Goal: Task Accomplishment & Management: Manage account settings

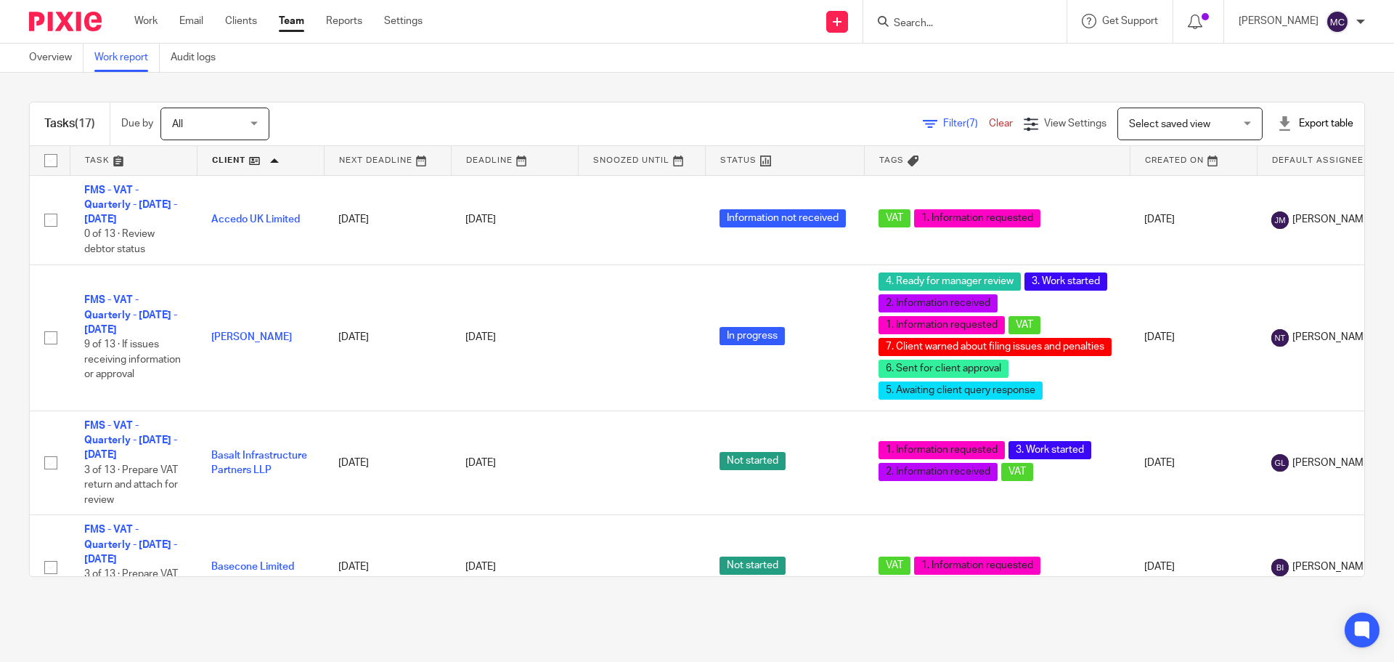
click at [1147, 129] on span "Select saved view" at bounding box center [1169, 124] width 81 height 10
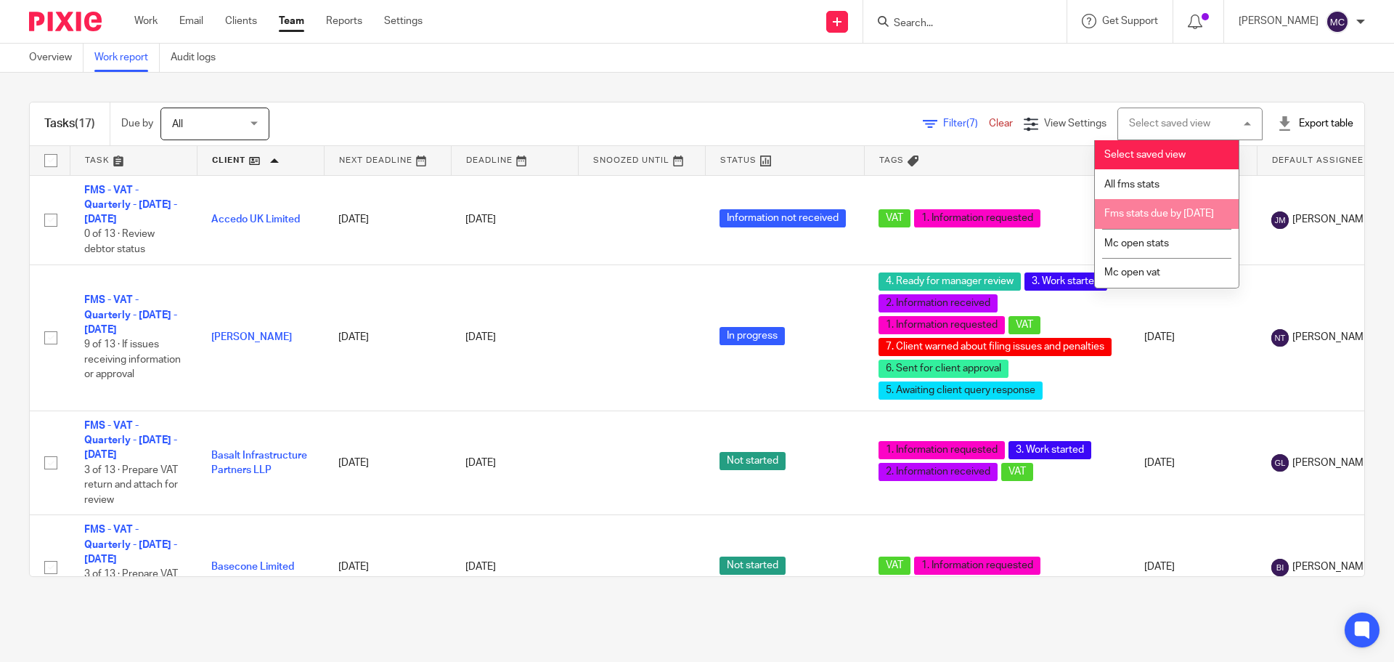
click at [1170, 219] on span "Fms stats due by 30th september 2025" at bounding box center [1160, 213] width 110 height 10
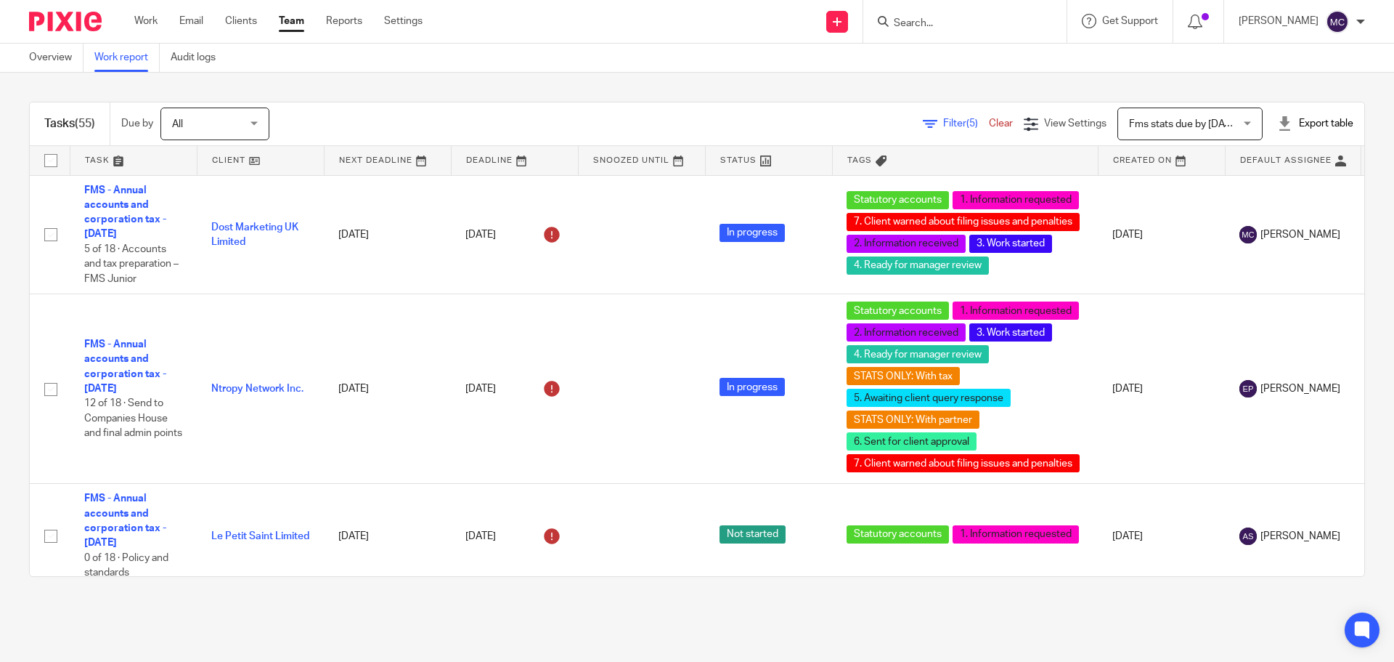
click at [943, 121] on span "Filter (5)" at bounding box center [966, 123] width 46 height 10
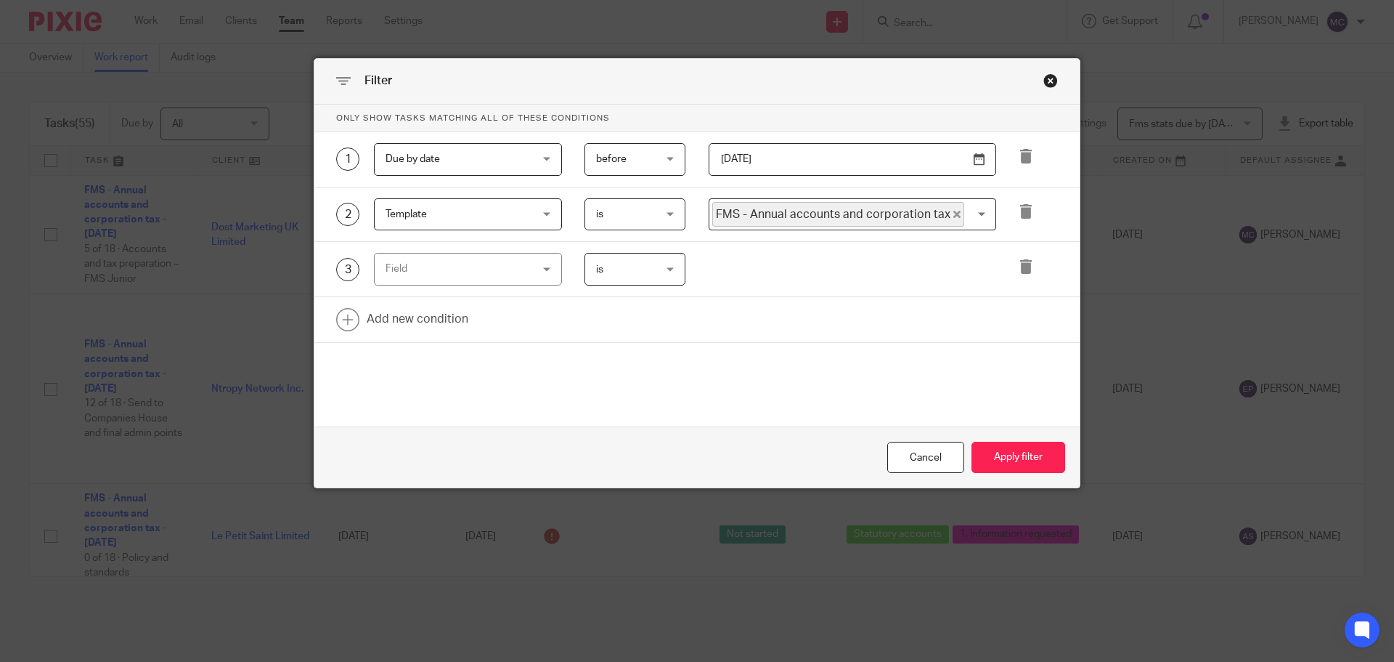
click at [519, 272] on div "Field" at bounding box center [456, 268] width 140 height 30
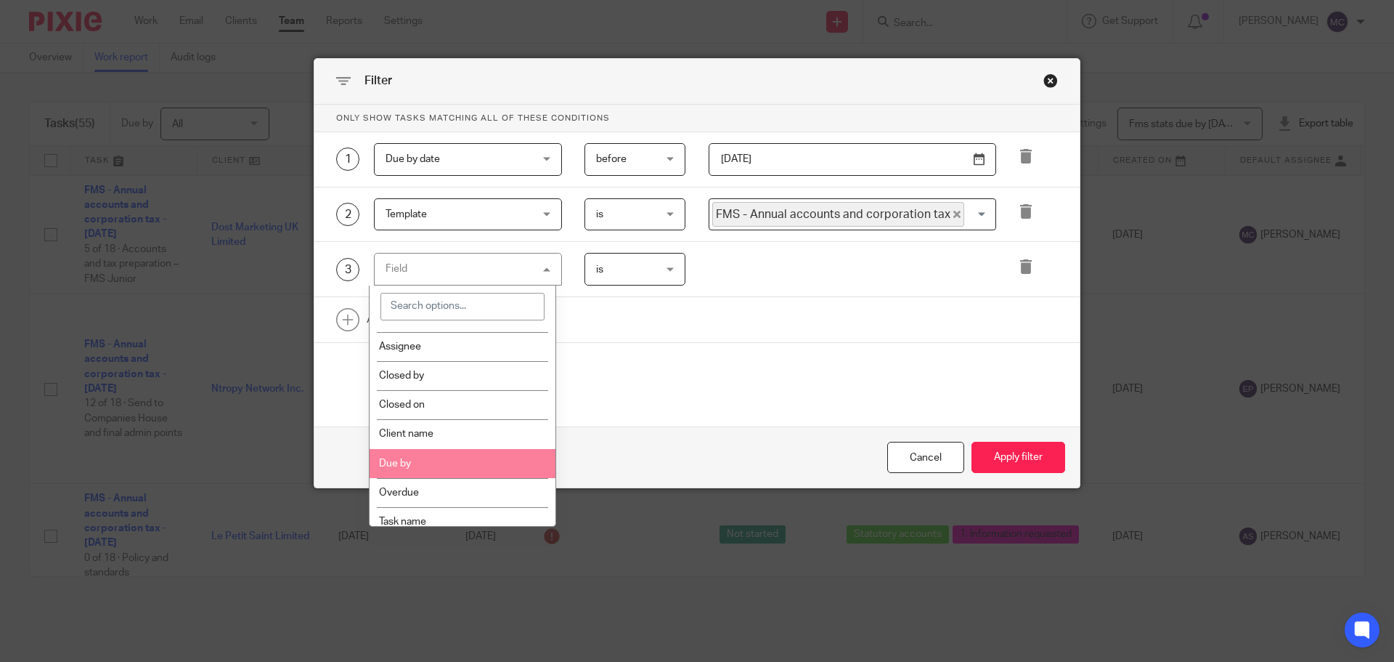
scroll to position [290, 0]
click at [464, 466] on li "Client manager" at bounding box center [463, 466] width 187 height 29
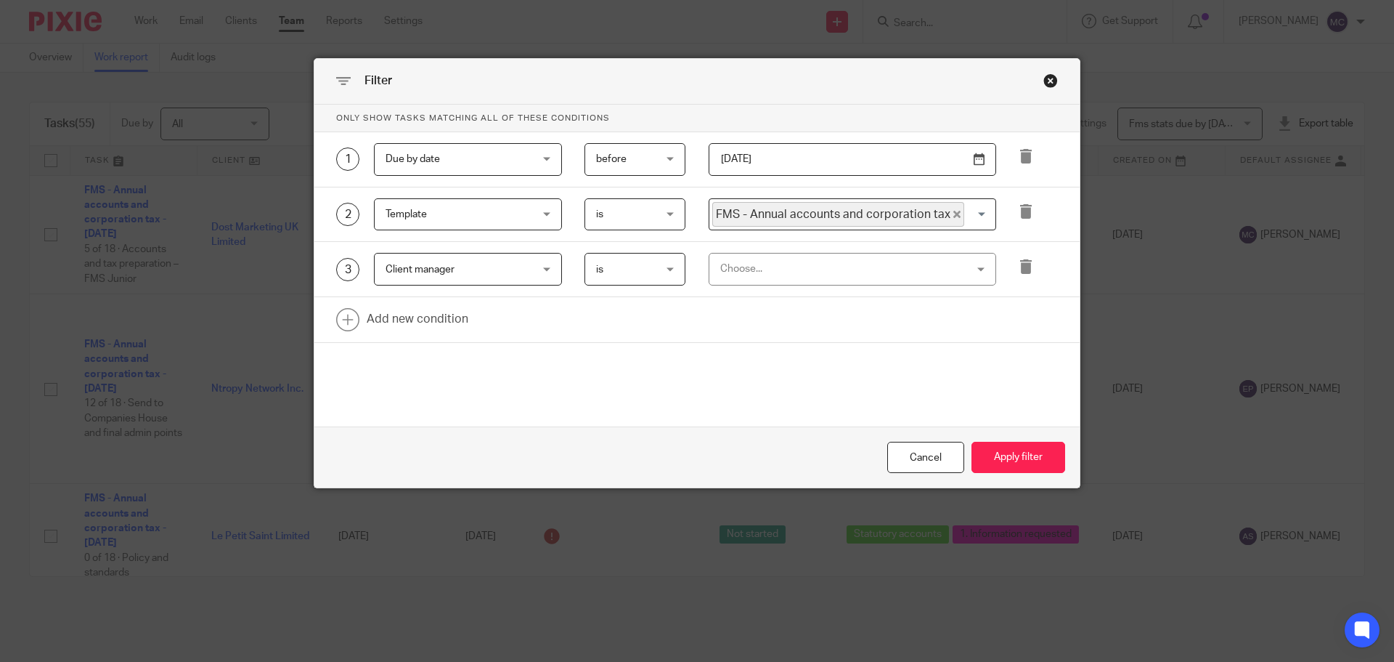
click at [746, 254] on div "Choose..." at bounding box center [830, 268] width 220 height 30
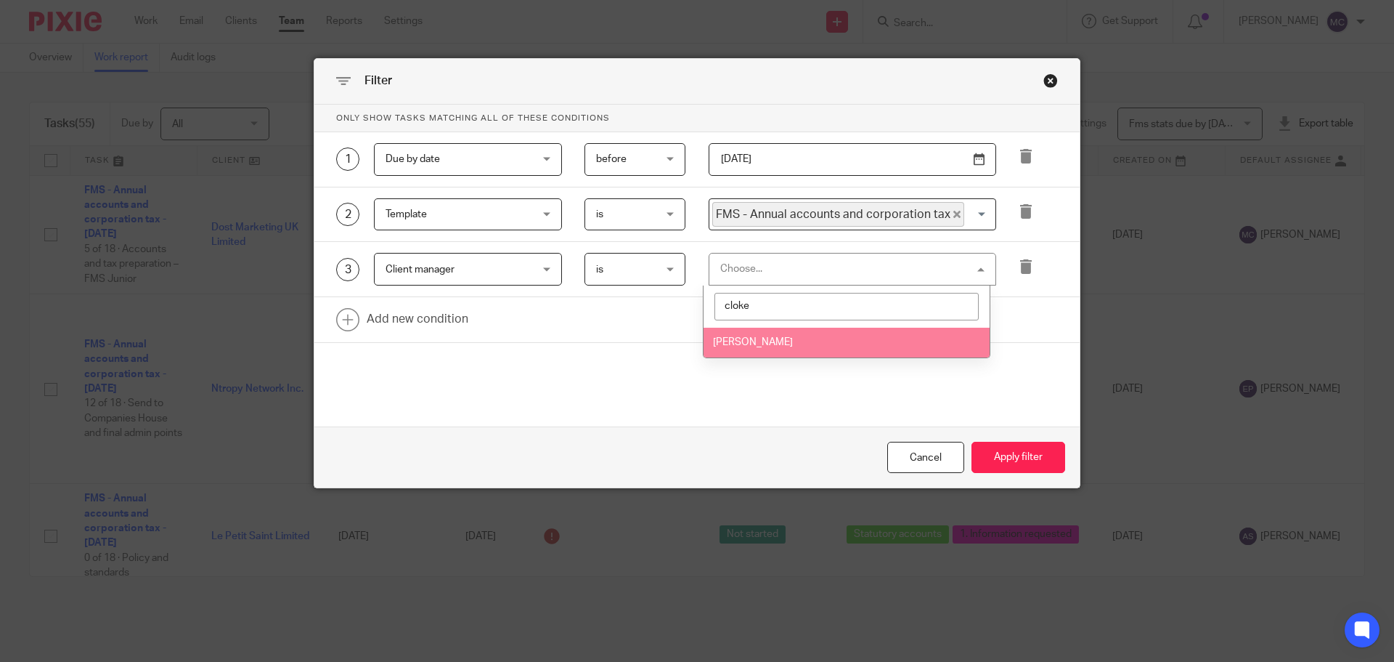
type input "cloke"
click at [776, 337] on span "[PERSON_NAME]" at bounding box center [753, 342] width 80 height 10
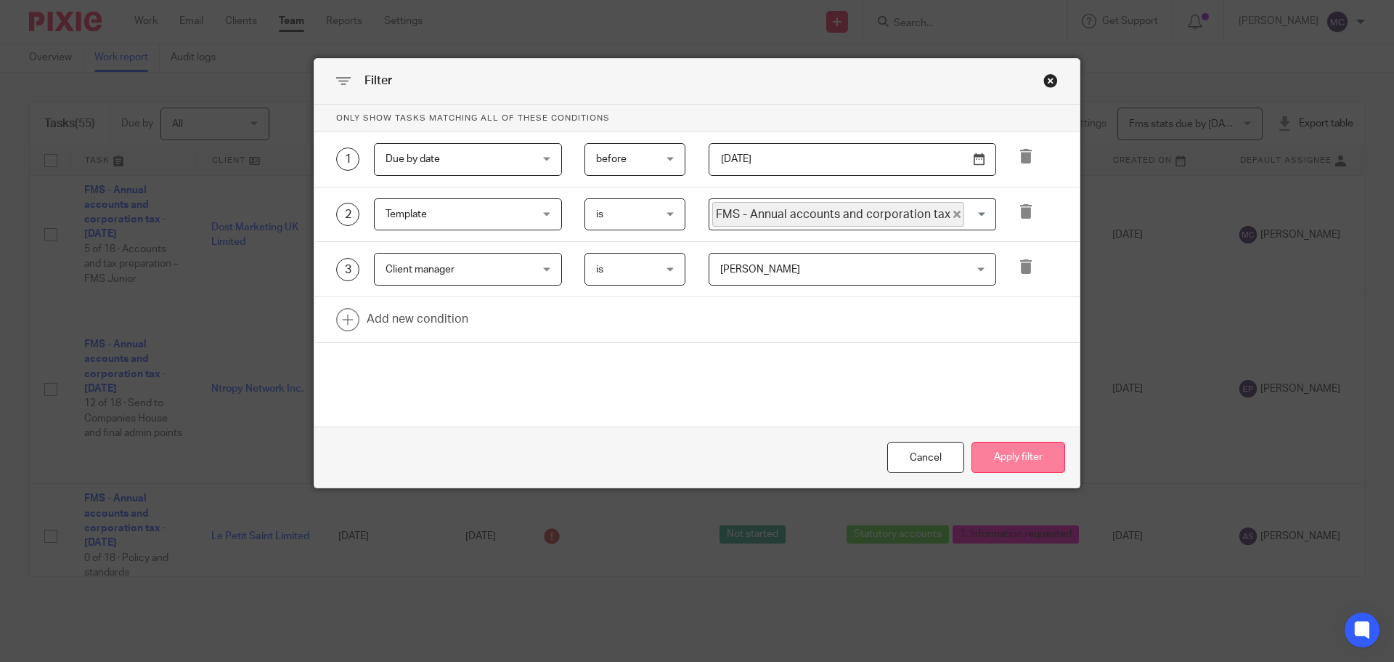
click at [1000, 450] on button "Apply filter" at bounding box center [1019, 457] width 94 height 31
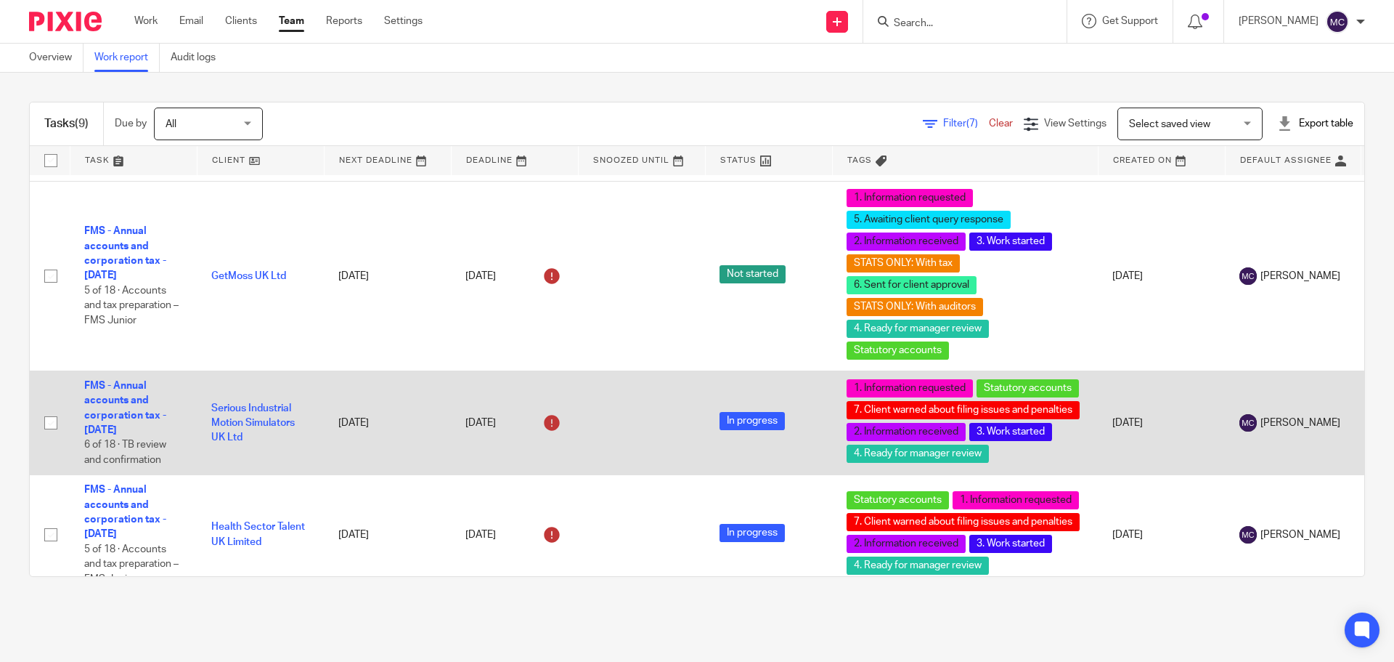
scroll to position [900, 0]
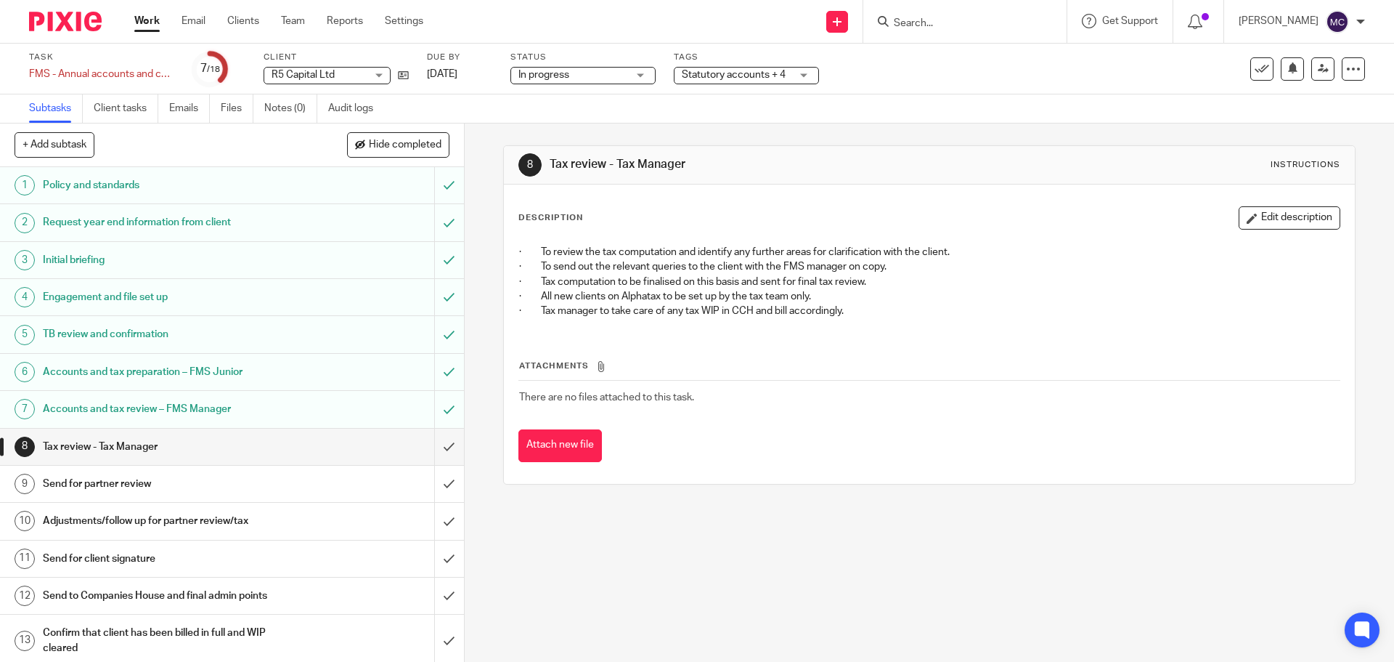
scroll to position [73, 0]
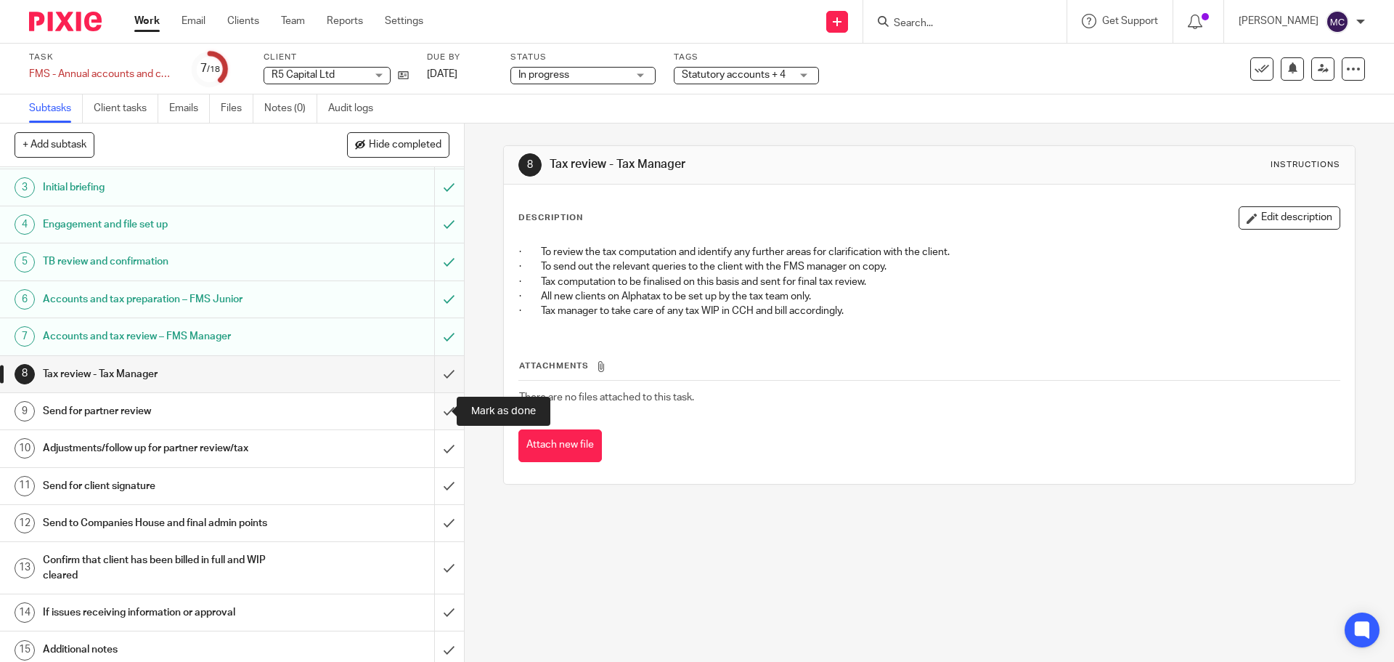
click at [430, 410] on input "submit" at bounding box center [232, 411] width 464 height 36
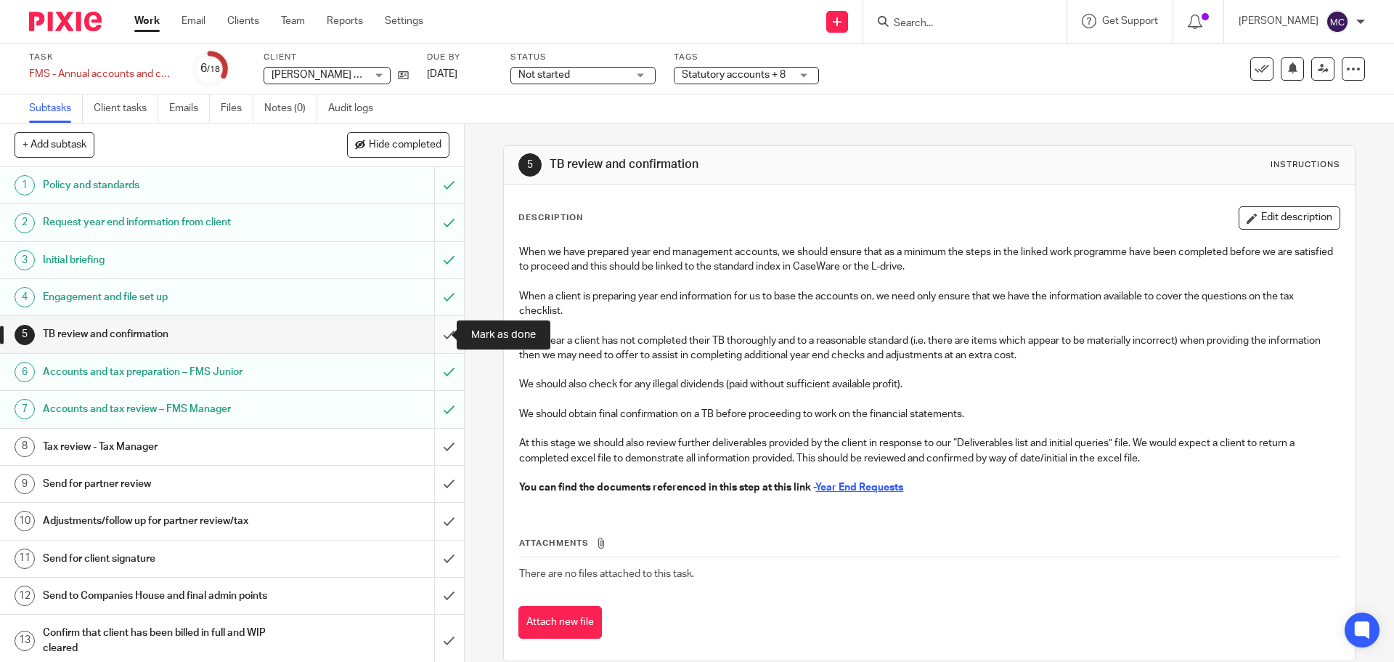
click at [437, 332] on input "submit" at bounding box center [232, 334] width 464 height 36
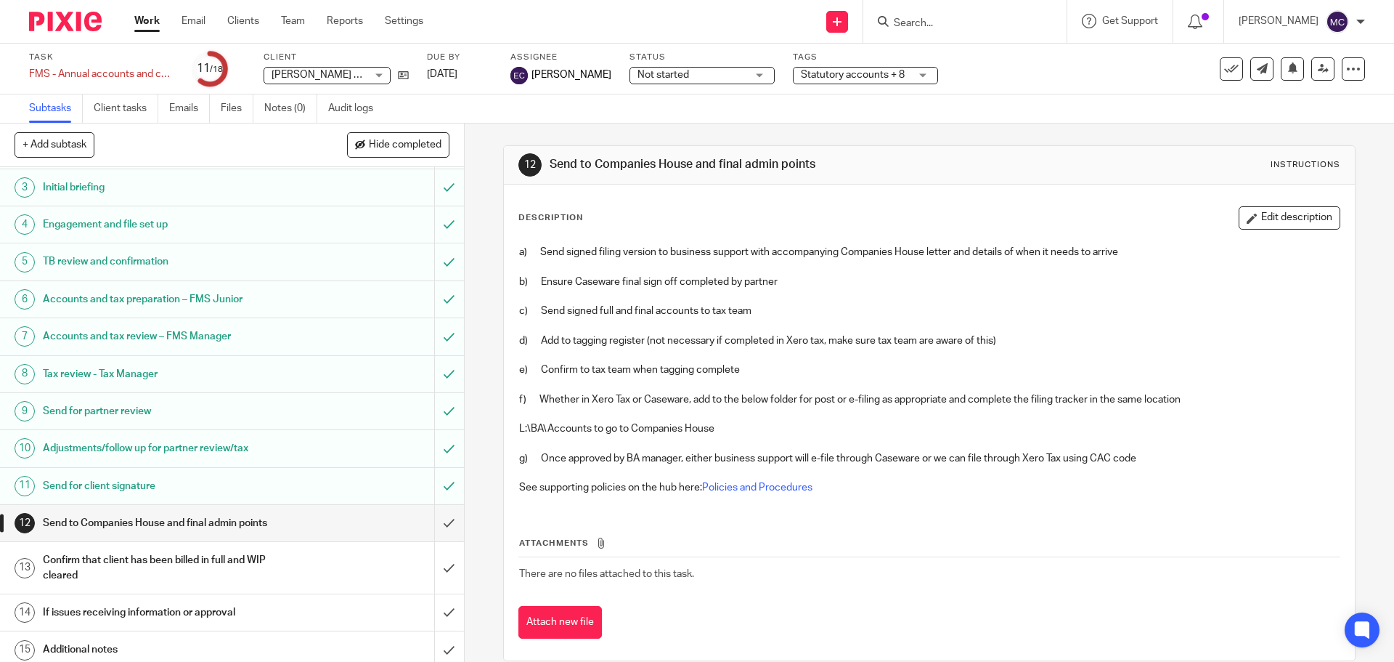
scroll to position [145, 0]
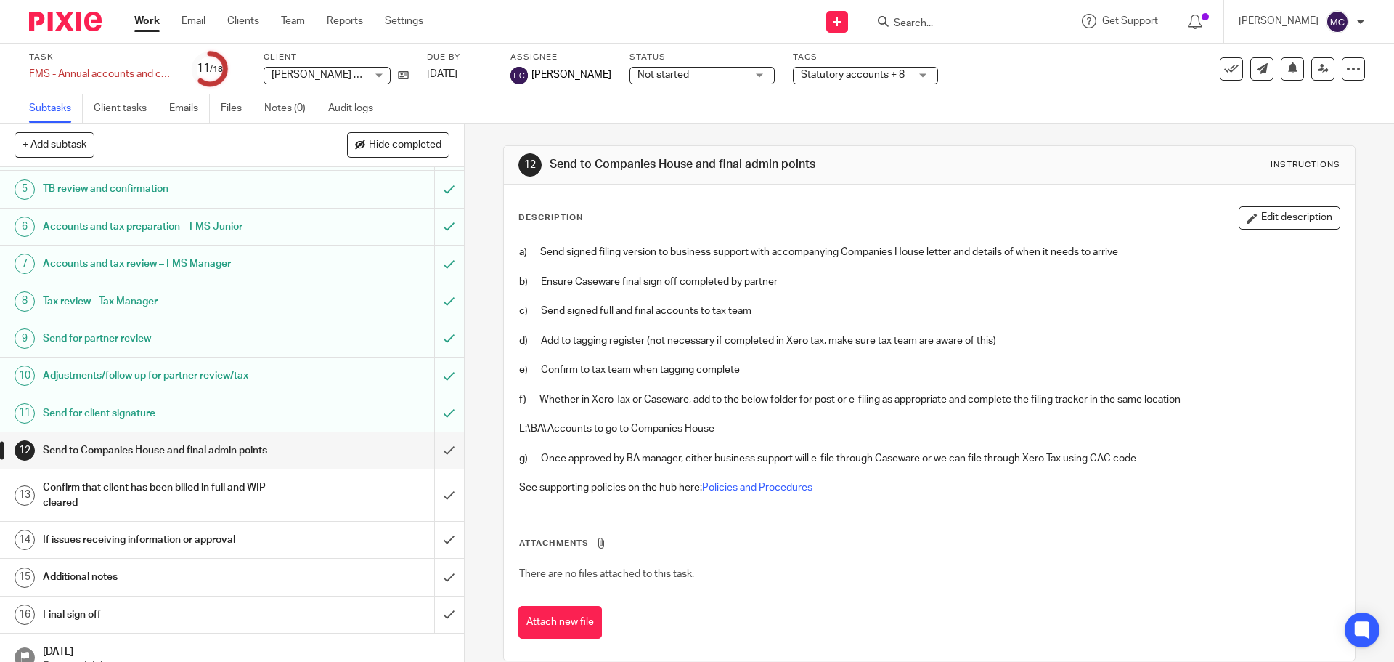
click at [808, 68] on span "Statutory accounts + 8" at bounding box center [855, 75] width 109 height 15
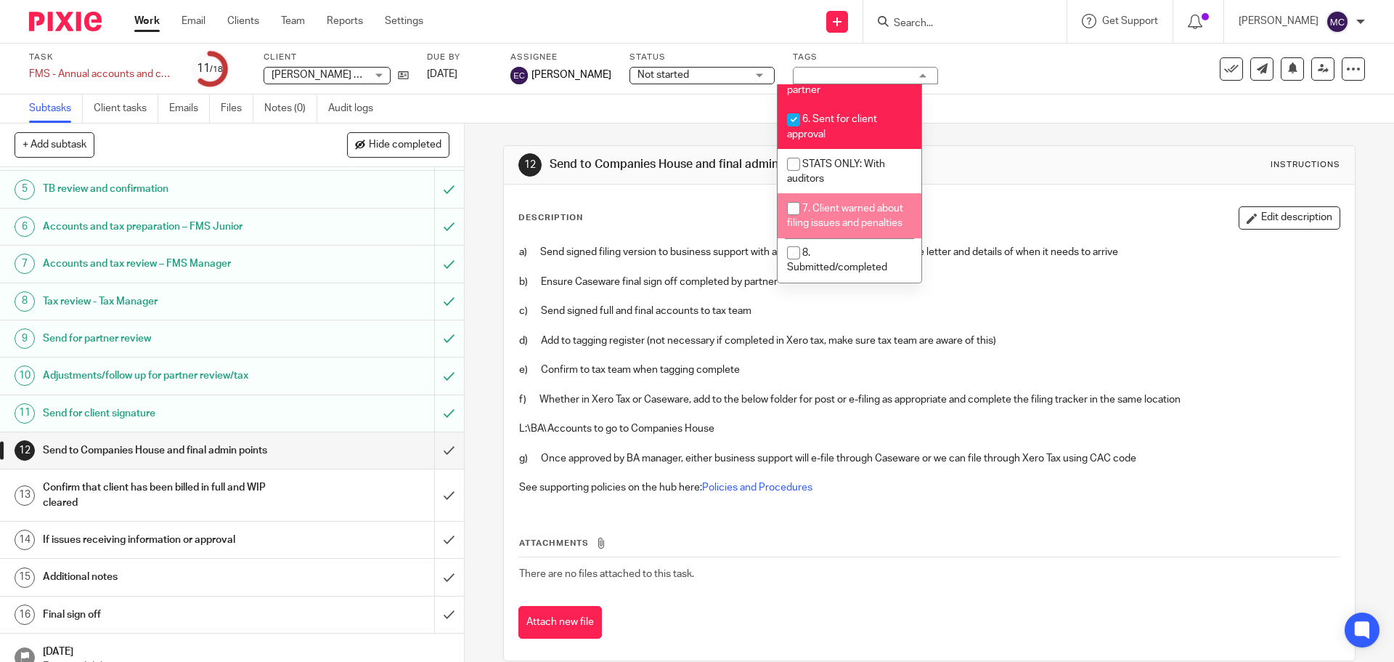
scroll to position [526, 0]
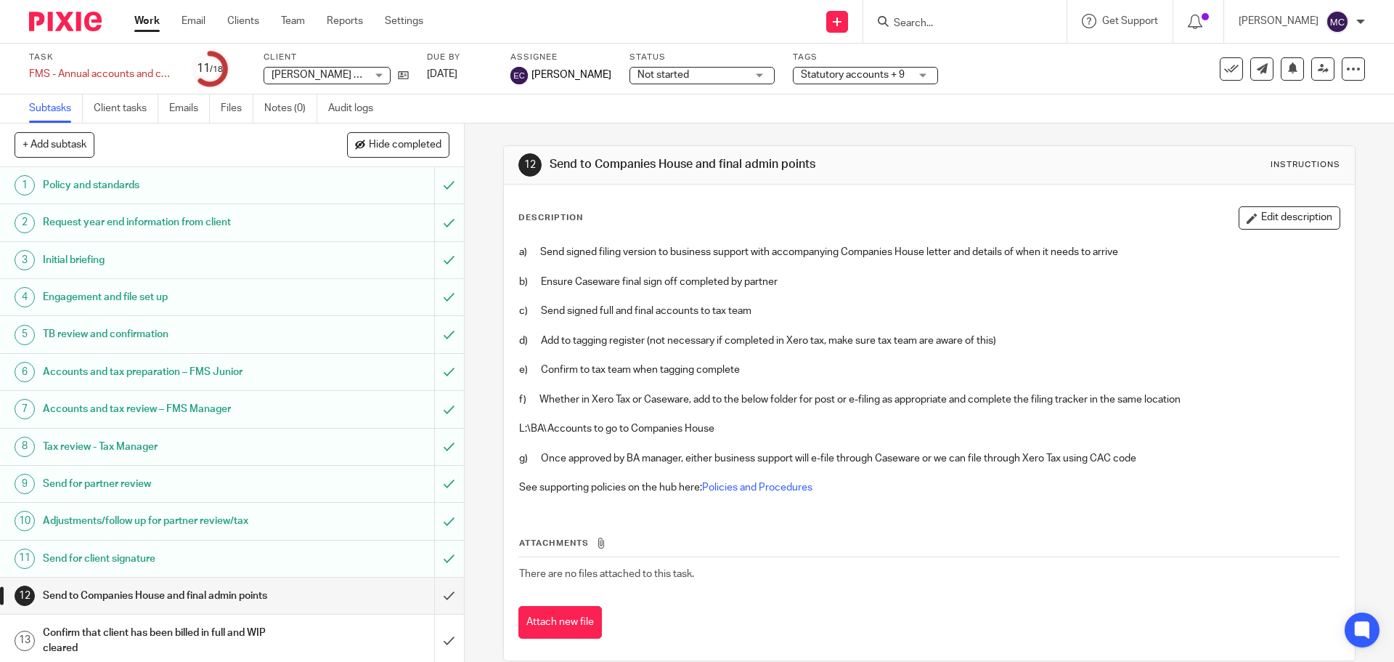
scroll to position [21, 0]
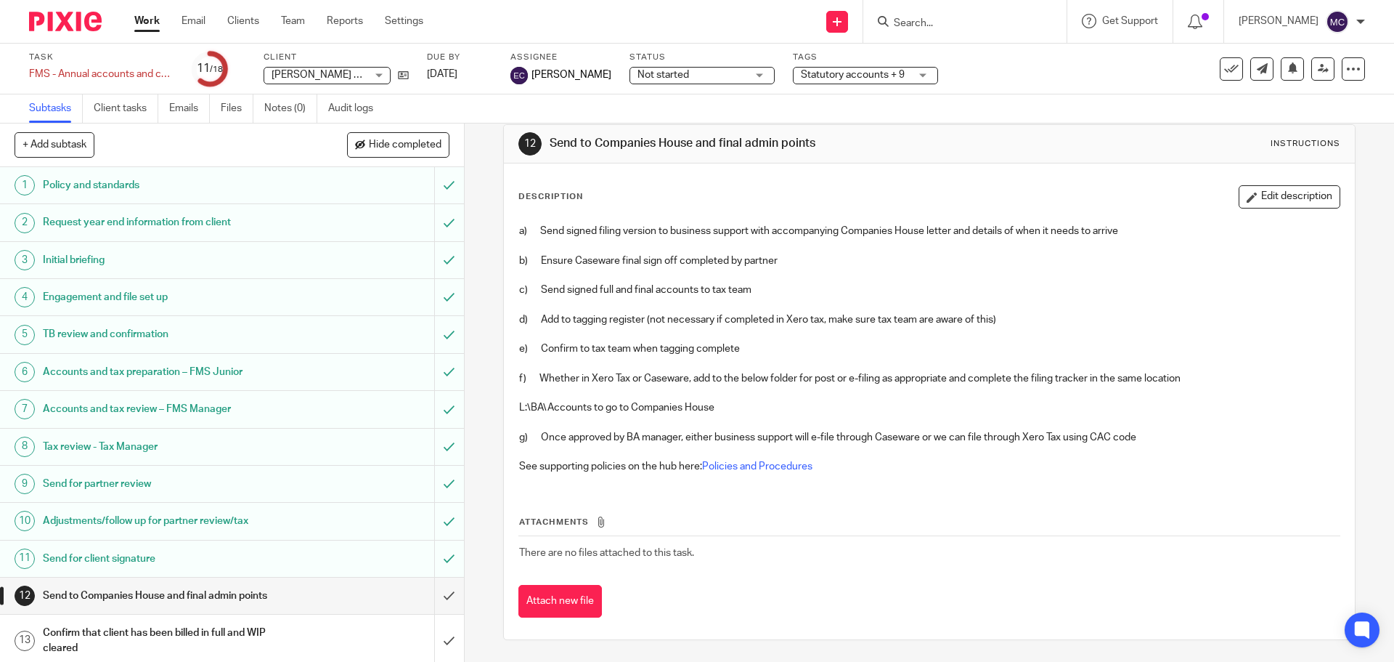
click at [845, 76] on span "Statutory accounts + 9" at bounding box center [853, 75] width 104 height 10
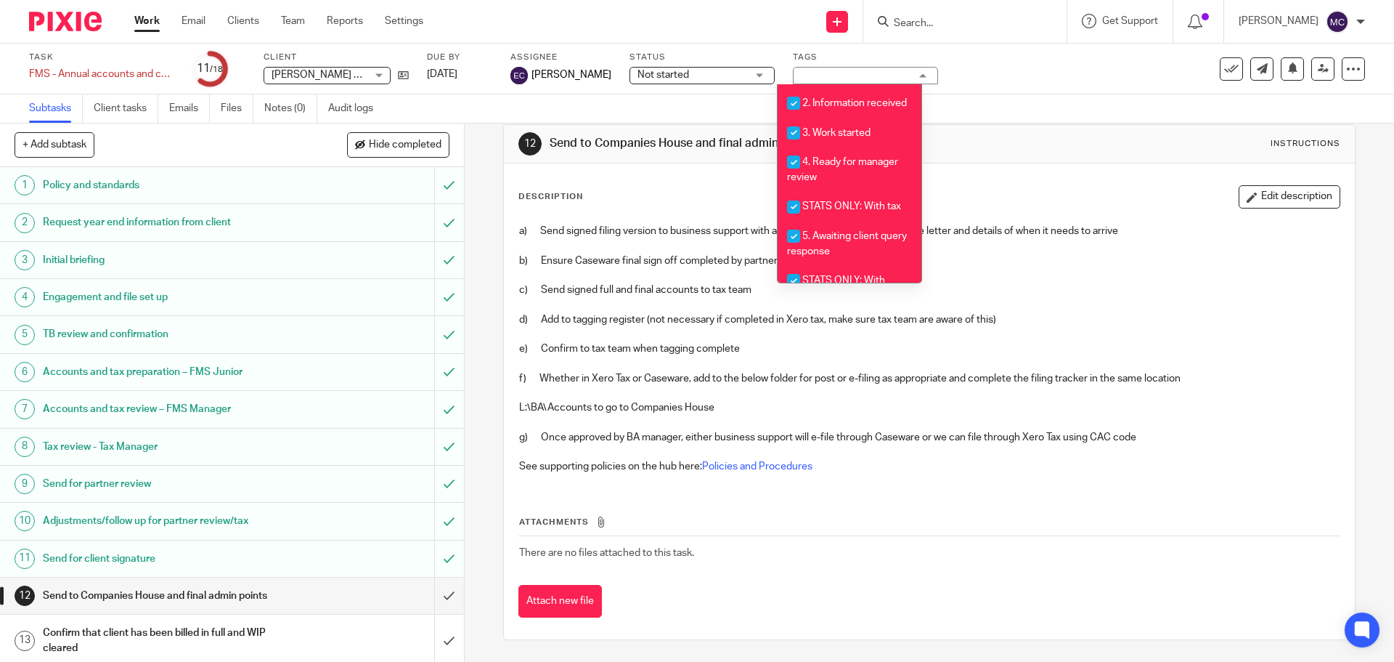
scroll to position [526, 0]
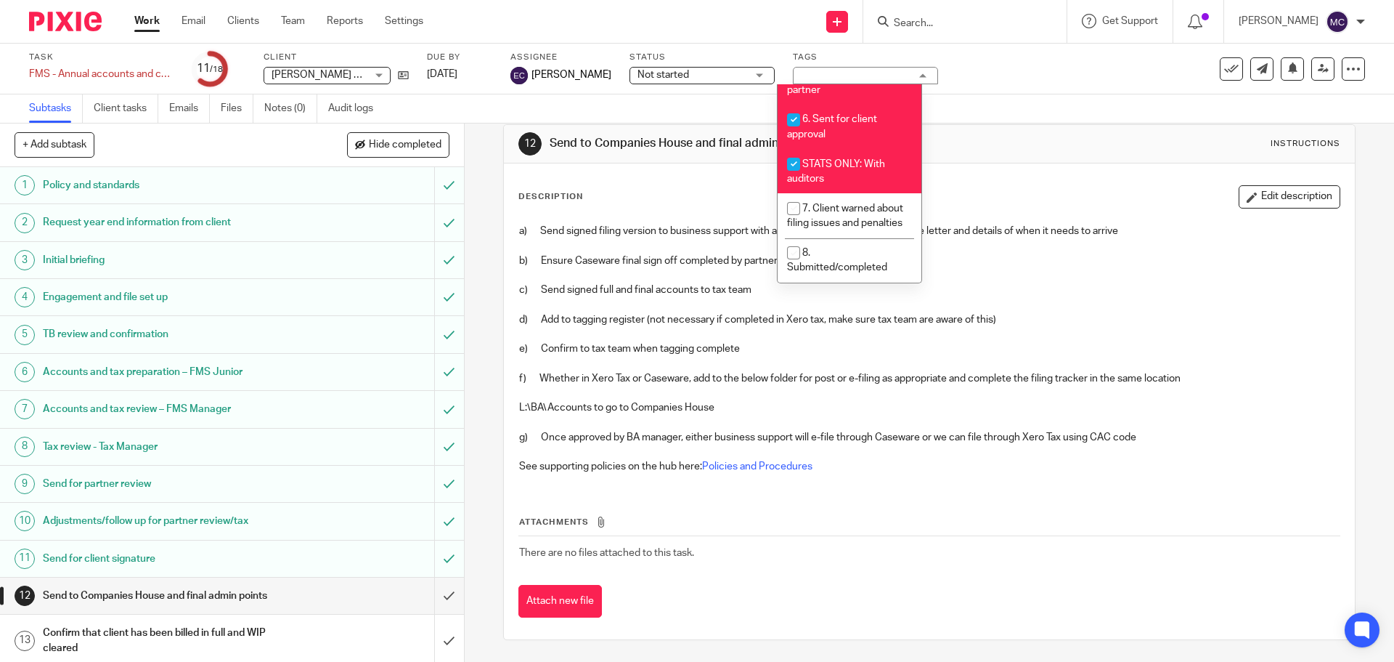
click at [831, 159] on li "STATS ONLY: With auditors" at bounding box center [850, 171] width 144 height 44
checkbox input "false"
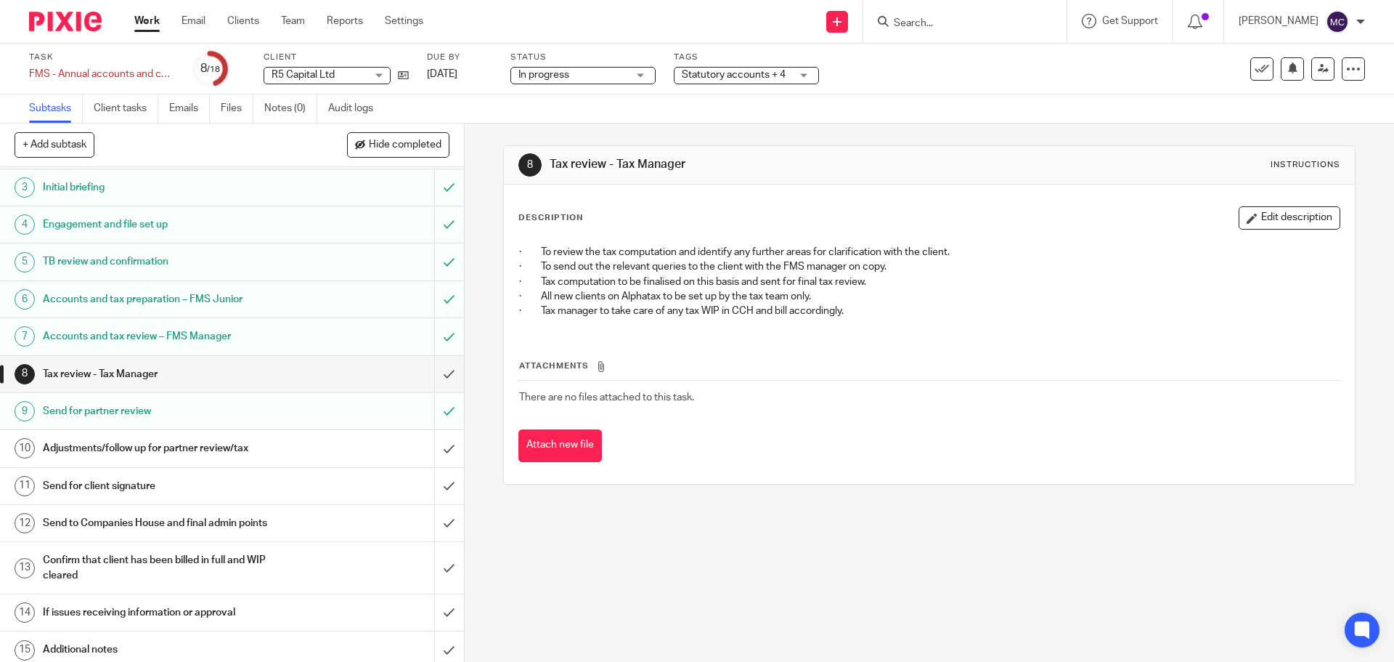
scroll to position [214, 0]
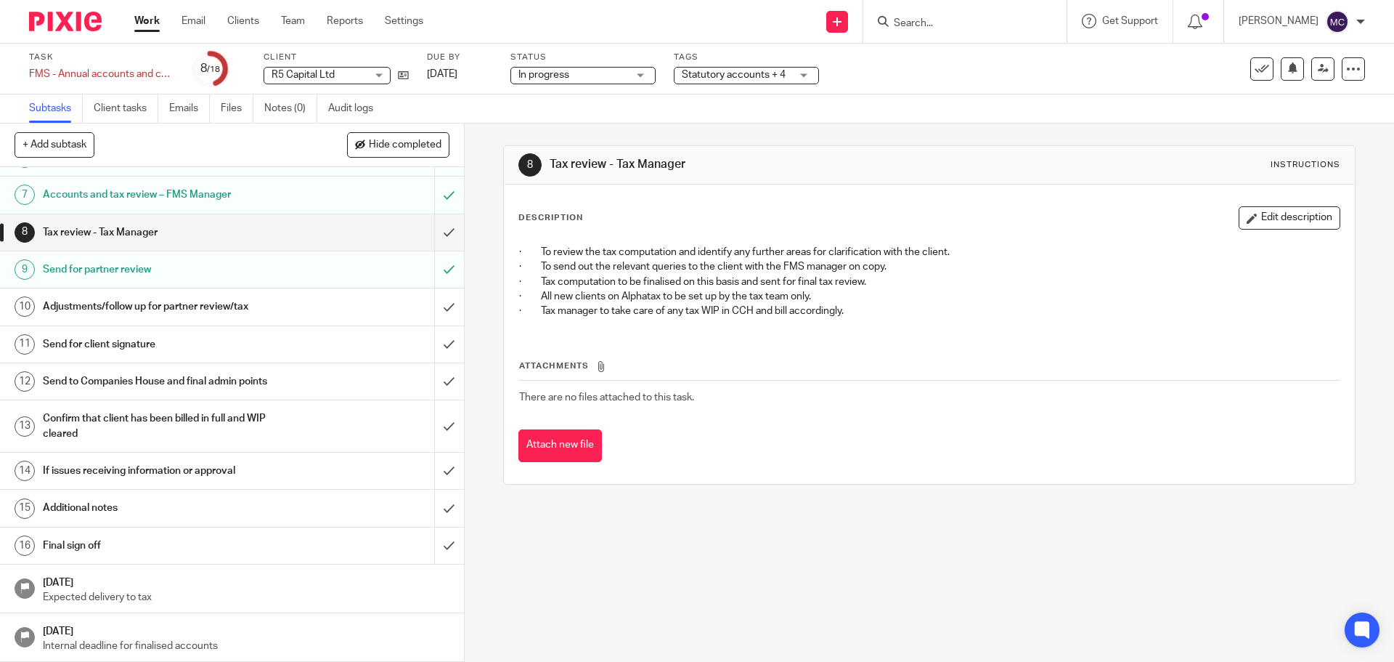
click at [759, 76] on span "Statutory accounts + 4" at bounding box center [734, 75] width 104 height 10
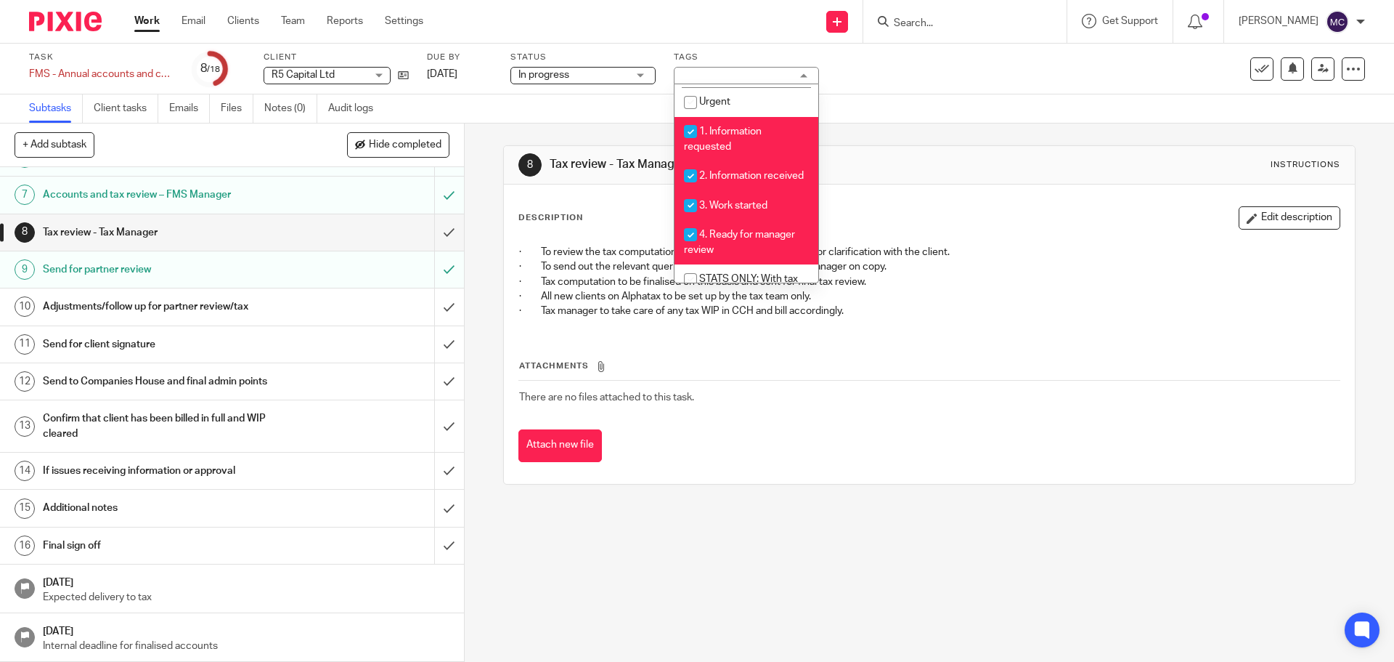
scroll to position [290, 0]
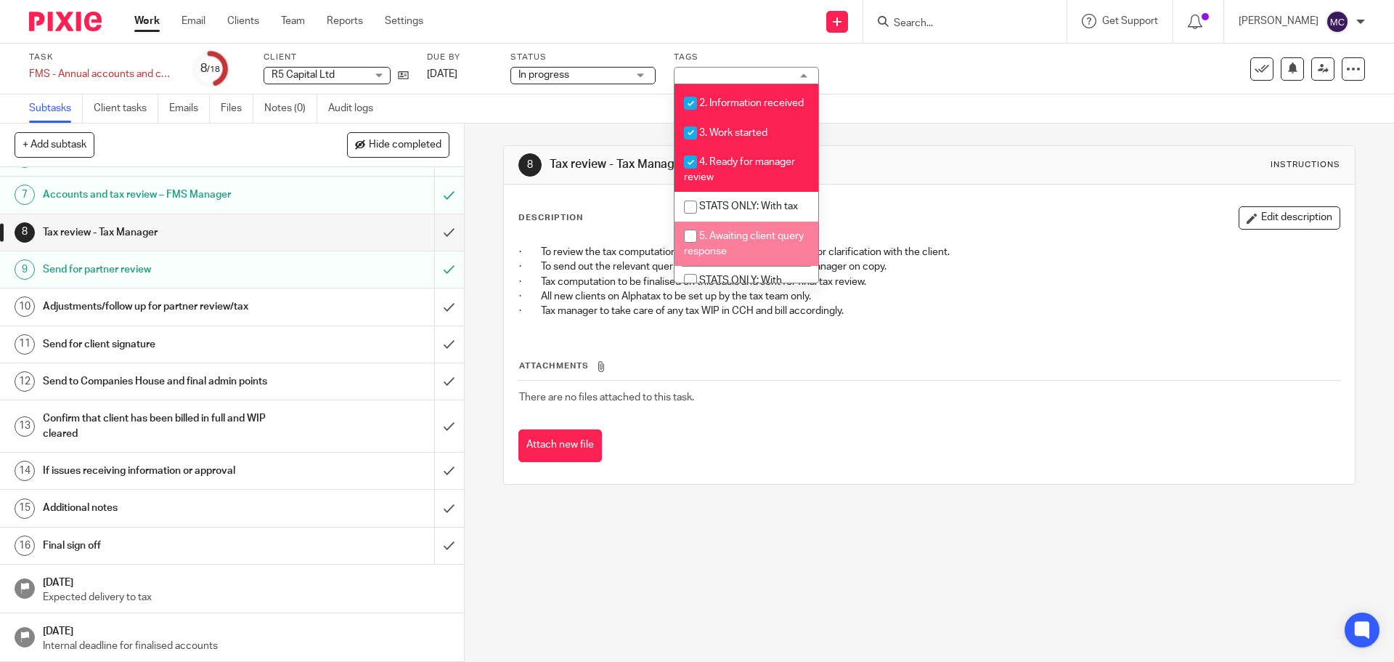
click at [716, 255] on span "5. Awaiting client query response" at bounding box center [744, 243] width 120 height 25
checkbox input "true"
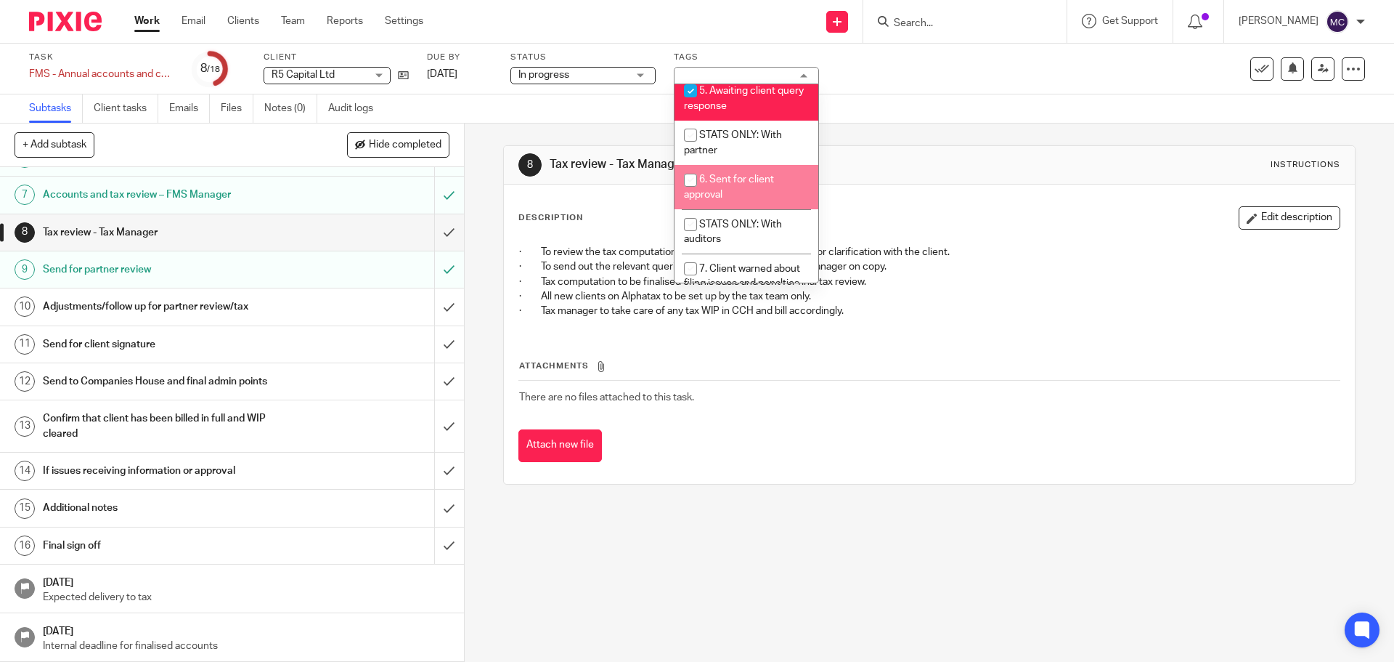
click at [735, 200] on li "6. Sent for client approval" at bounding box center [747, 187] width 144 height 44
click at [715, 198] on span "6. Sent for client approval" at bounding box center [729, 186] width 90 height 25
checkbox input "false"
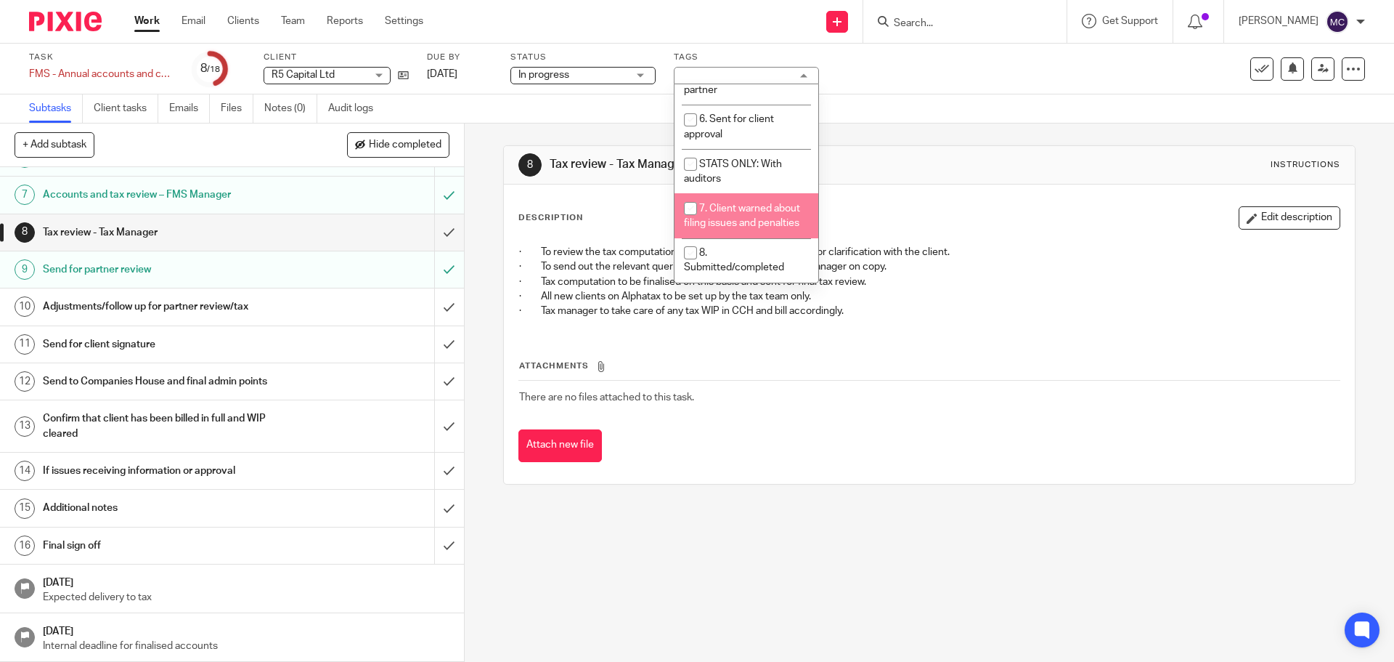
click at [750, 225] on span "7. Client warned about filing issues and penalties" at bounding box center [742, 215] width 116 height 25
checkbox input "true"
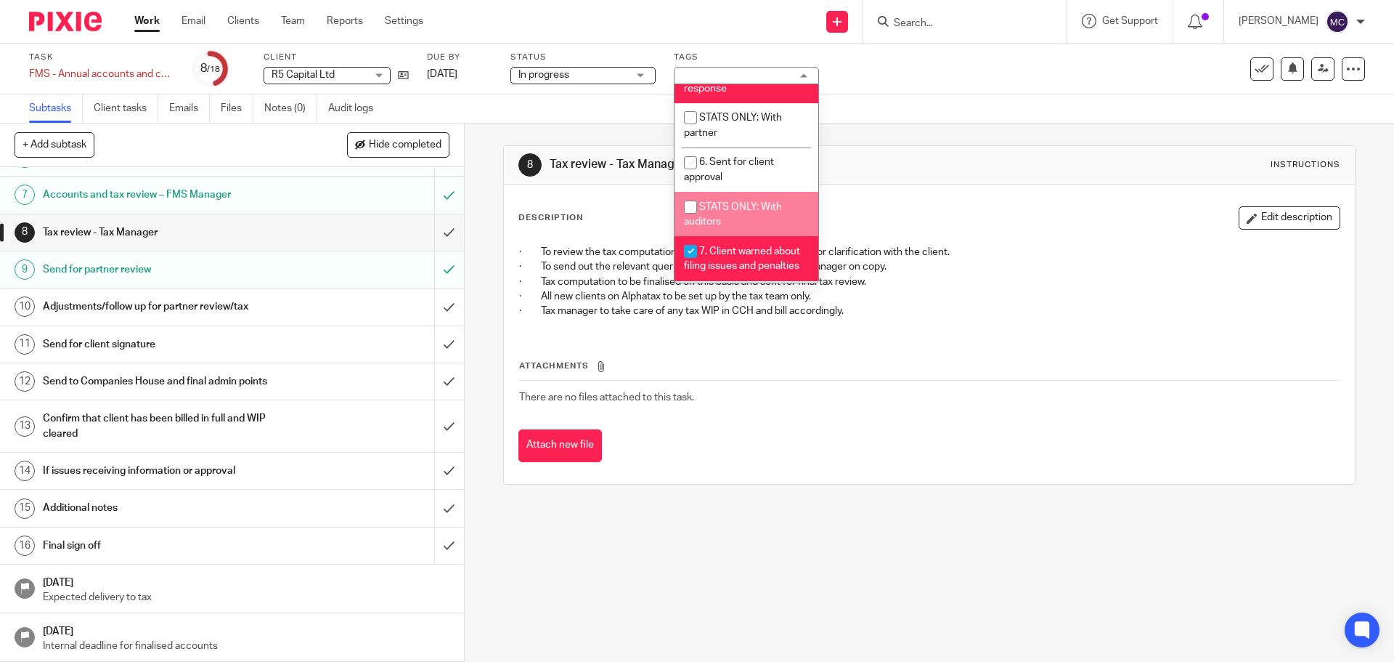
click at [749, 220] on span "STATS ONLY: With auditors" at bounding box center [733, 214] width 98 height 25
click at [761, 229] on li "STATS ONLY: With auditors" at bounding box center [747, 214] width 144 height 44
checkbox input "false"
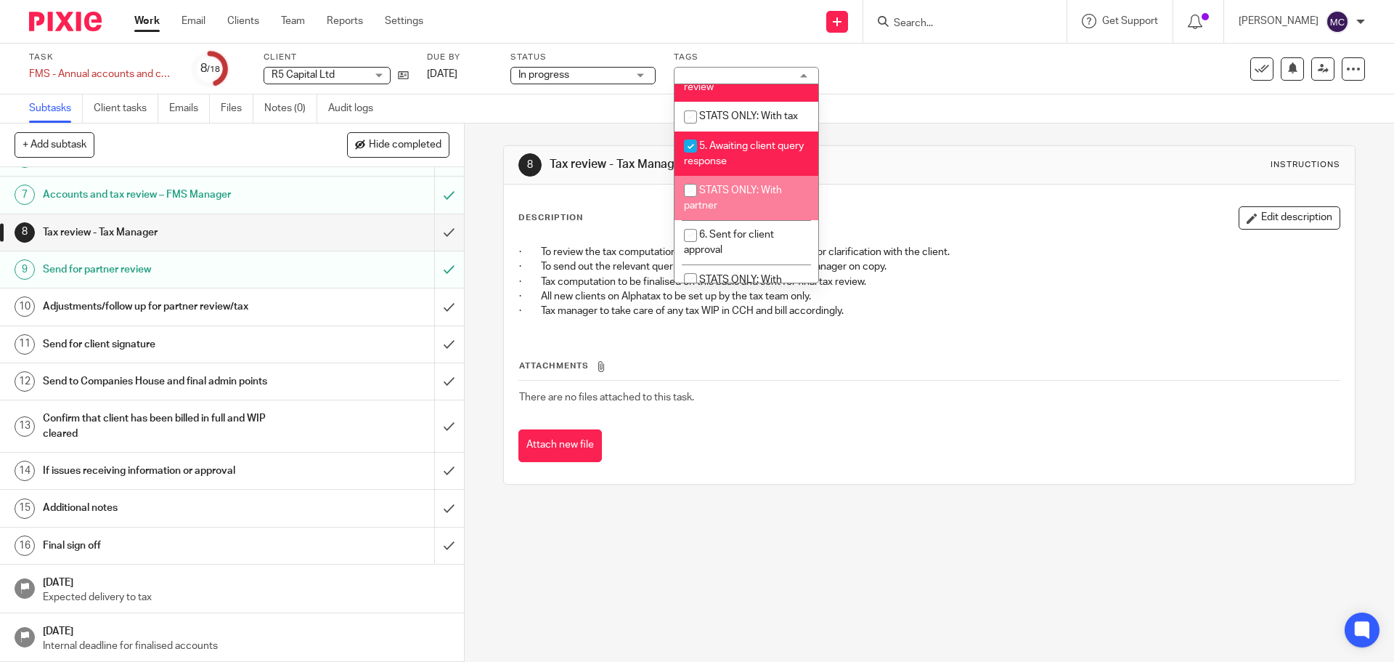
click at [739, 214] on li "STATS ONLY: With partner" at bounding box center [747, 198] width 144 height 44
checkbox input "true"
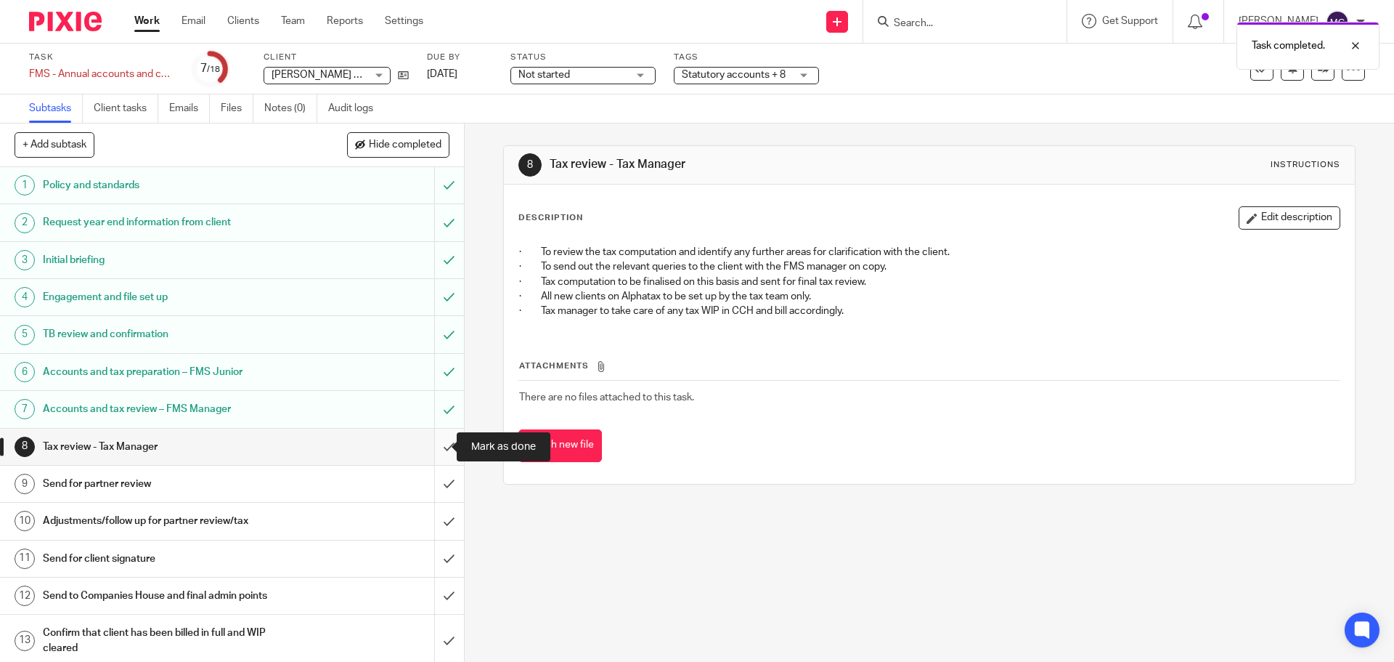
click at [434, 452] on input "submit" at bounding box center [232, 446] width 464 height 36
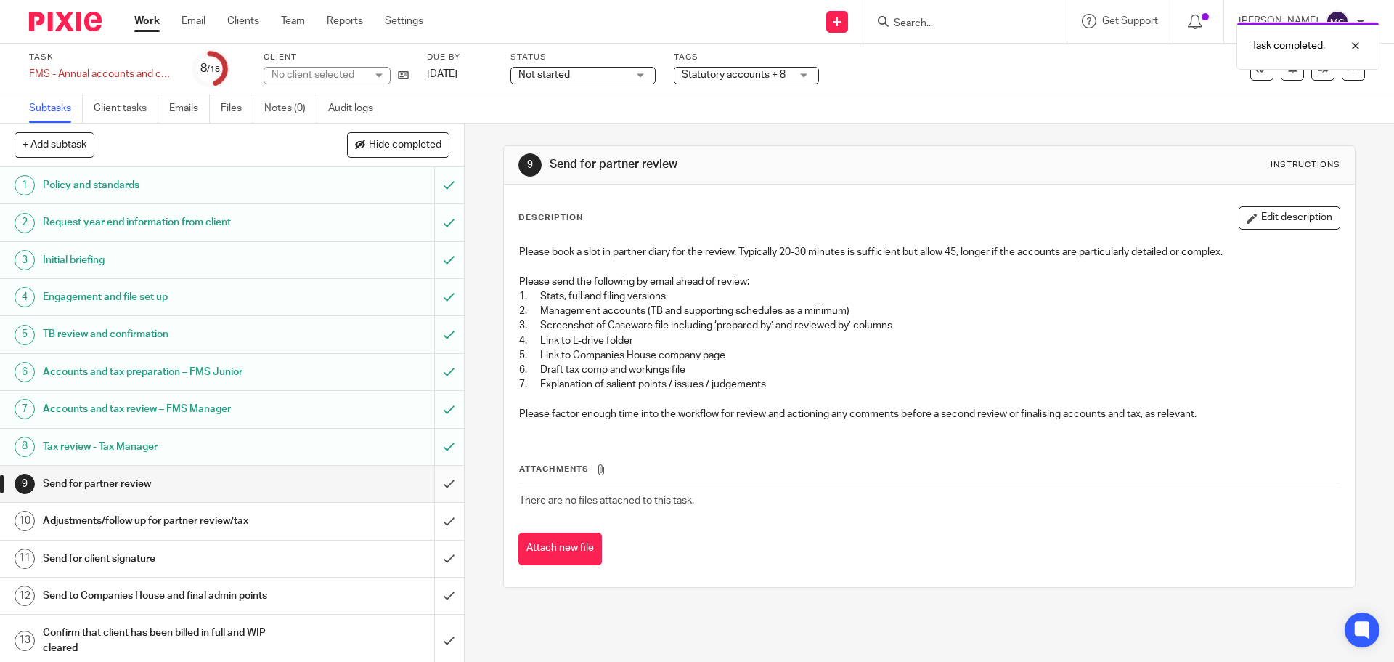
click at [431, 487] on input "submit" at bounding box center [232, 483] width 464 height 36
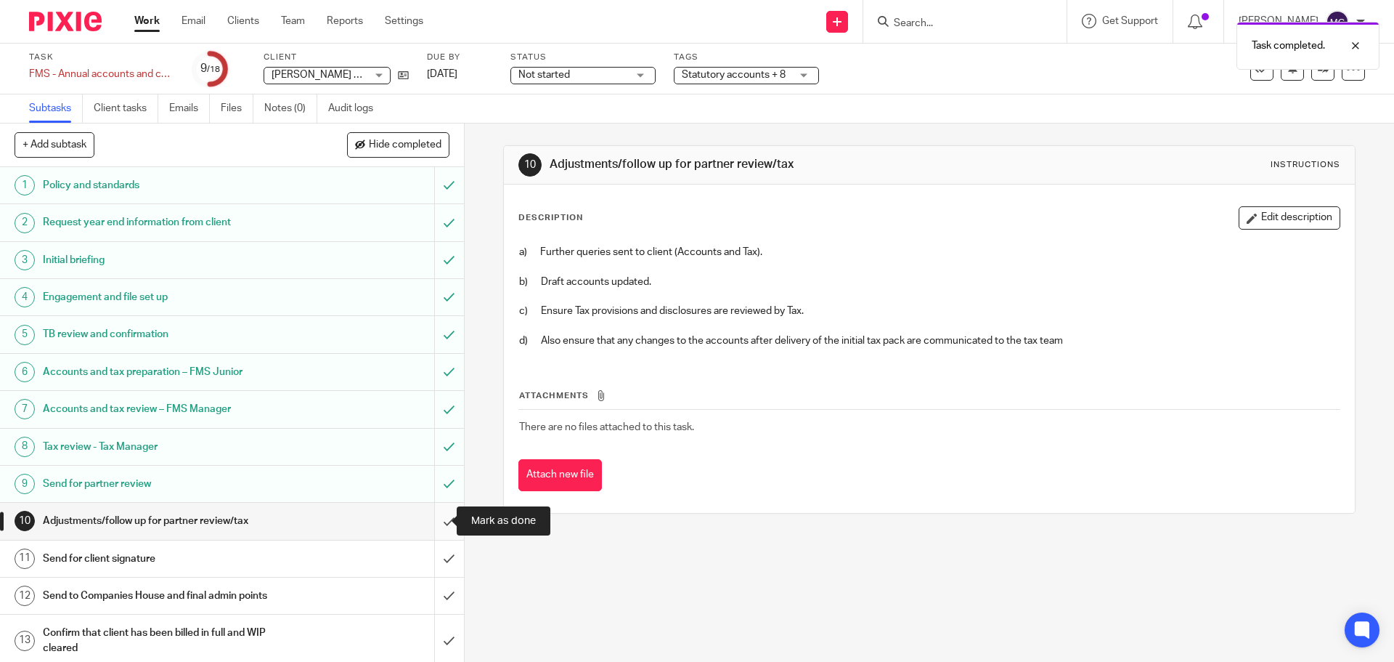
click at [433, 516] on input "submit" at bounding box center [232, 521] width 464 height 36
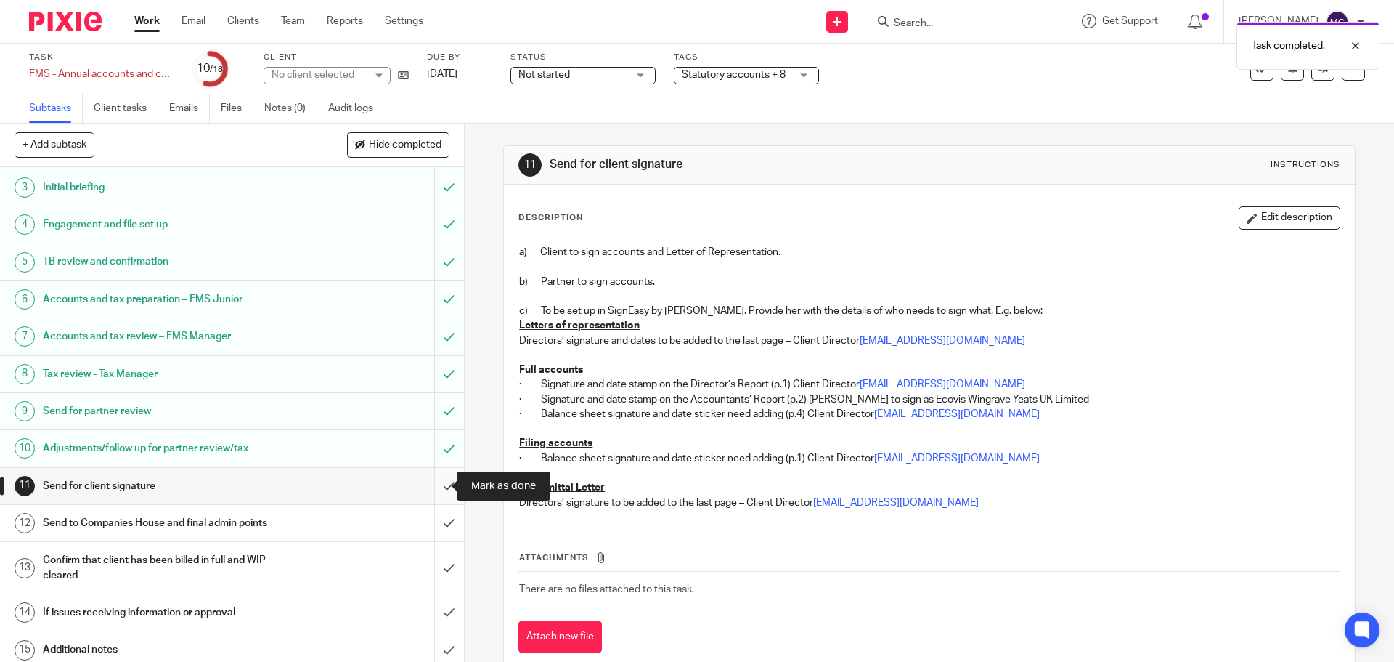
scroll to position [214, 0]
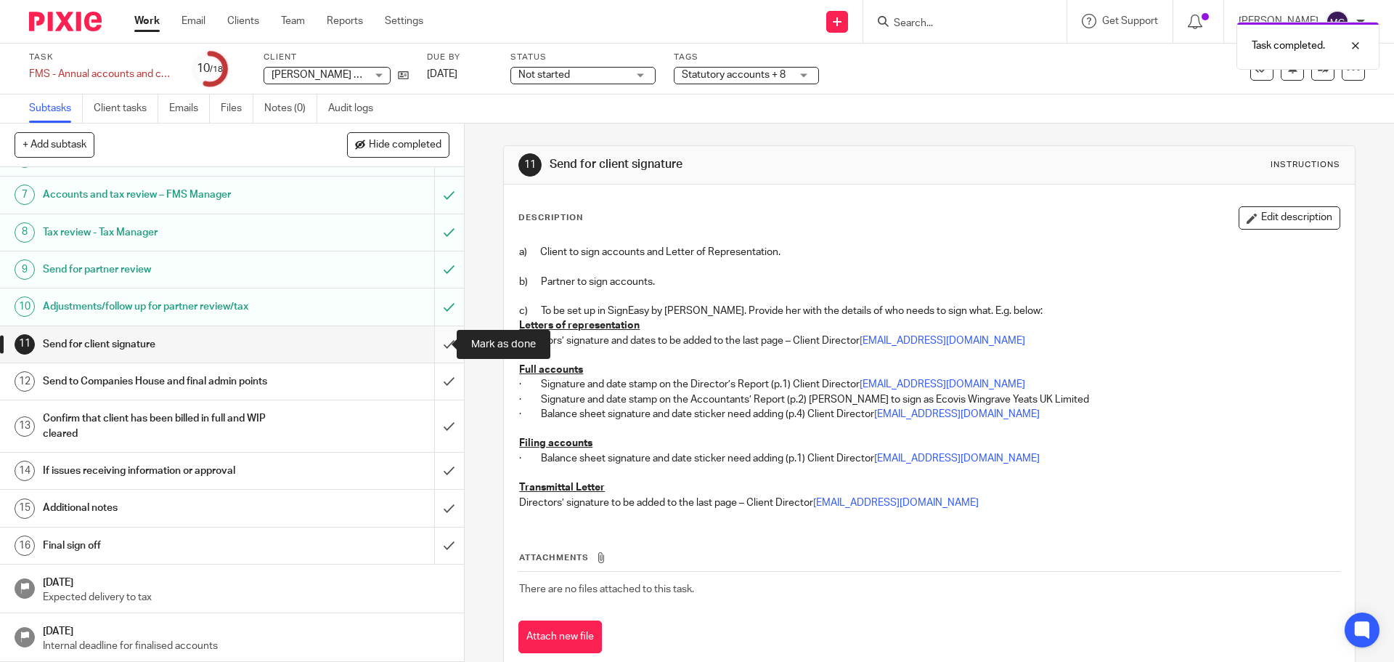
click at [431, 352] on input "submit" at bounding box center [232, 344] width 464 height 36
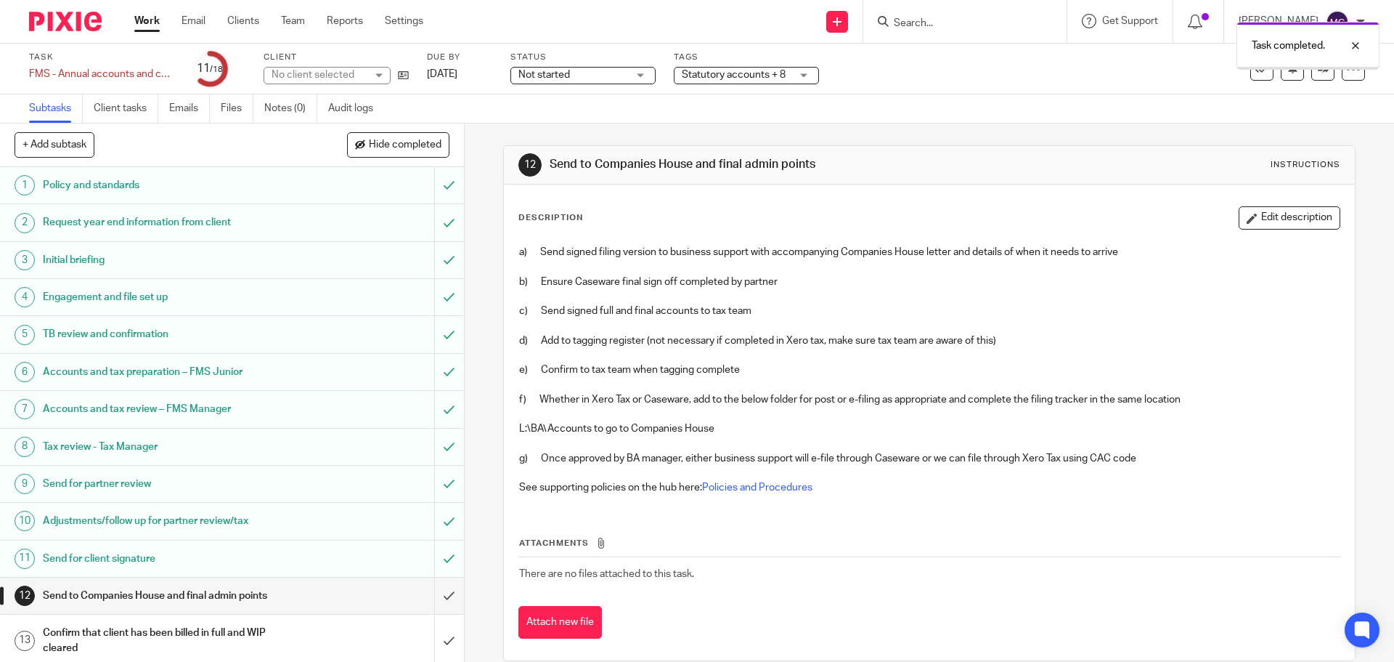
scroll to position [145, 0]
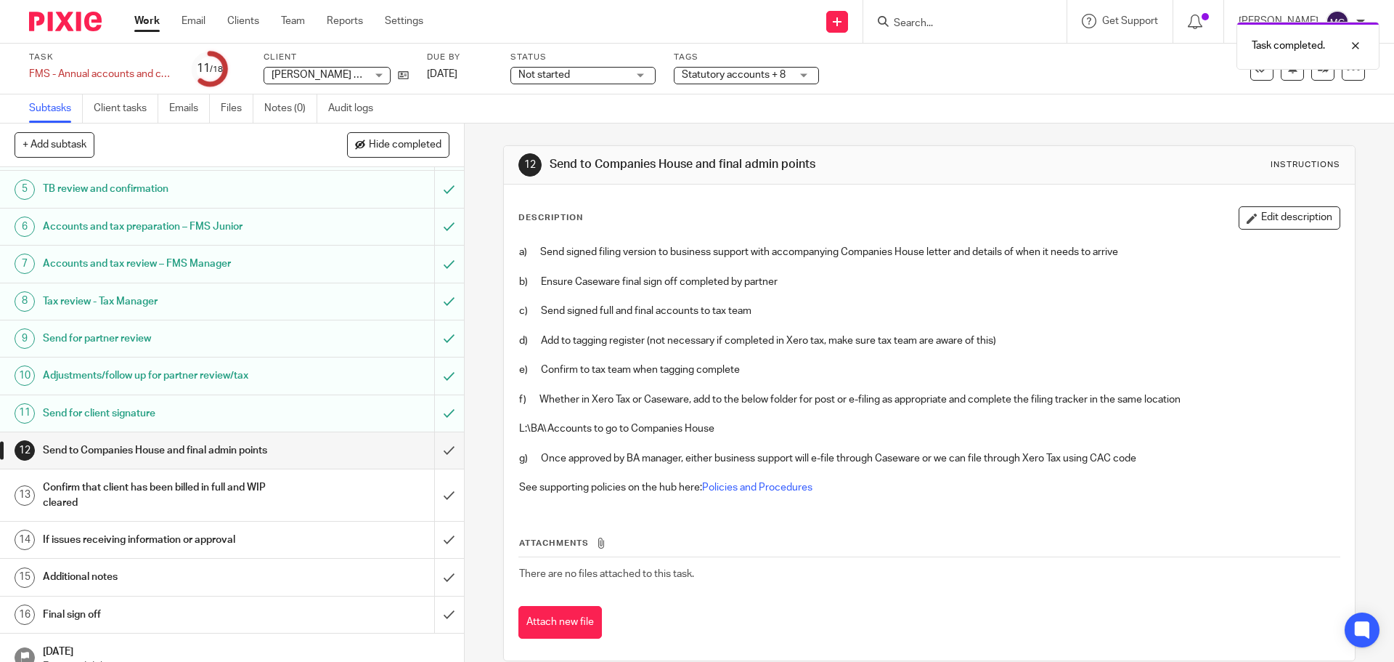
click at [770, 82] on span "Statutory accounts + 8" at bounding box center [736, 75] width 109 height 15
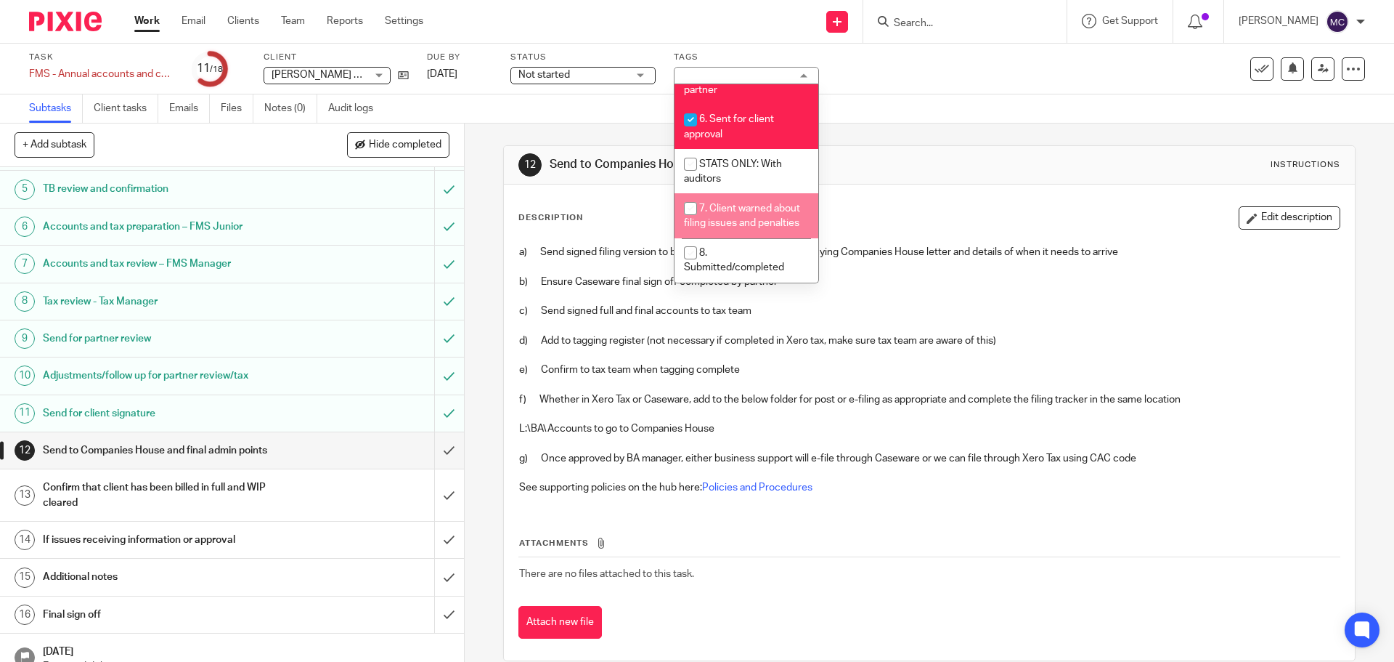
scroll to position [526, 0]
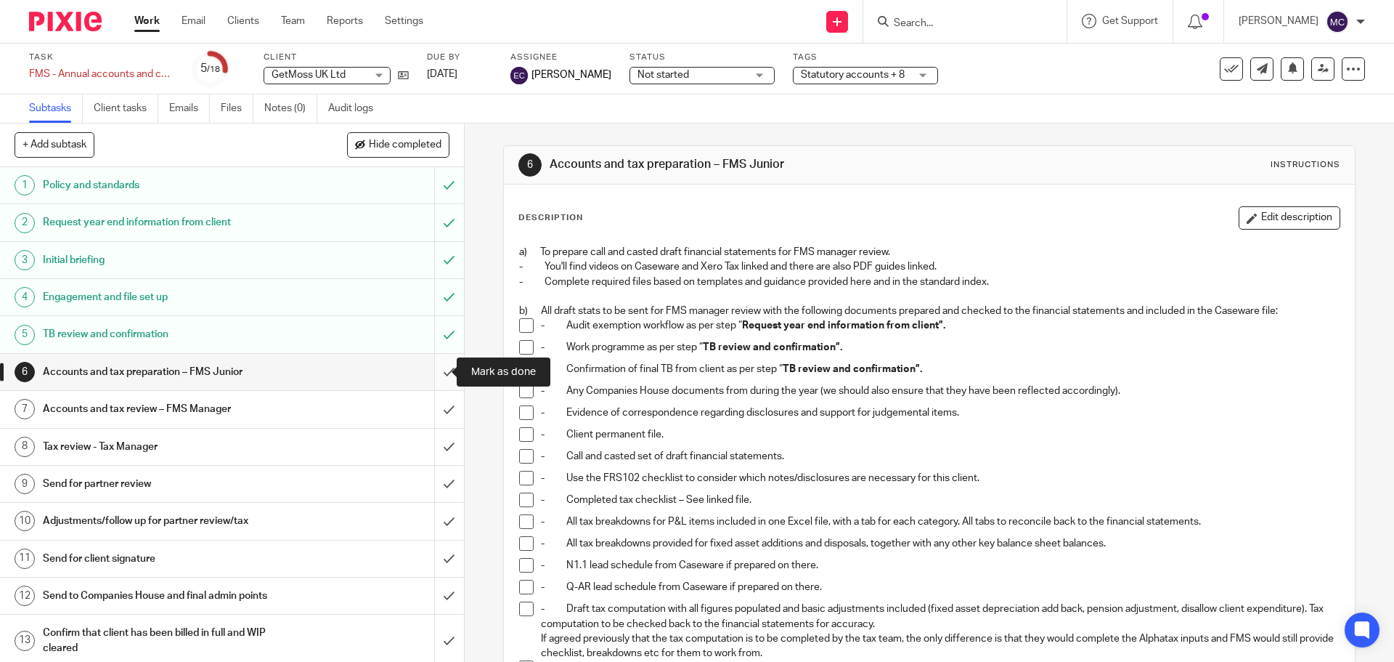
click at [431, 373] on input "submit" at bounding box center [232, 372] width 464 height 36
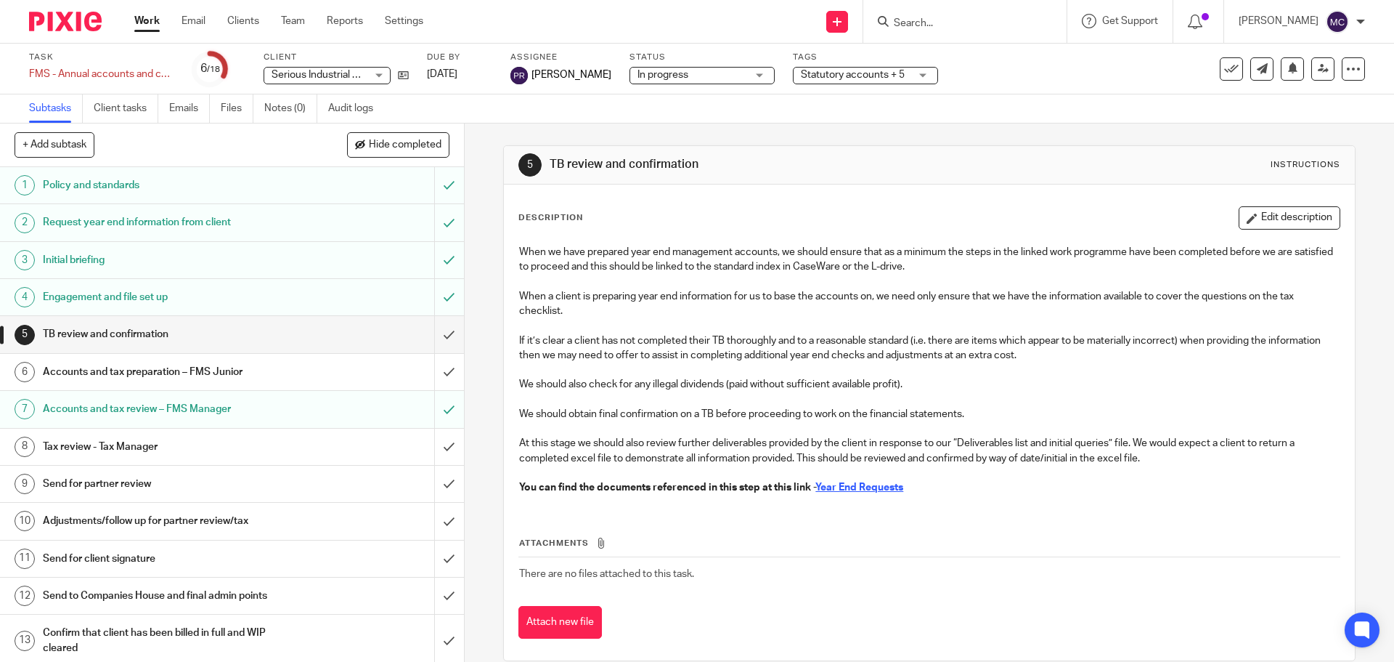
click at [810, 78] on span "Statutory accounts + 5" at bounding box center [853, 75] width 104 height 10
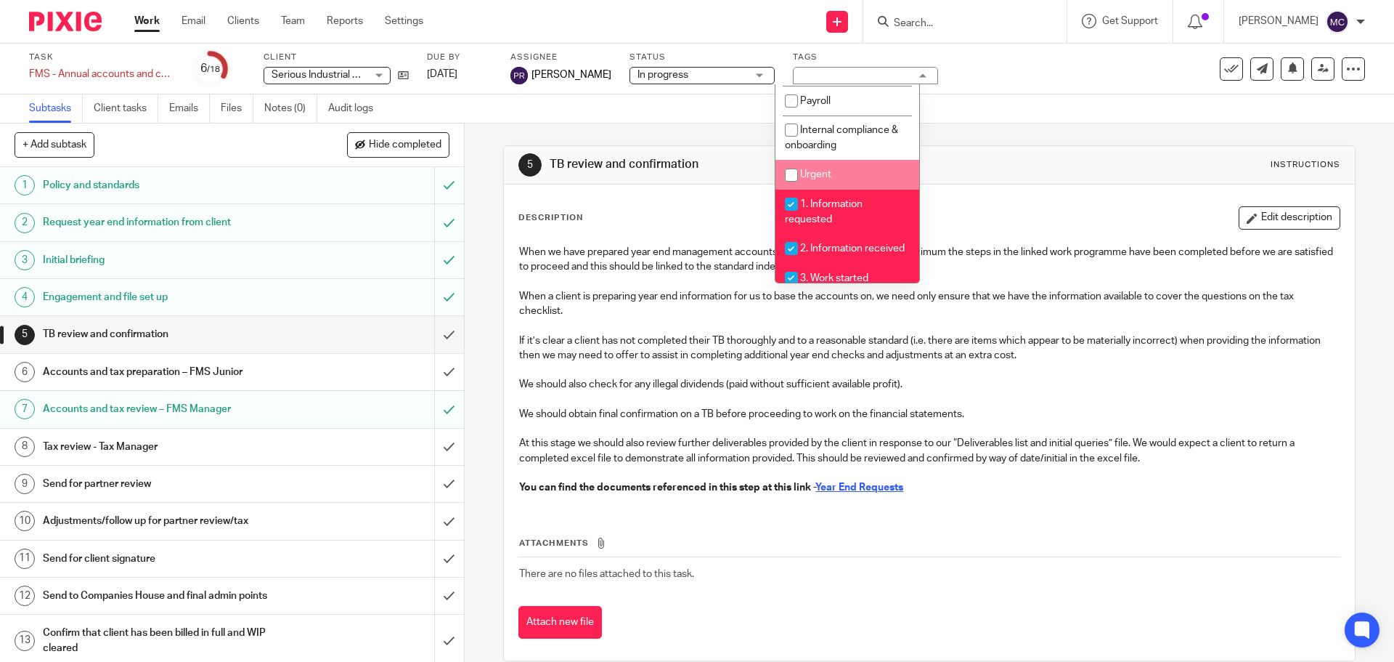
scroll to position [290, 0]
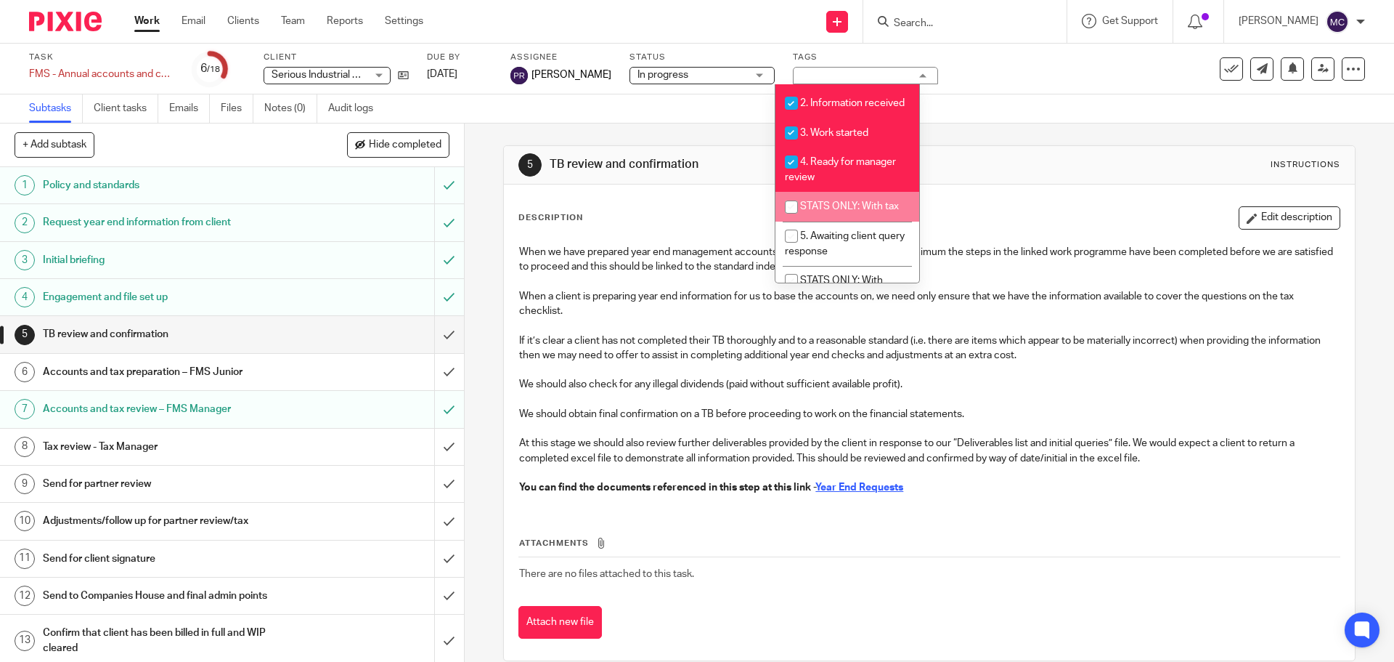
click at [868, 211] on span "STATS ONLY: With tax" at bounding box center [849, 206] width 99 height 10
checkbox input "true"
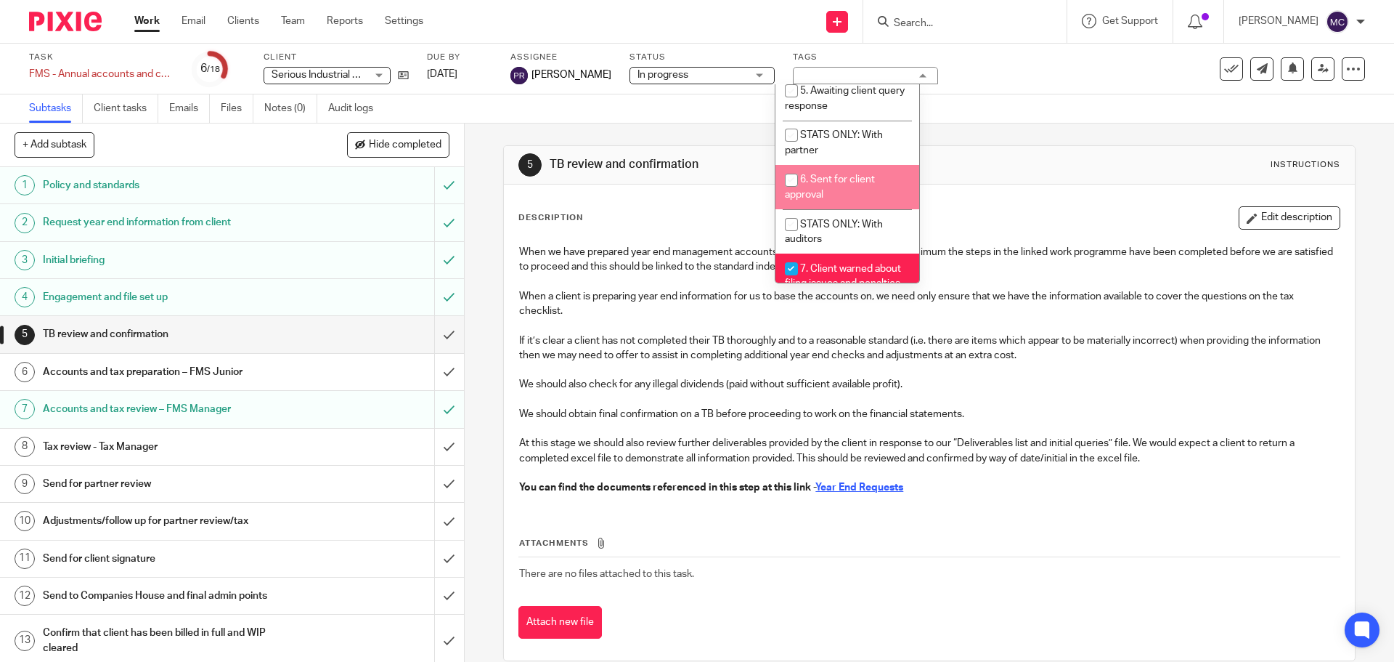
scroll to position [526, 0]
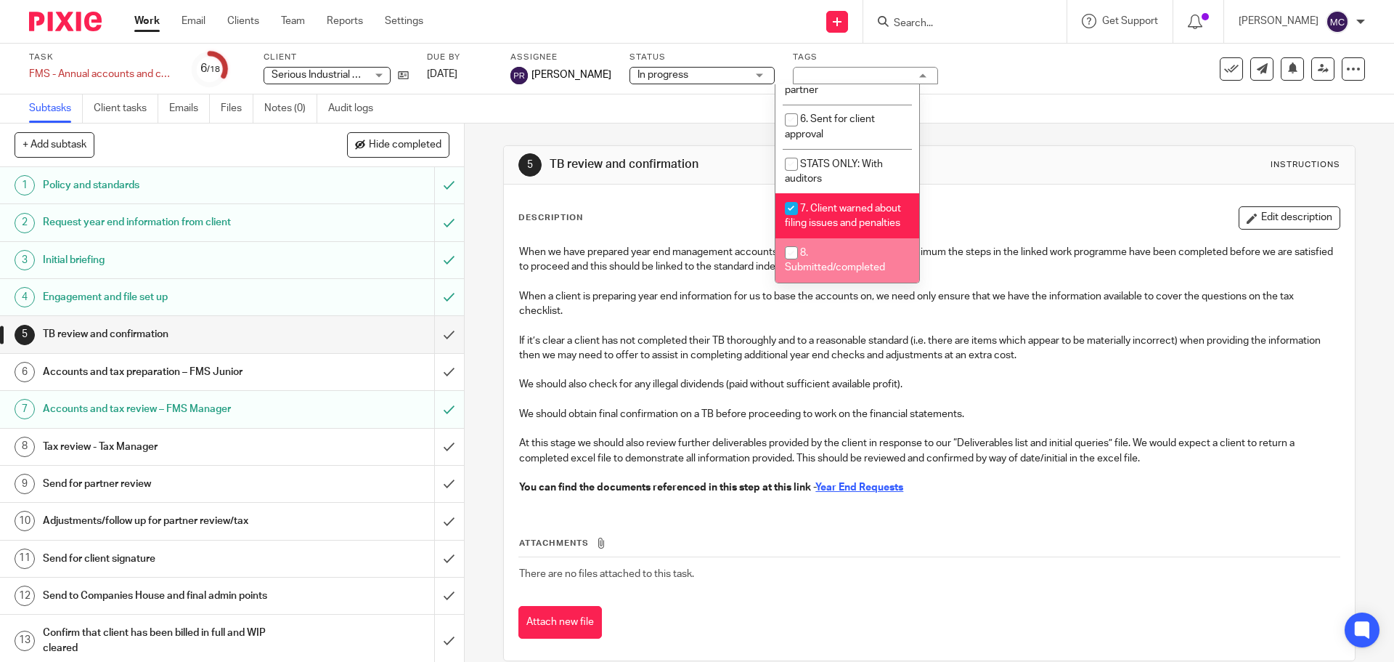
click at [598, 227] on div "Description Edit description" at bounding box center [928, 217] width 821 height 23
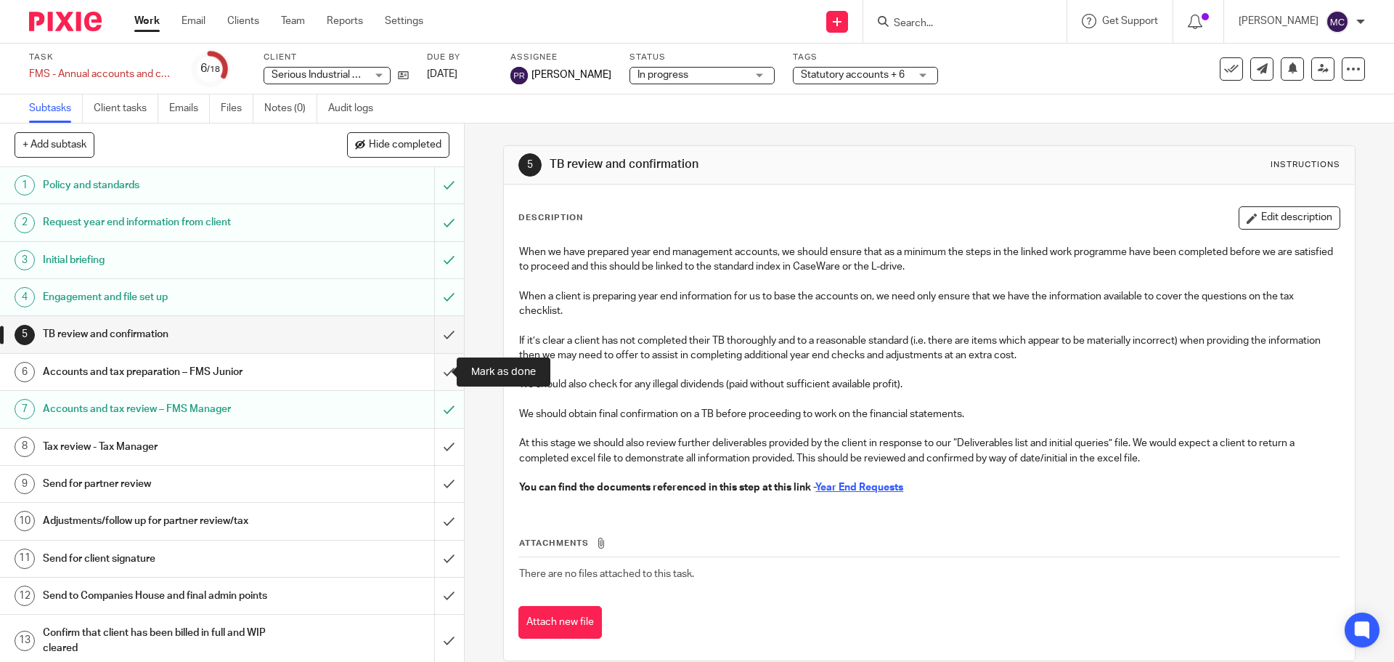
click at [434, 374] on input "submit" at bounding box center [232, 372] width 464 height 36
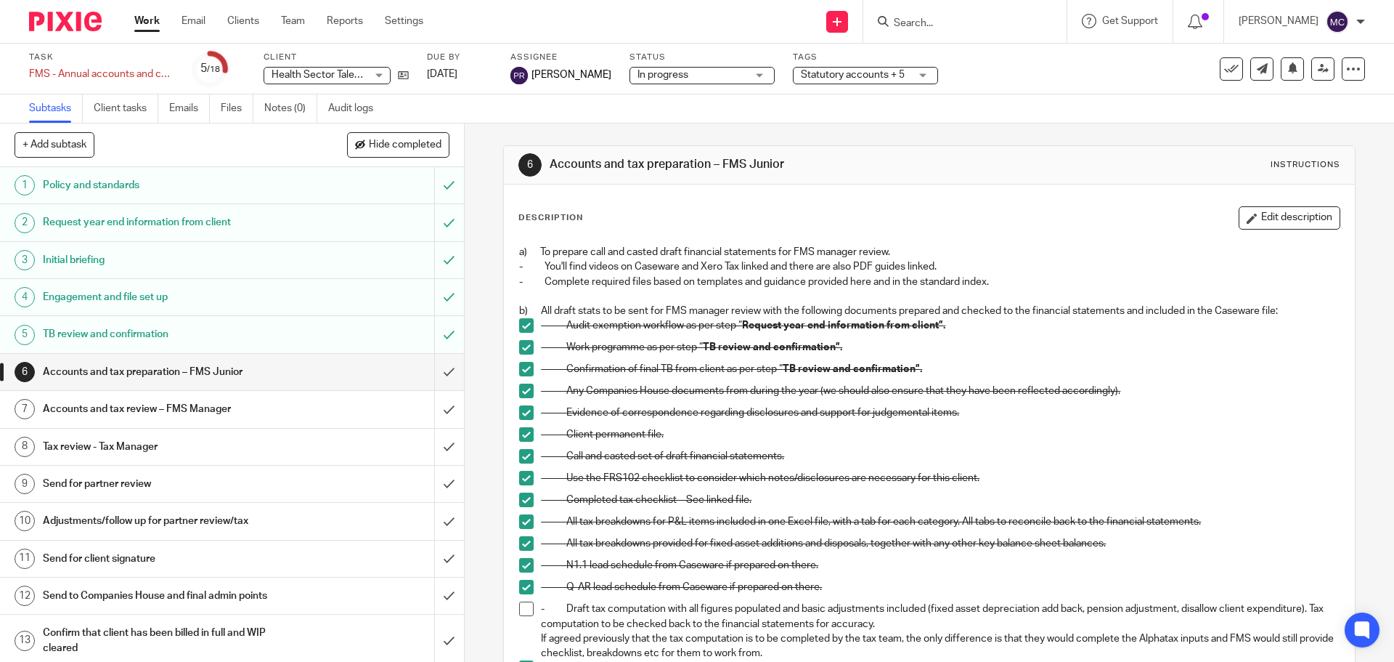
click at [875, 73] on span "Statutory accounts + 5" at bounding box center [853, 75] width 104 height 10
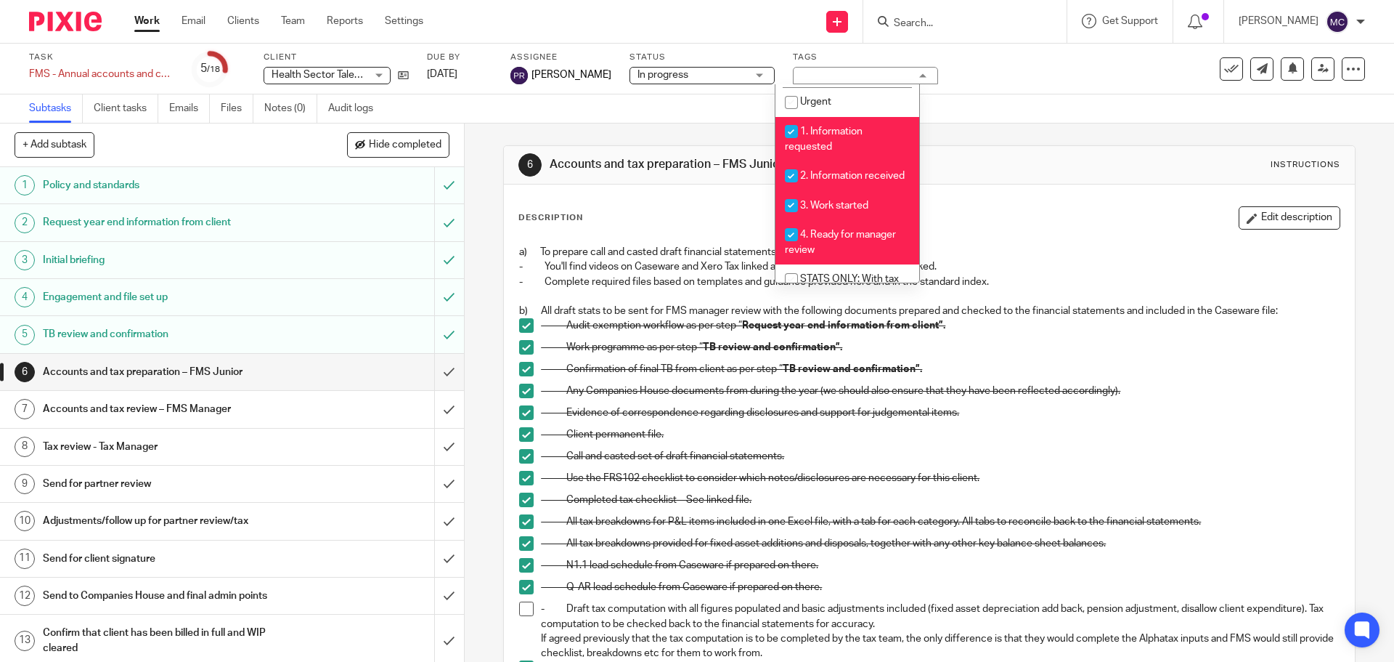
scroll to position [363, 0]
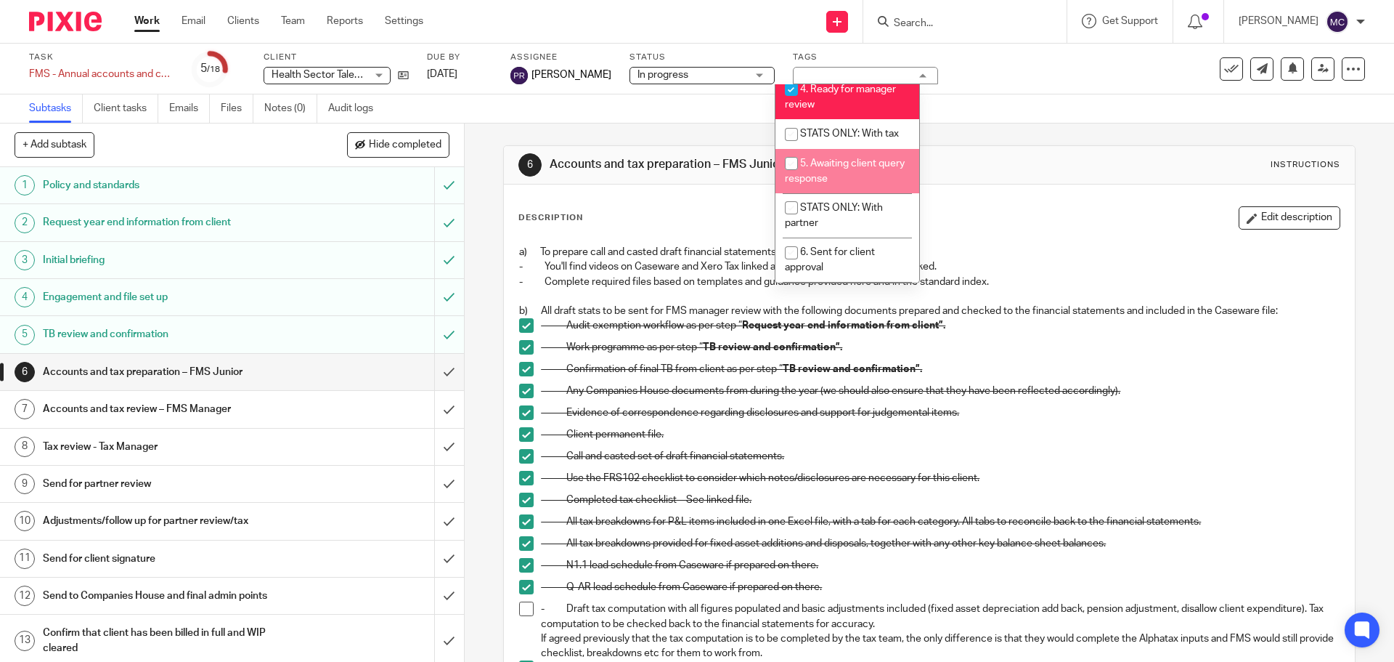
click at [841, 186] on li "5. Awaiting client query response" at bounding box center [848, 171] width 144 height 44
checkbox input "true"
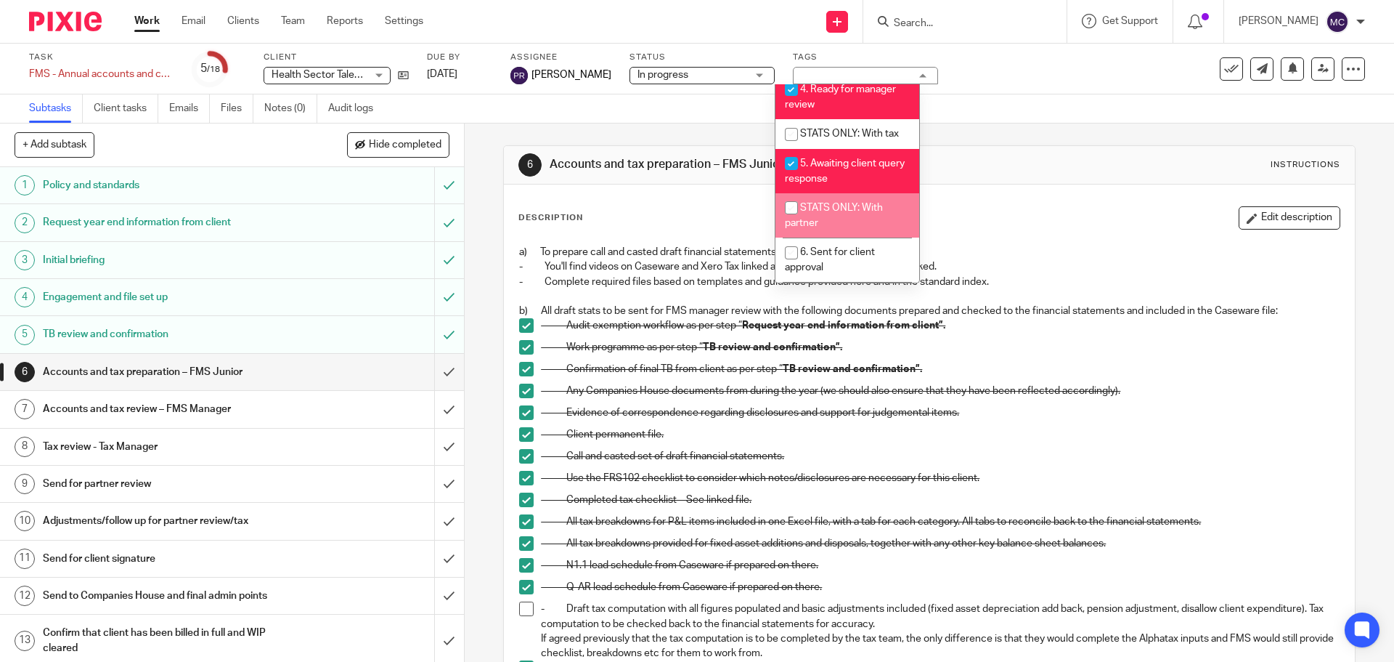
click at [853, 229] on li "STATS ONLY: With partner" at bounding box center [848, 215] width 144 height 44
checkbox input "true"
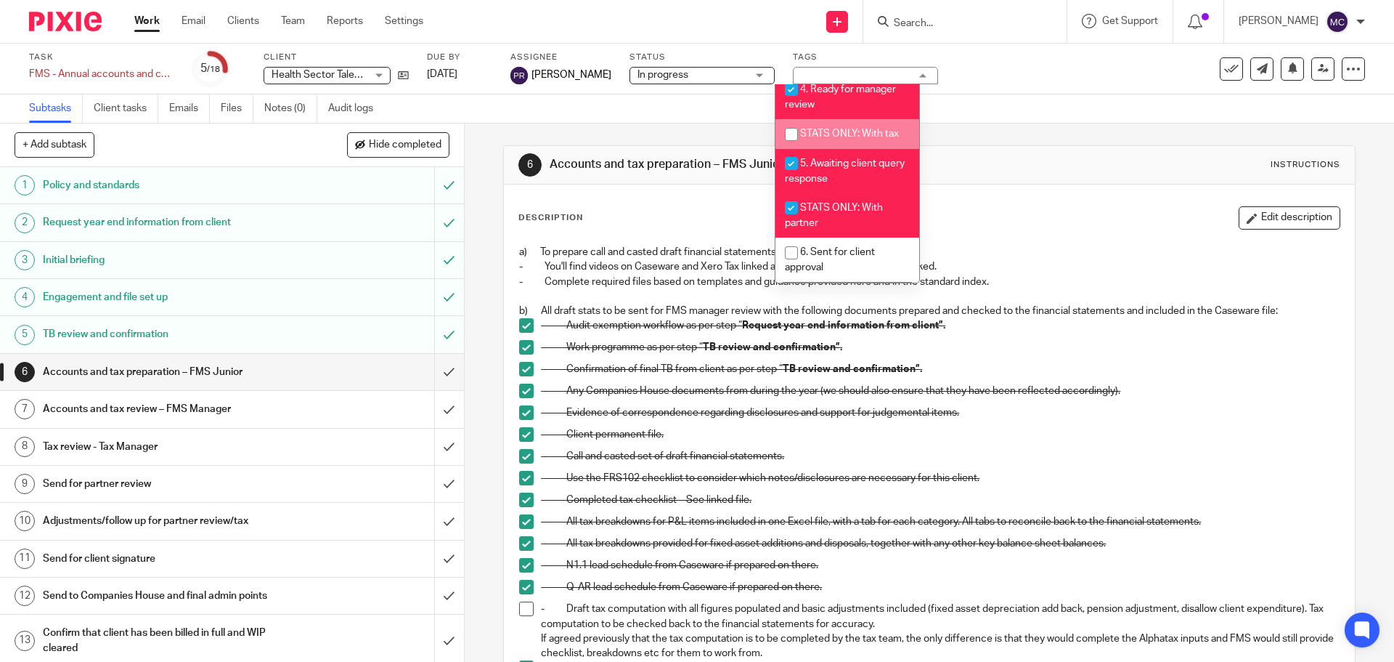
click at [855, 139] on span "STATS ONLY: With tax" at bounding box center [849, 134] width 99 height 10
checkbox input "true"
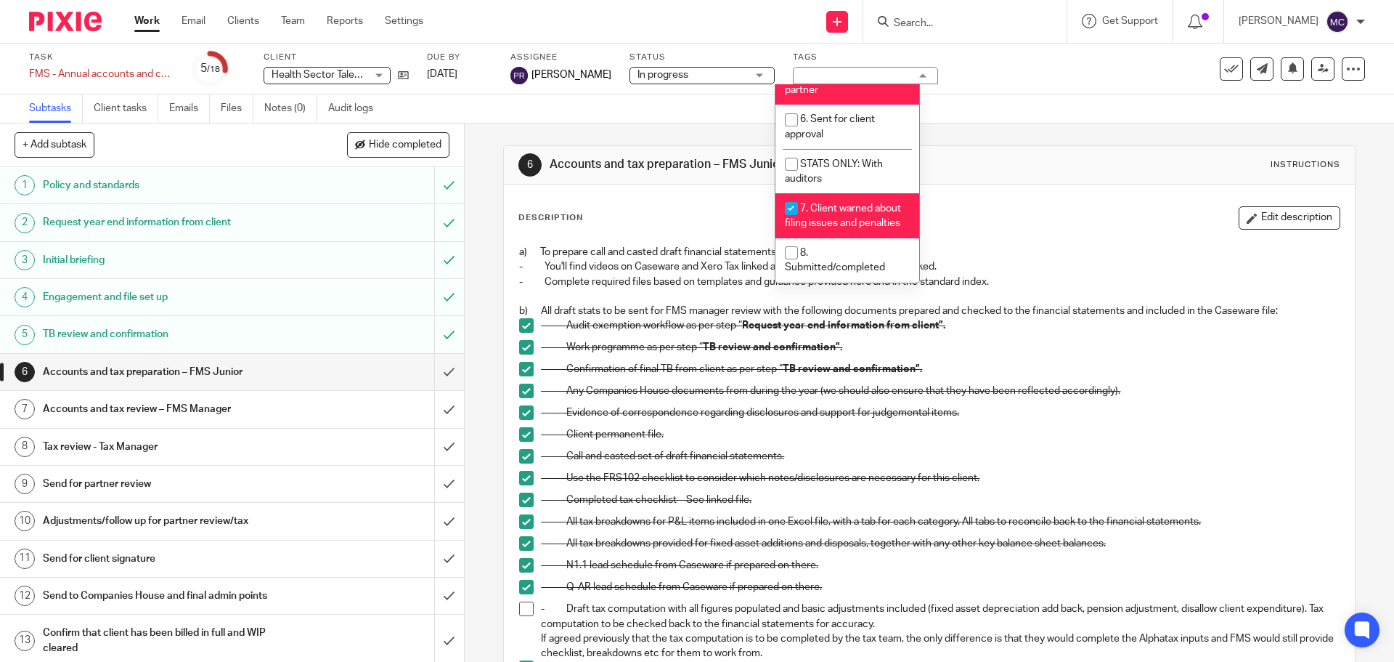
scroll to position [526, 0]
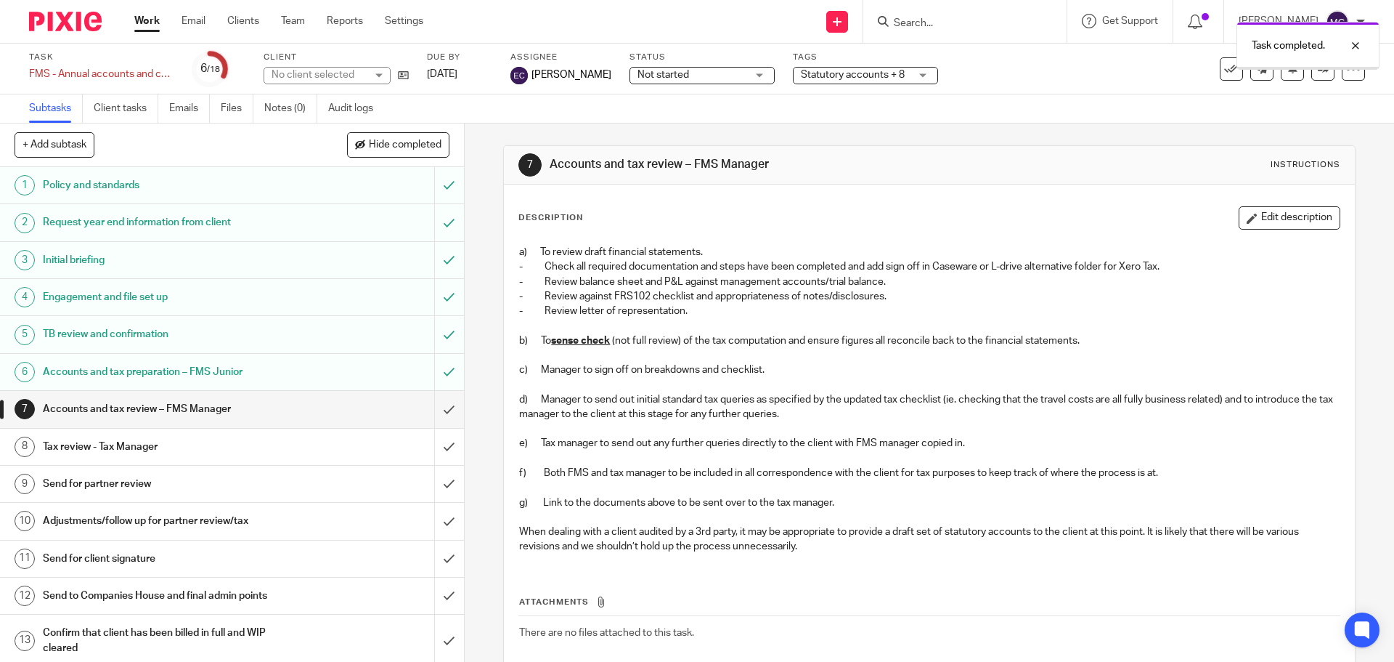
click at [438, 412] on input "submit" at bounding box center [232, 409] width 464 height 36
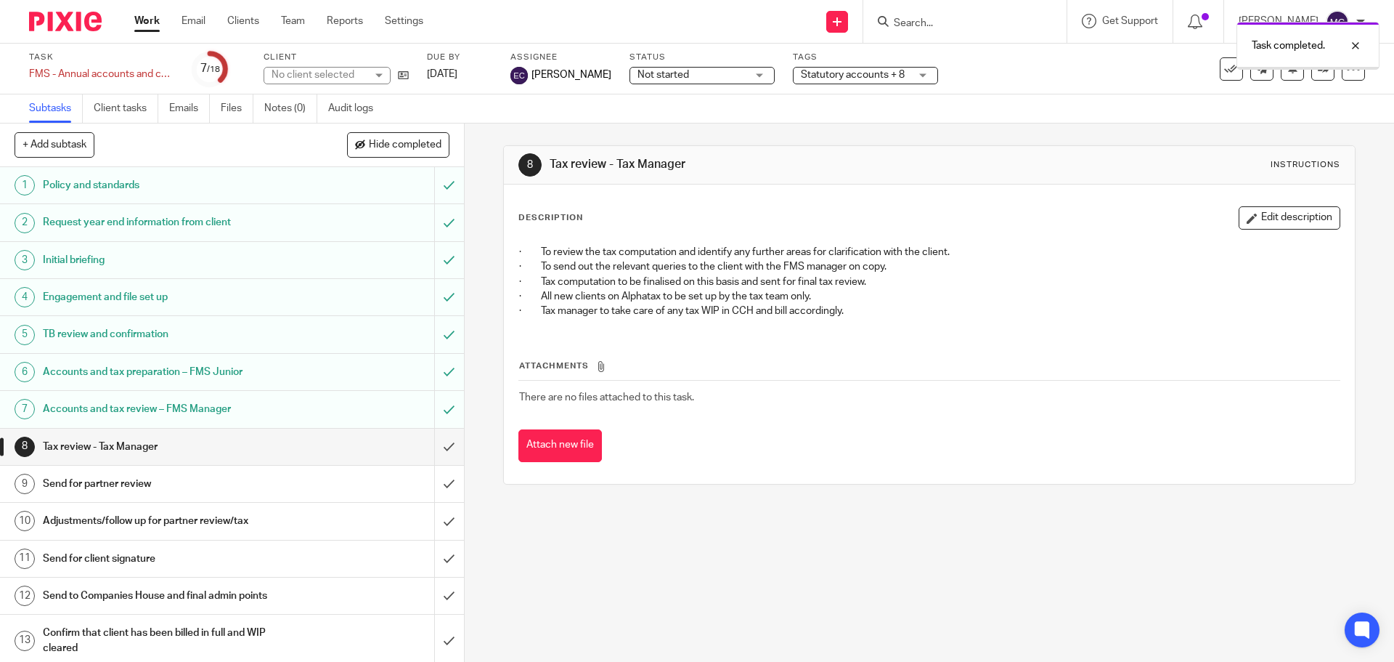
click at [432, 450] on input "submit" at bounding box center [232, 446] width 464 height 36
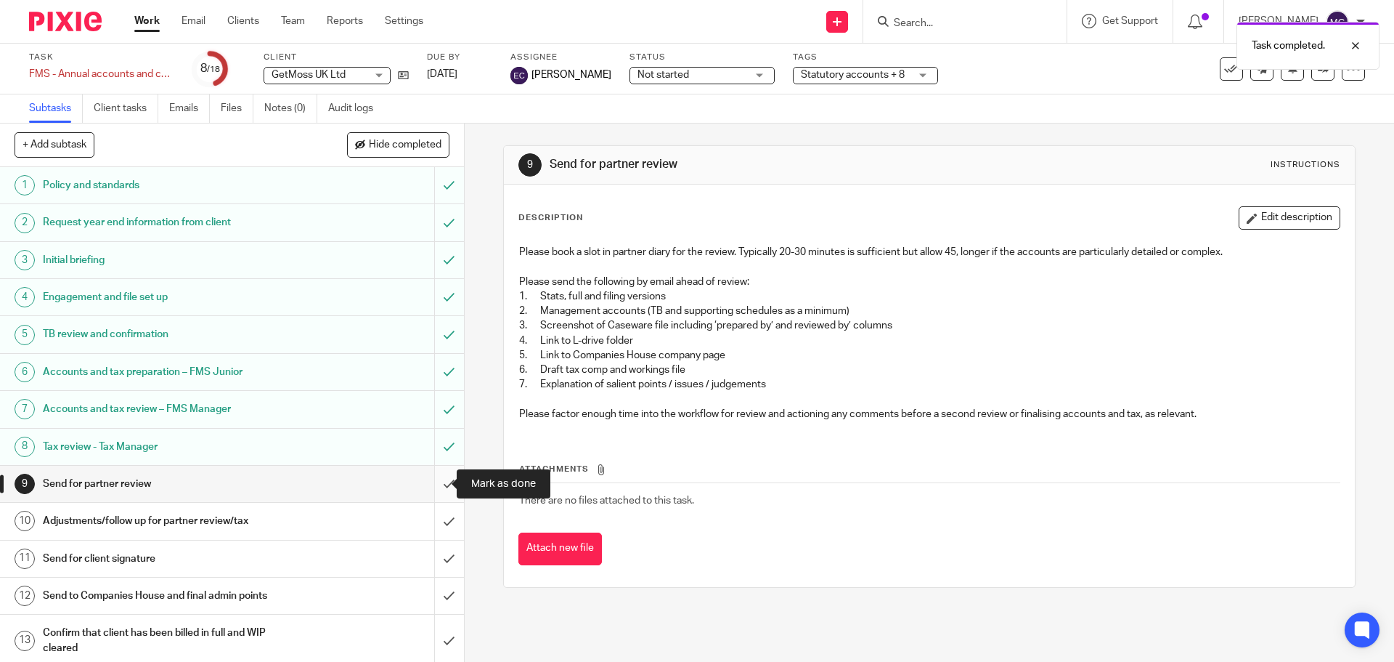
click at [434, 489] on input "submit" at bounding box center [232, 483] width 464 height 36
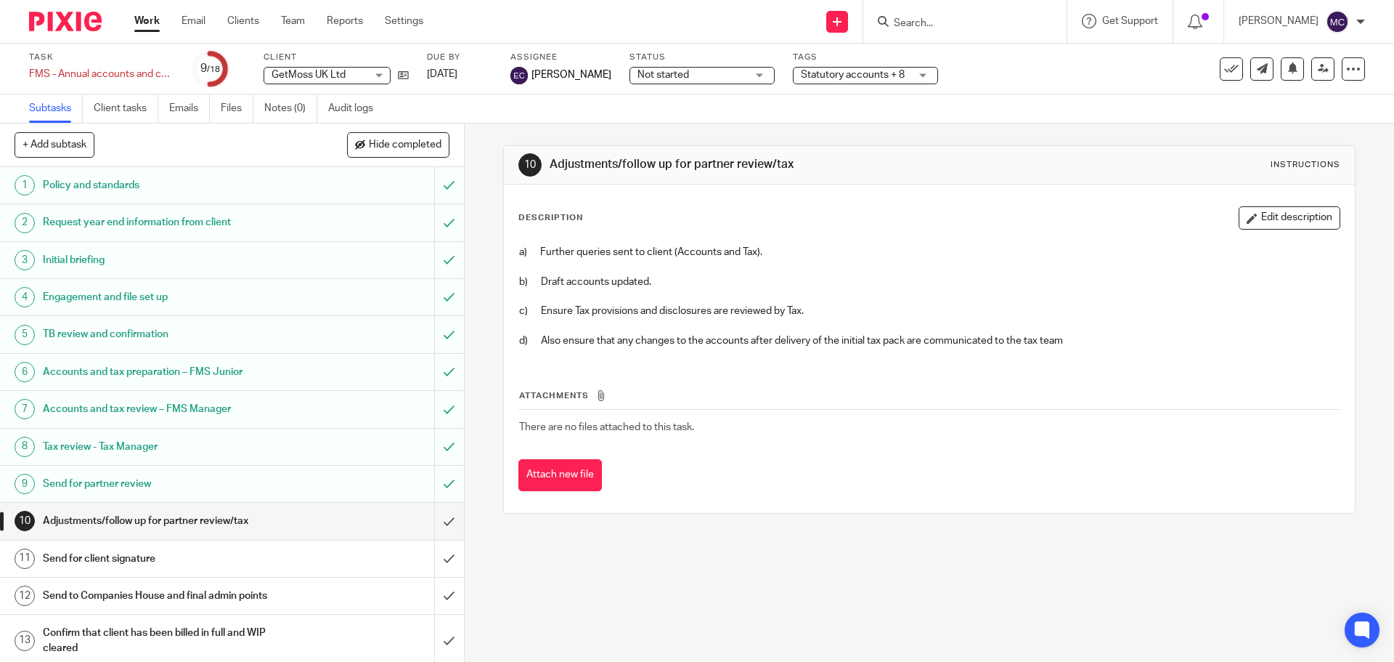
click at [839, 77] on span "Statutory accounts + 8" at bounding box center [853, 75] width 104 height 10
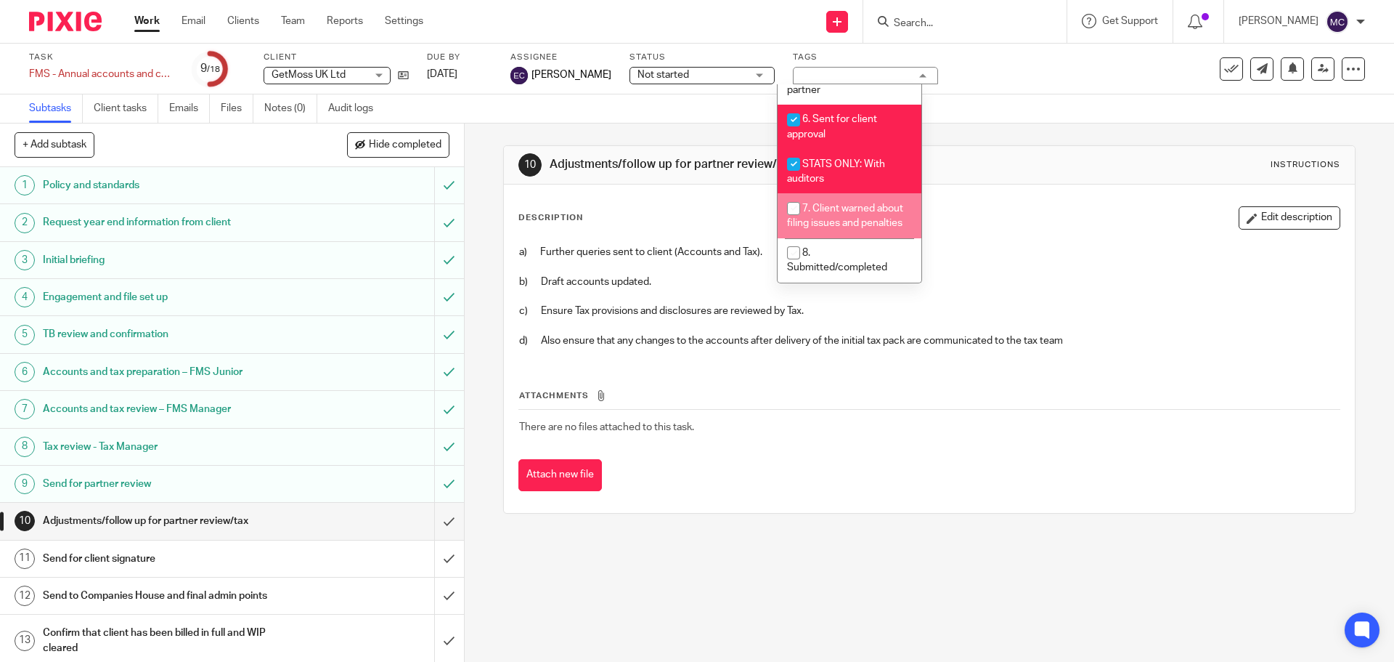
scroll to position [526, 0]
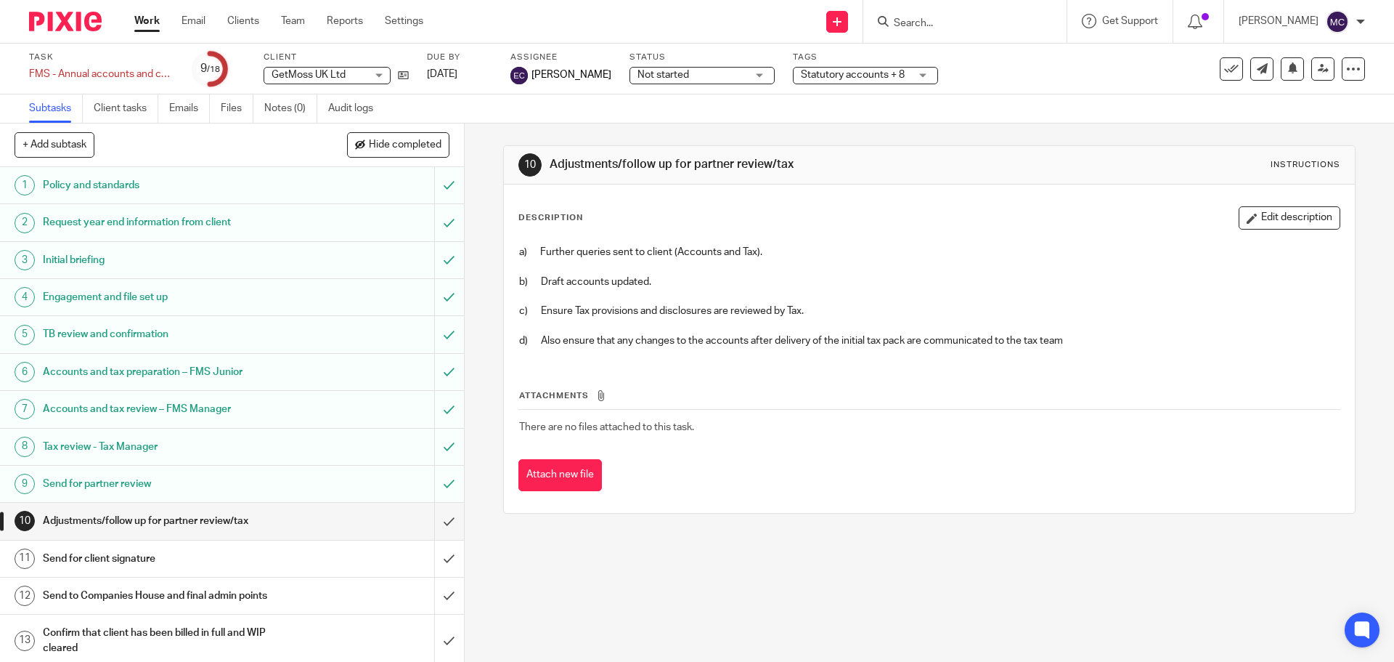
click at [484, 223] on div "10 Adjustments/follow up for partner review/tax Instructions Description Edit d…" at bounding box center [930, 392] width 930 height 538
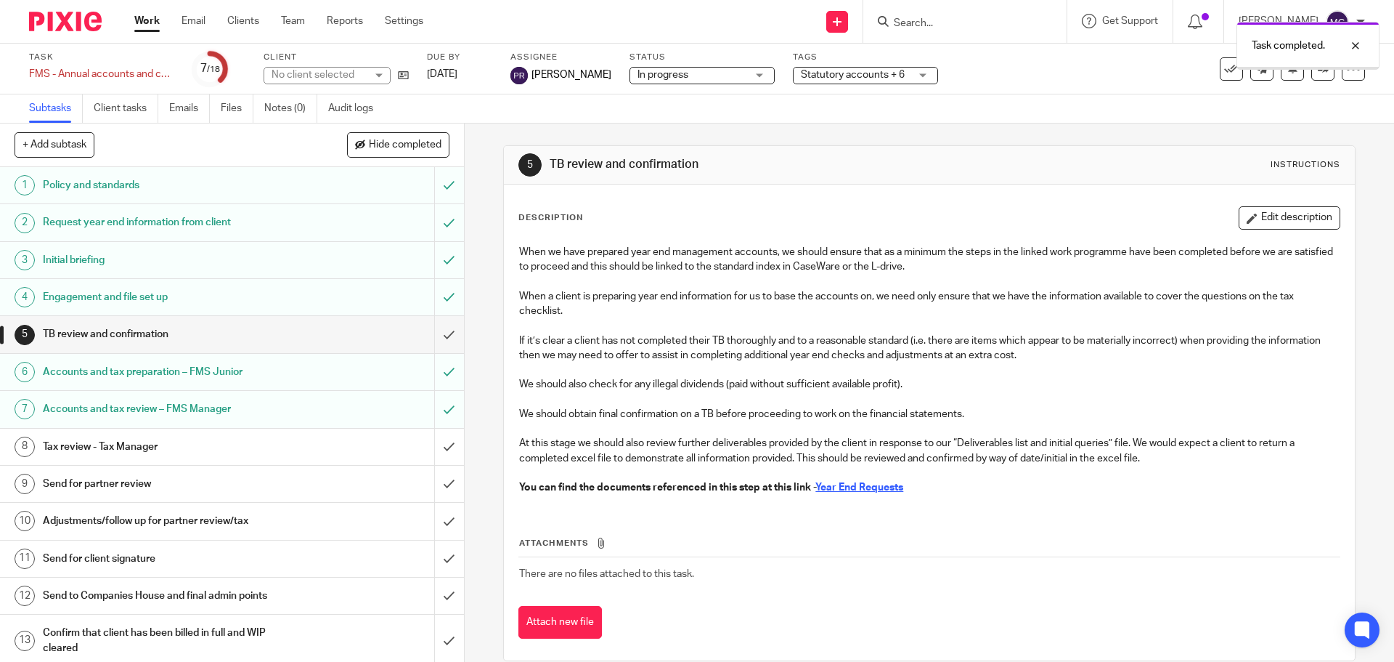
drag, startPoint x: 0, startPoint y: 0, endPoint x: 391, endPoint y: 419, distance: 572.9
click at [382, 419] on div "Accounts and tax review – FMS Manager" at bounding box center [231, 409] width 377 height 22
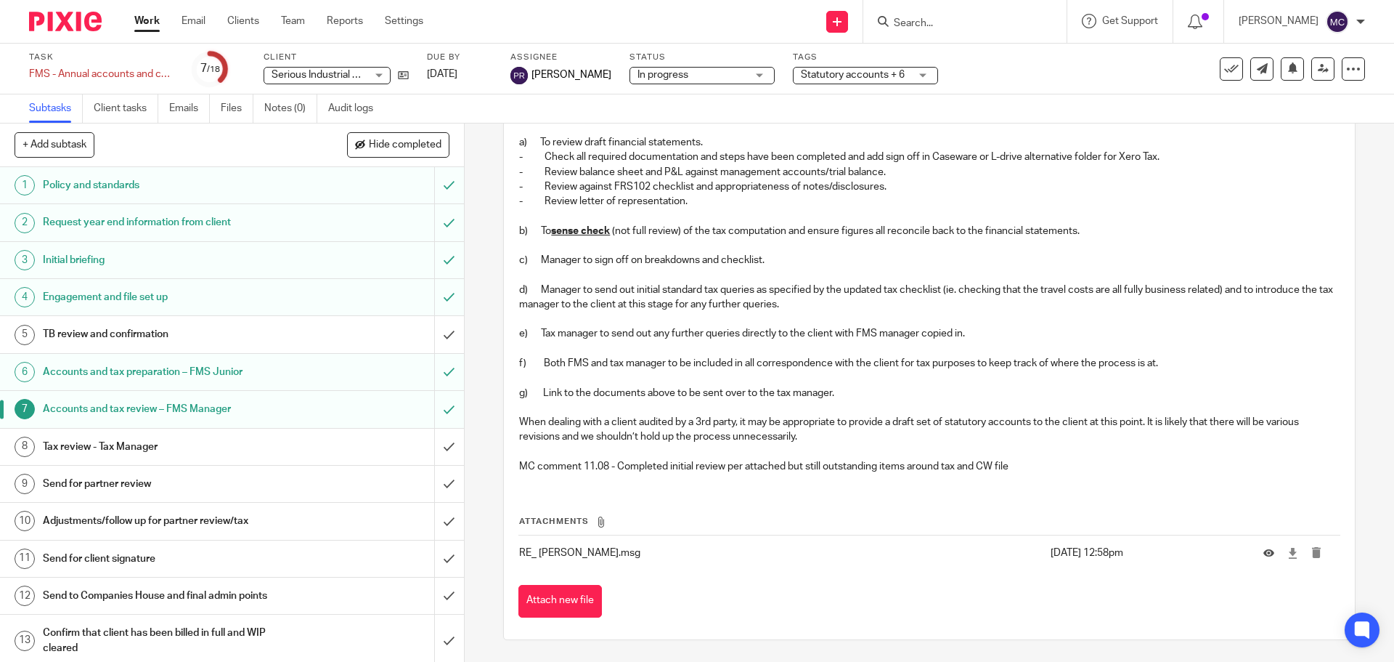
scroll to position [145, 0]
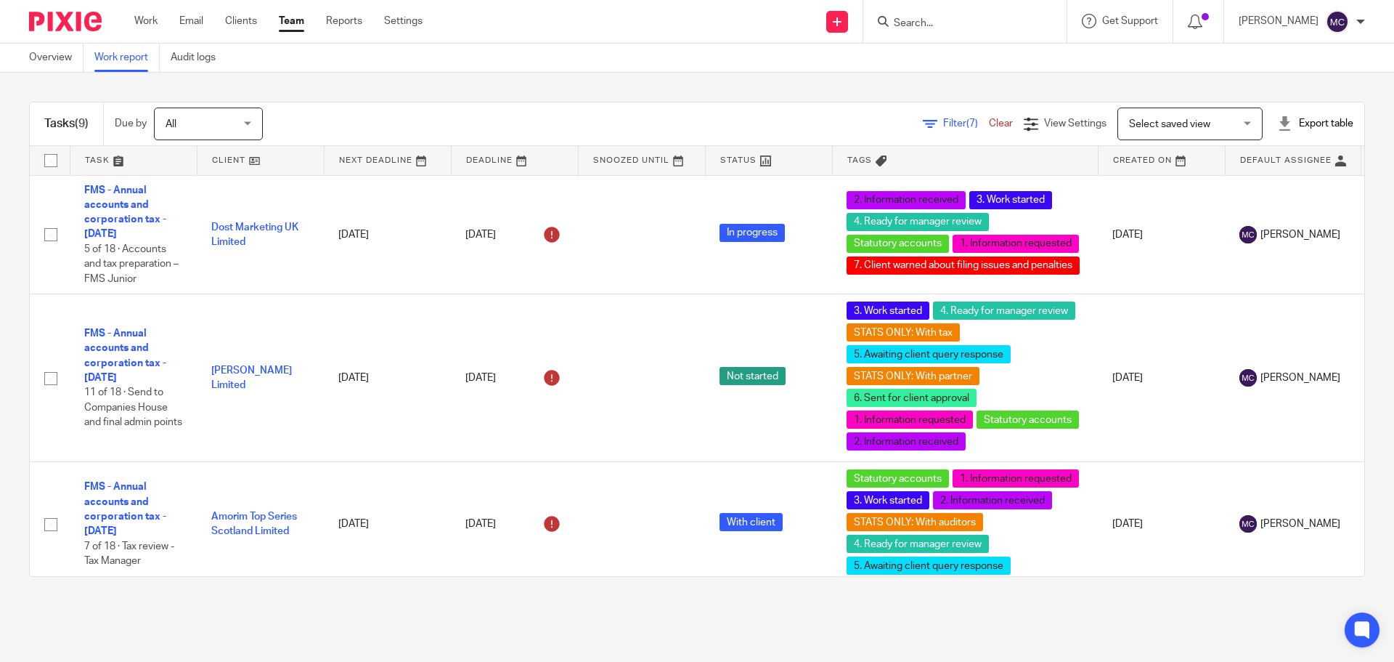
drag, startPoint x: 0, startPoint y: 0, endPoint x: 922, endPoint y: 123, distance: 930.4
click at [943, 123] on span "Filter (7)" at bounding box center [966, 123] width 46 height 10
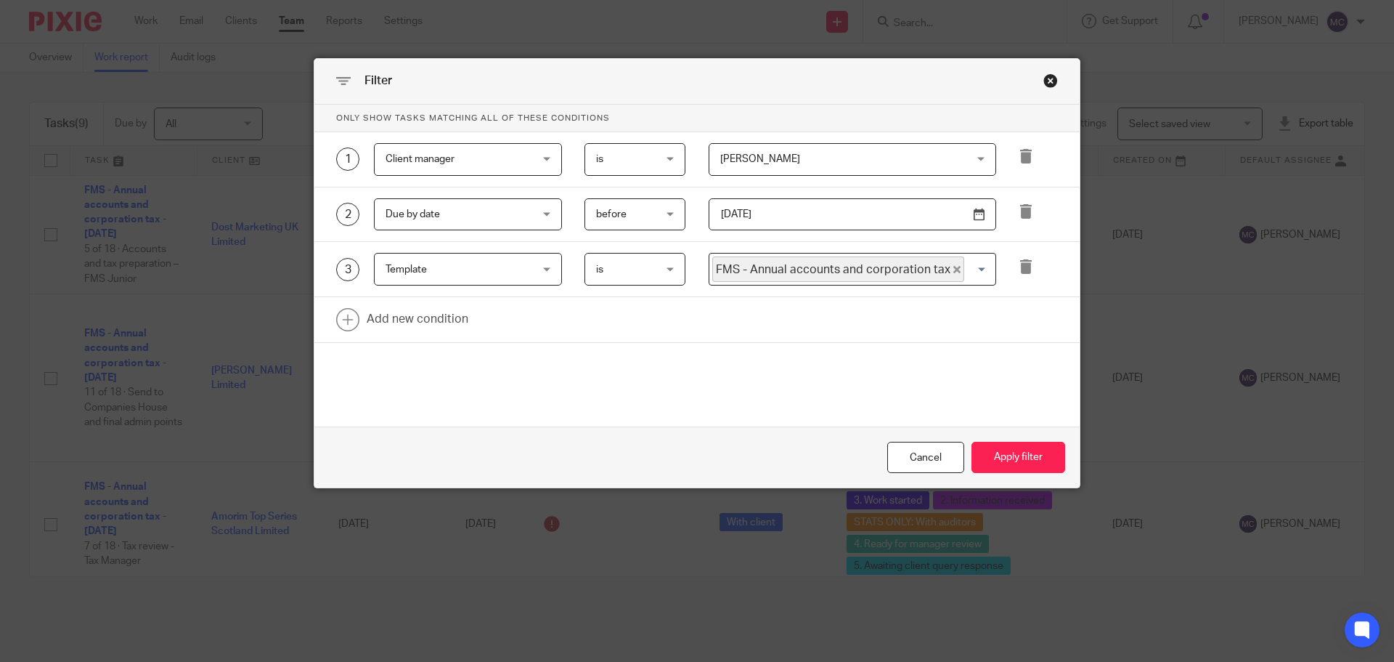
click at [1045, 78] on div "Close this dialog window" at bounding box center [1051, 80] width 15 height 15
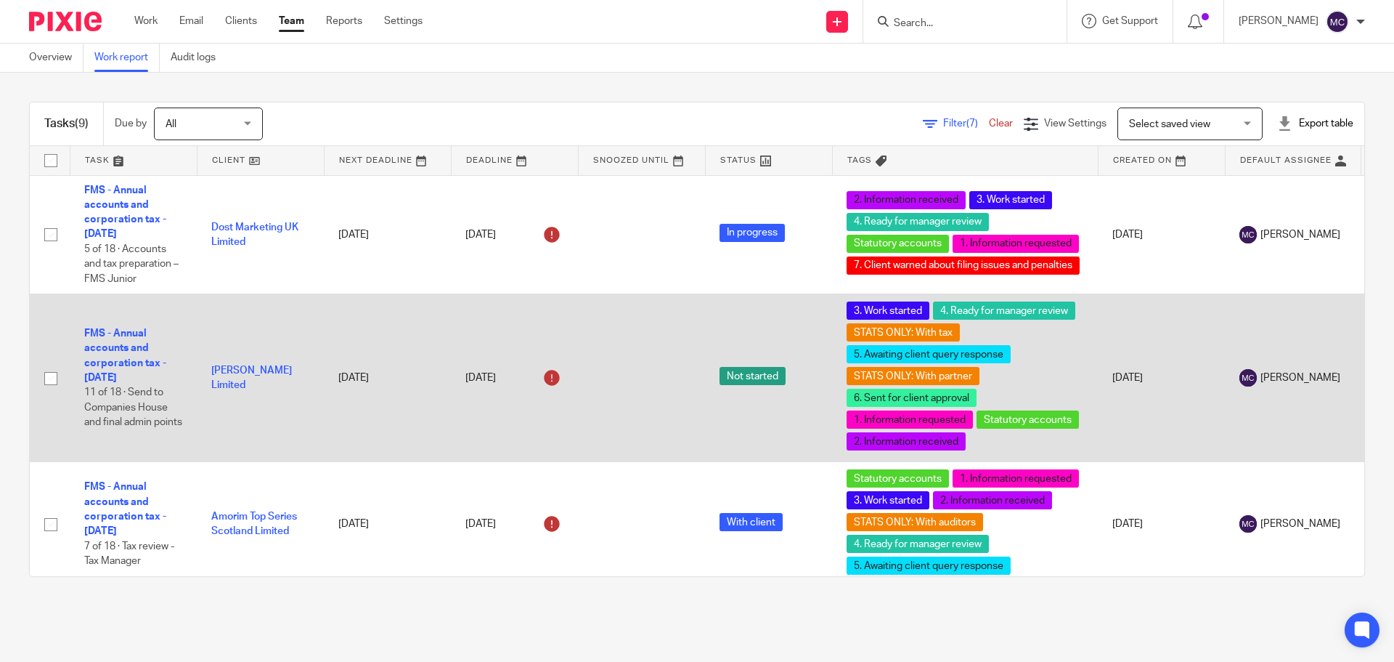
click at [53, 379] on input "checkbox" at bounding box center [51, 379] width 28 height 28
checkbox input "true"
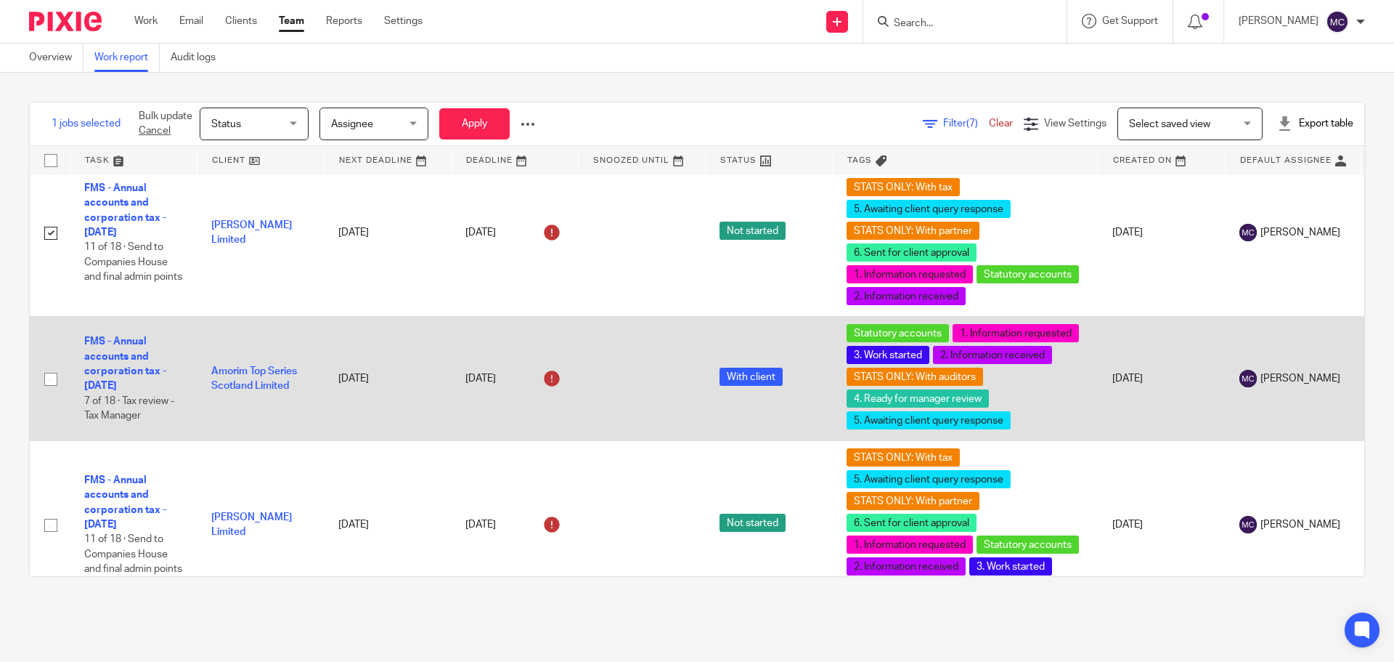
scroll to position [218, 0]
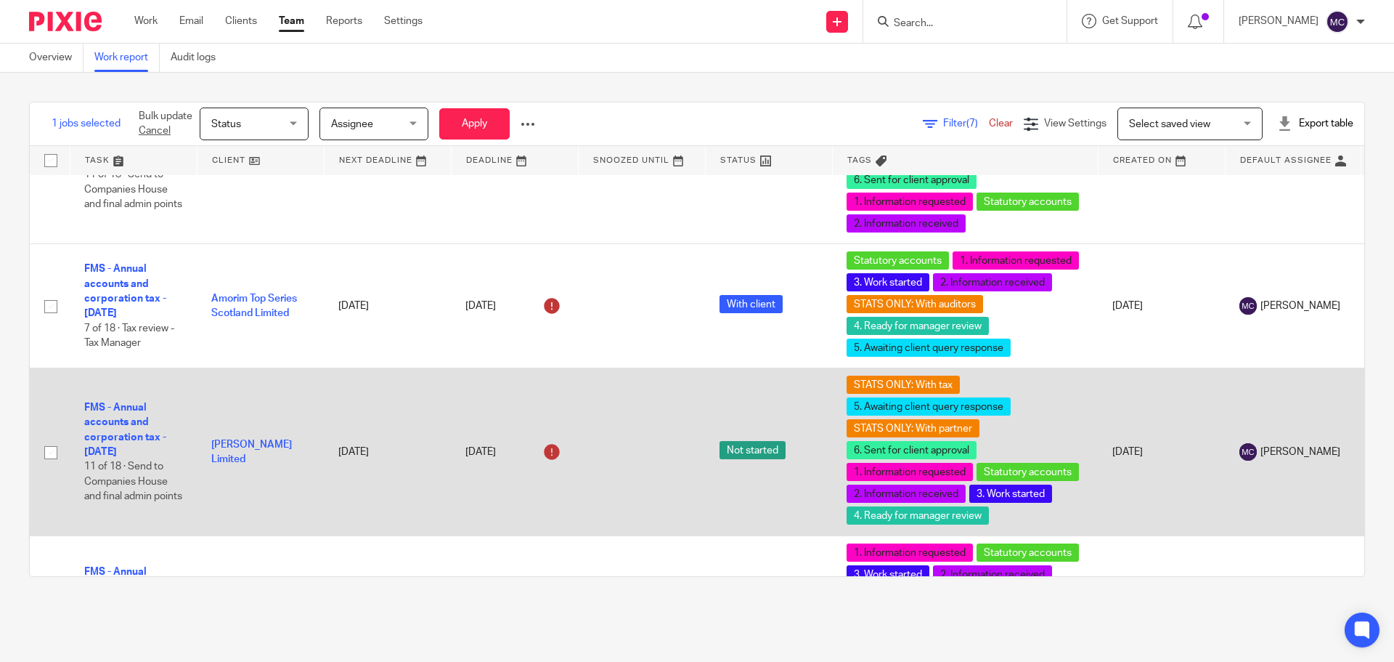
click at [53, 456] on input "checkbox" at bounding box center [51, 453] width 28 height 28
checkbox input "true"
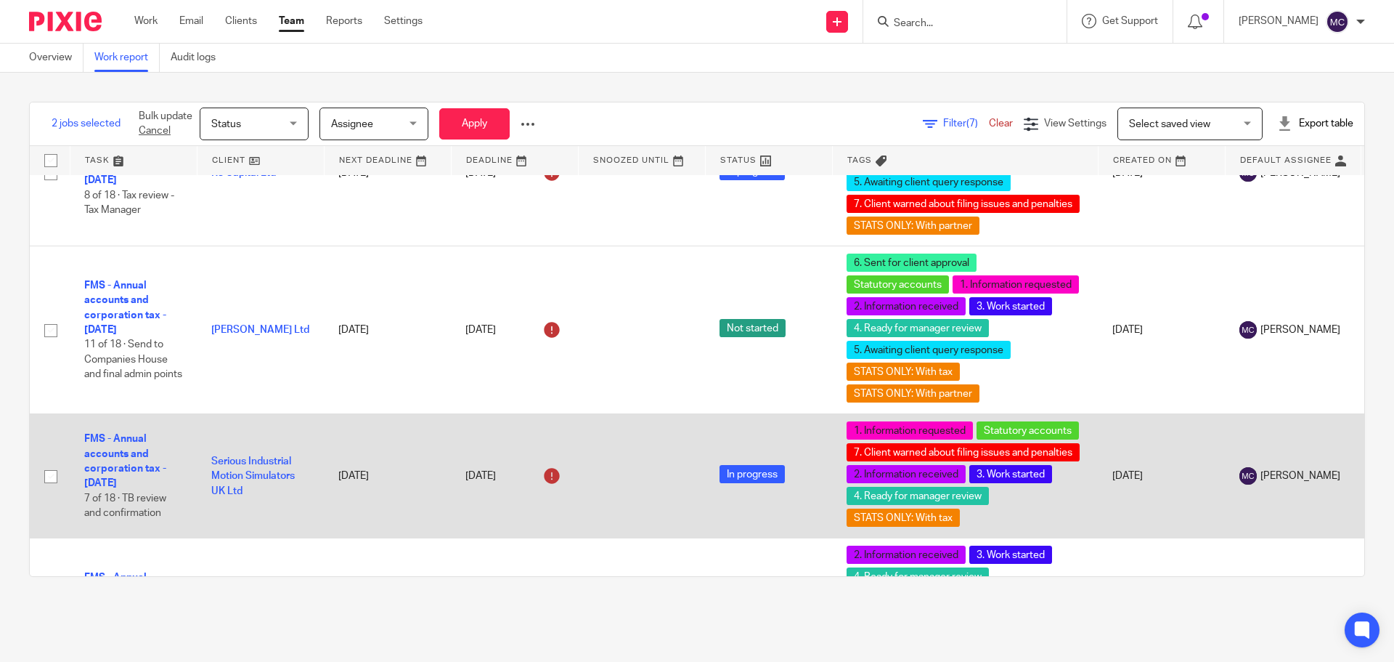
scroll to position [726, 0]
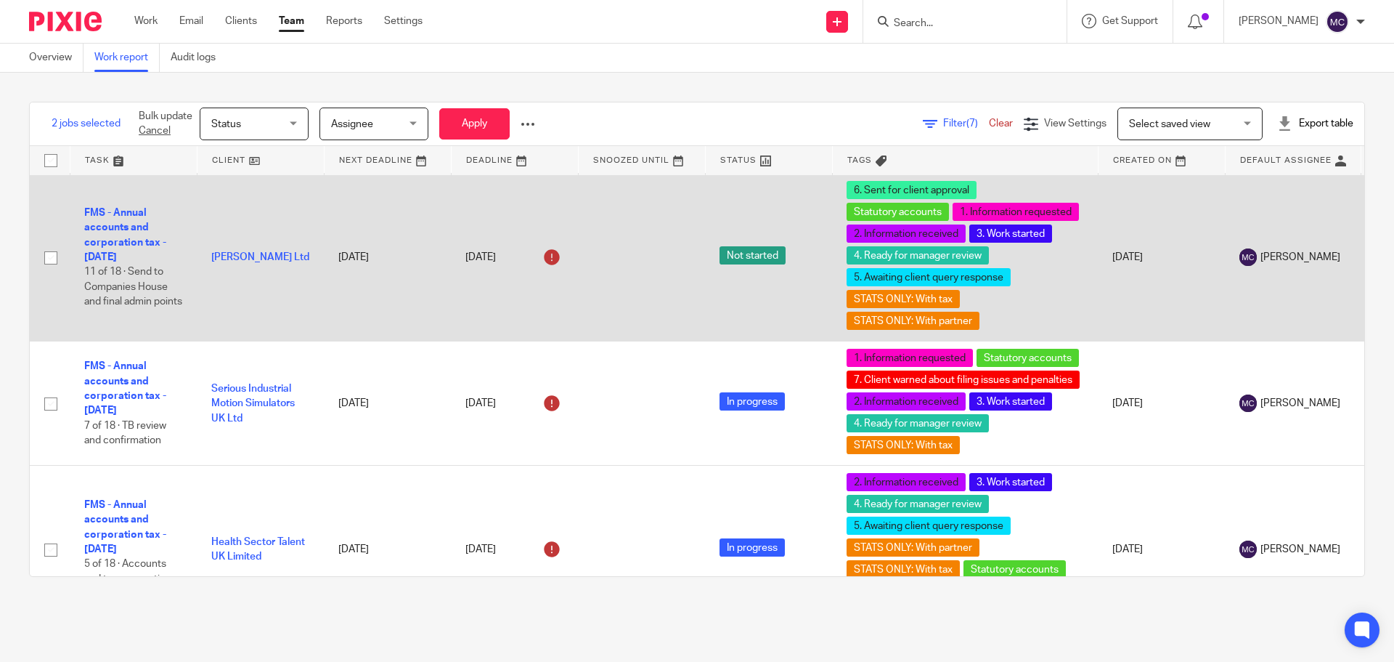
click at [52, 256] on input "checkbox" at bounding box center [51, 258] width 28 height 28
checkbox input "true"
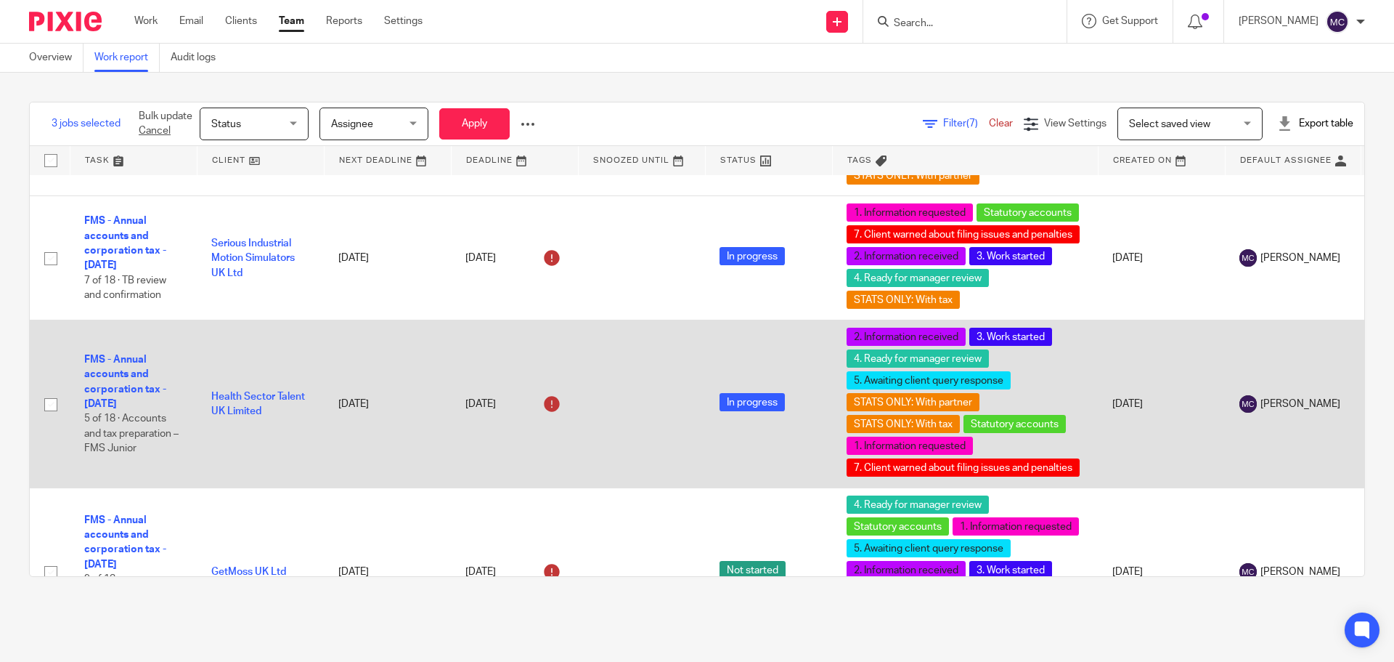
scroll to position [961, 0]
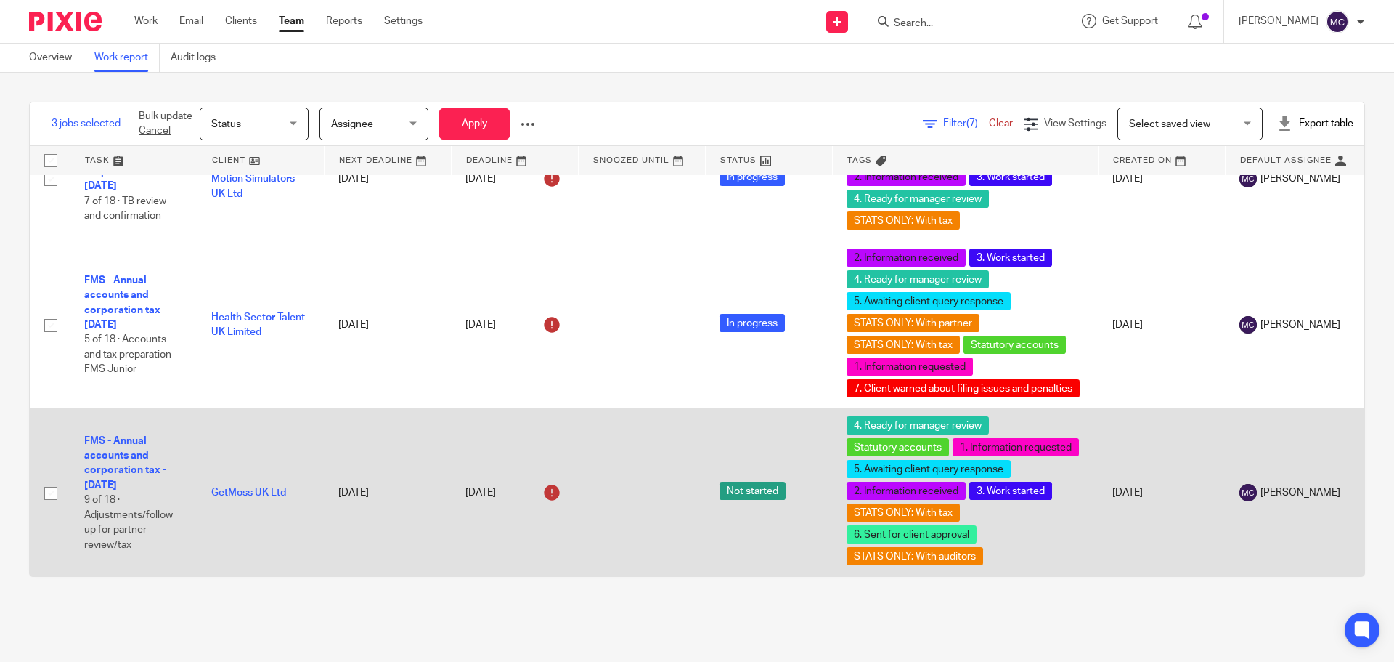
click at [52, 483] on input "checkbox" at bounding box center [51, 493] width 28 height 28
checkbox input "true"
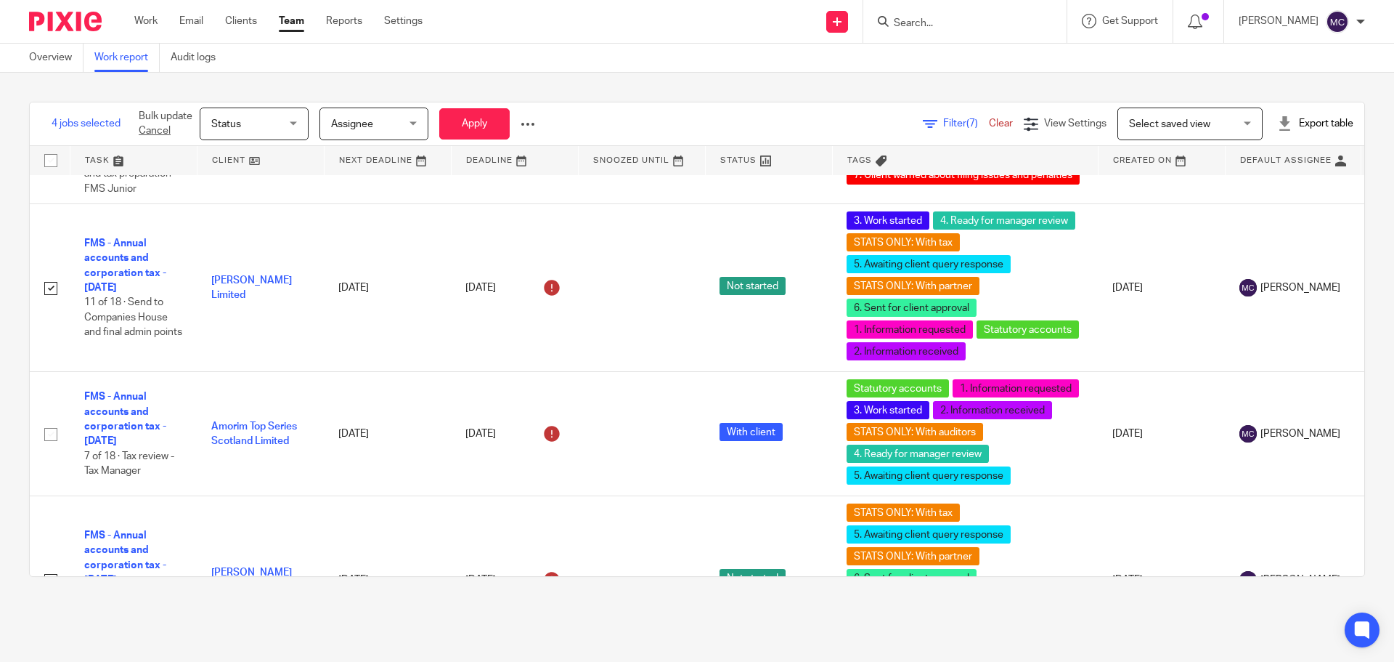
scroll to position [0, 0]
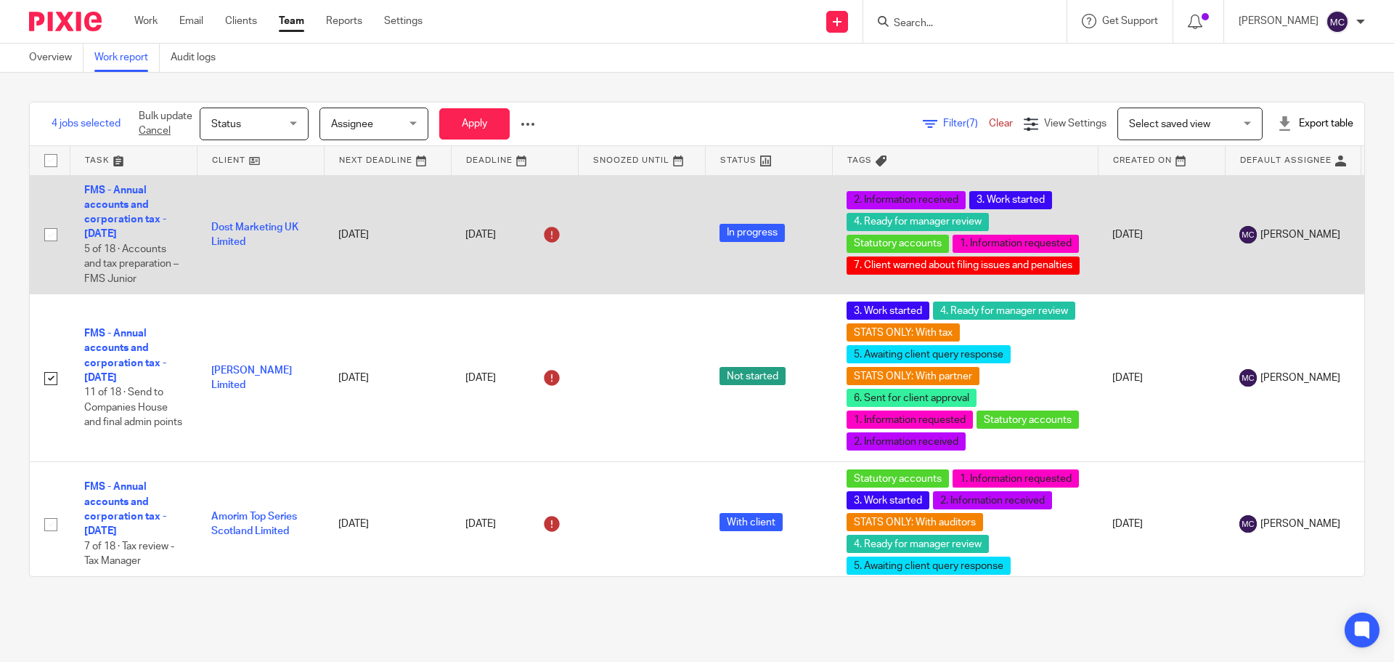
click at [54, 235] on input "checkbox" at bounding box center [51, 235] width 28 height 28
checkbox input "true"
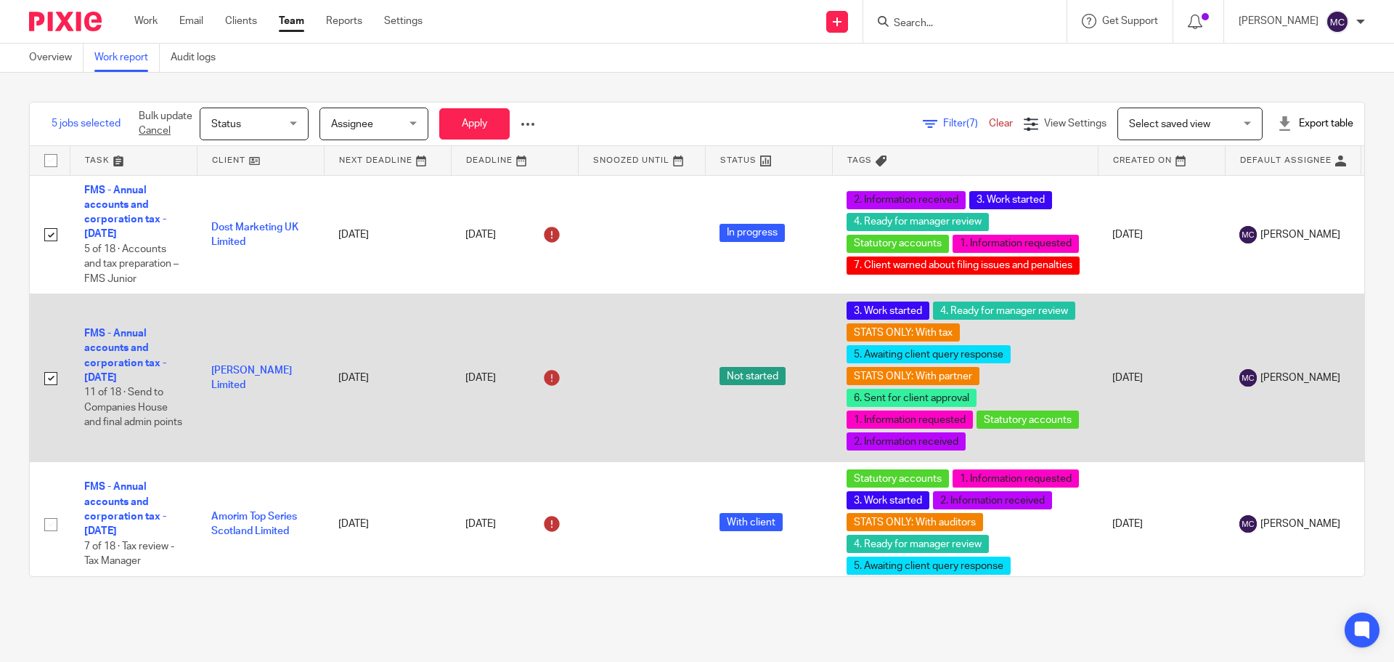
scroll to position [145, 0]
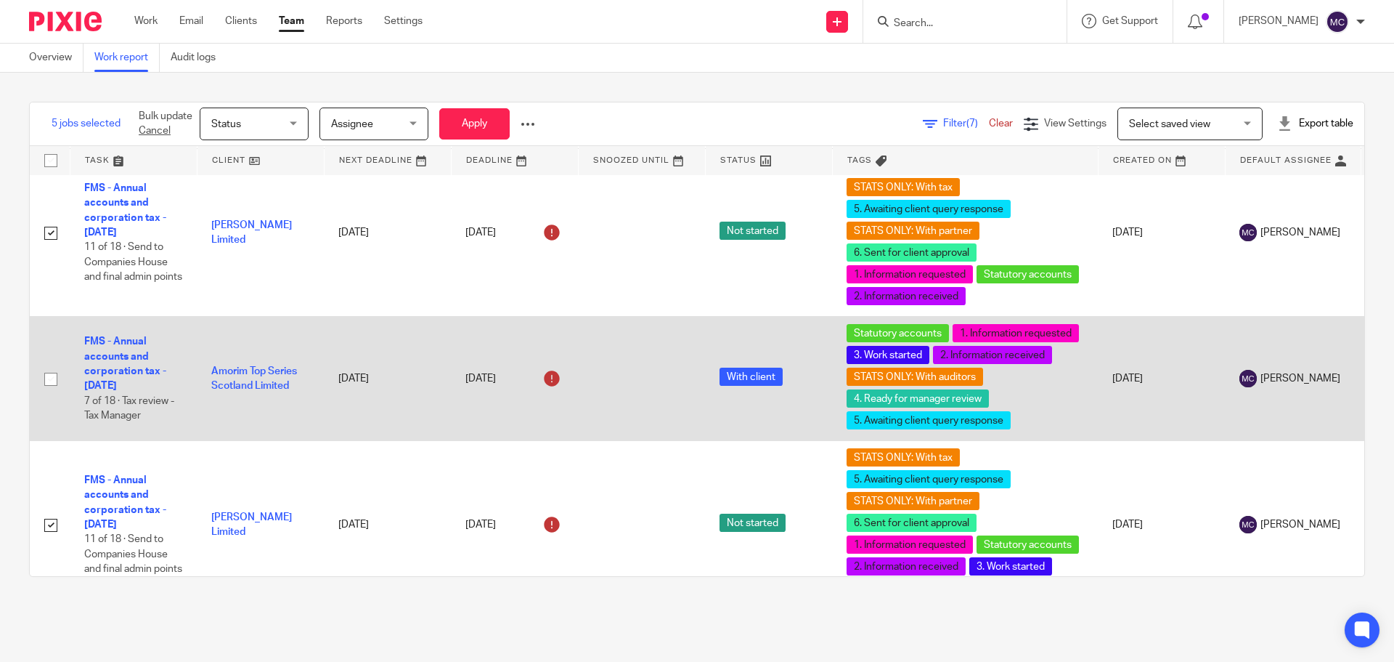
click at [56, 382] on input "checkbox" at bounding box center [51, 379] width 28 height 28
checkbox input "true"
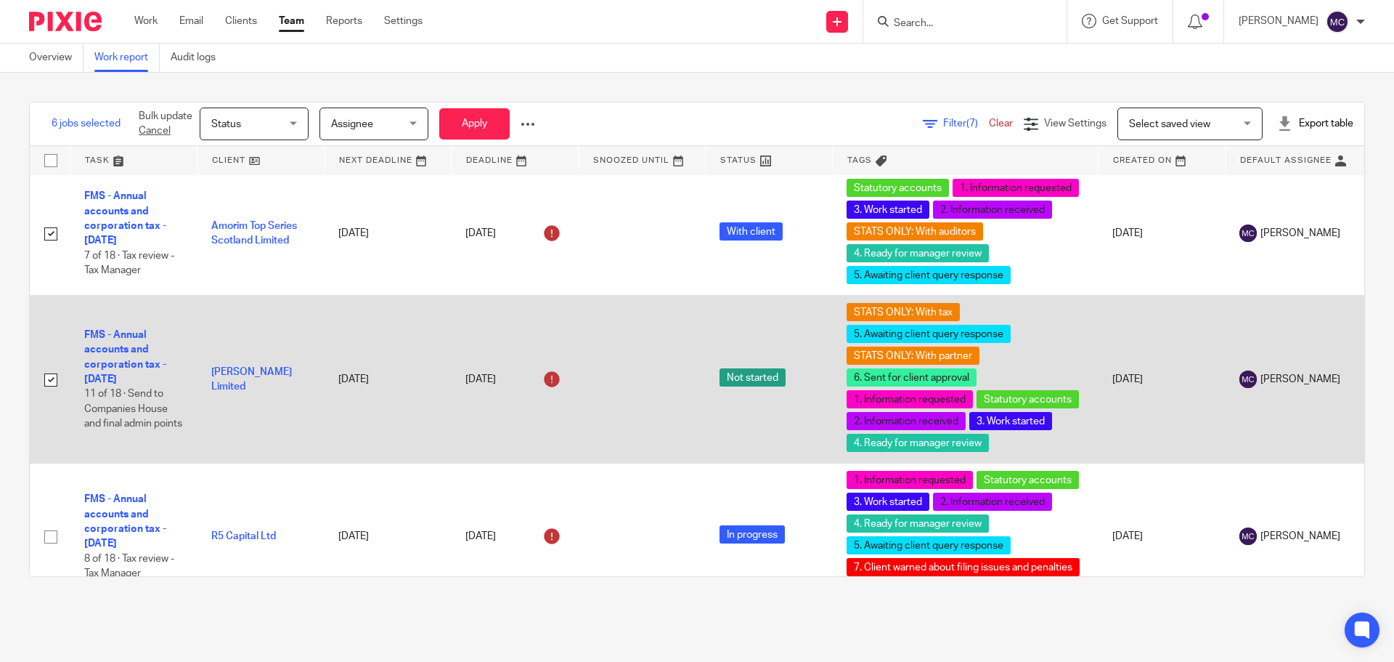
scroll to position [363, 0]
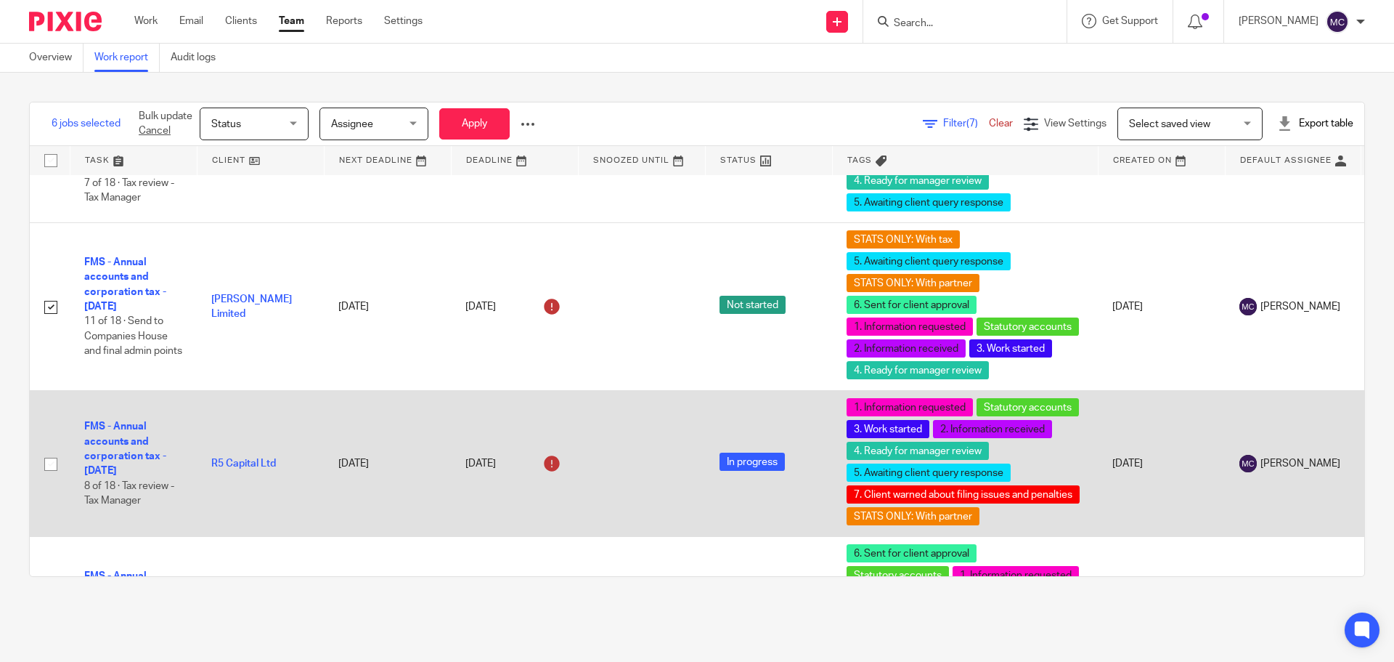
click at [46, 463] on input "checkbox" at bounding box center [51, 464] width 28 height 28
checkbox input "true"
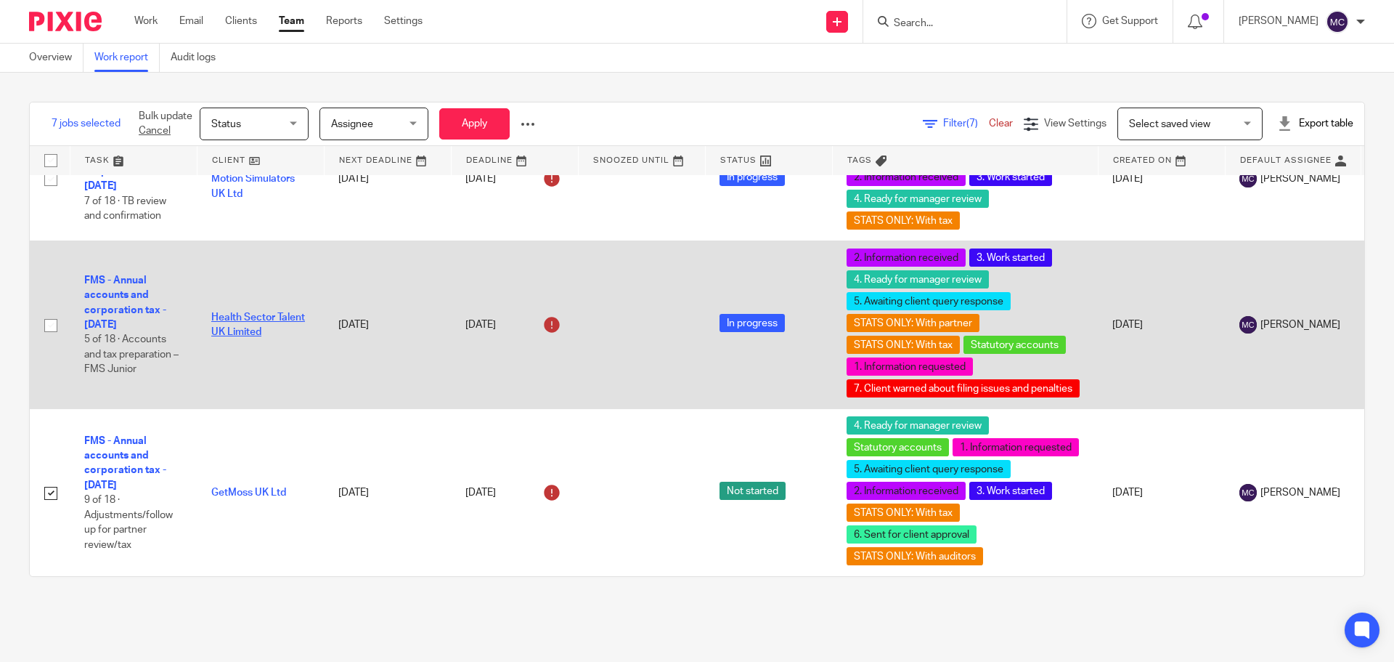
scroll to position [889, 0]
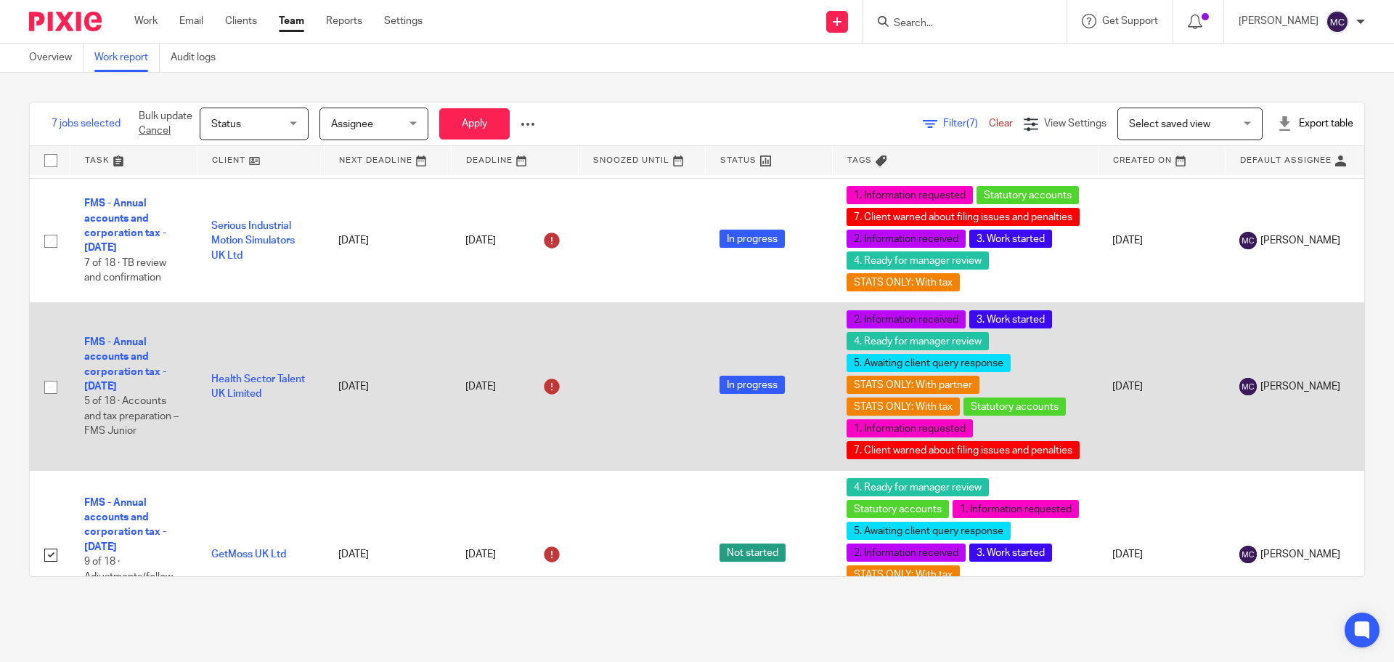
click at [49, 386] on input "checkbox" at bounding box center [51, 387] width 28 height 28
checkbox input "true"
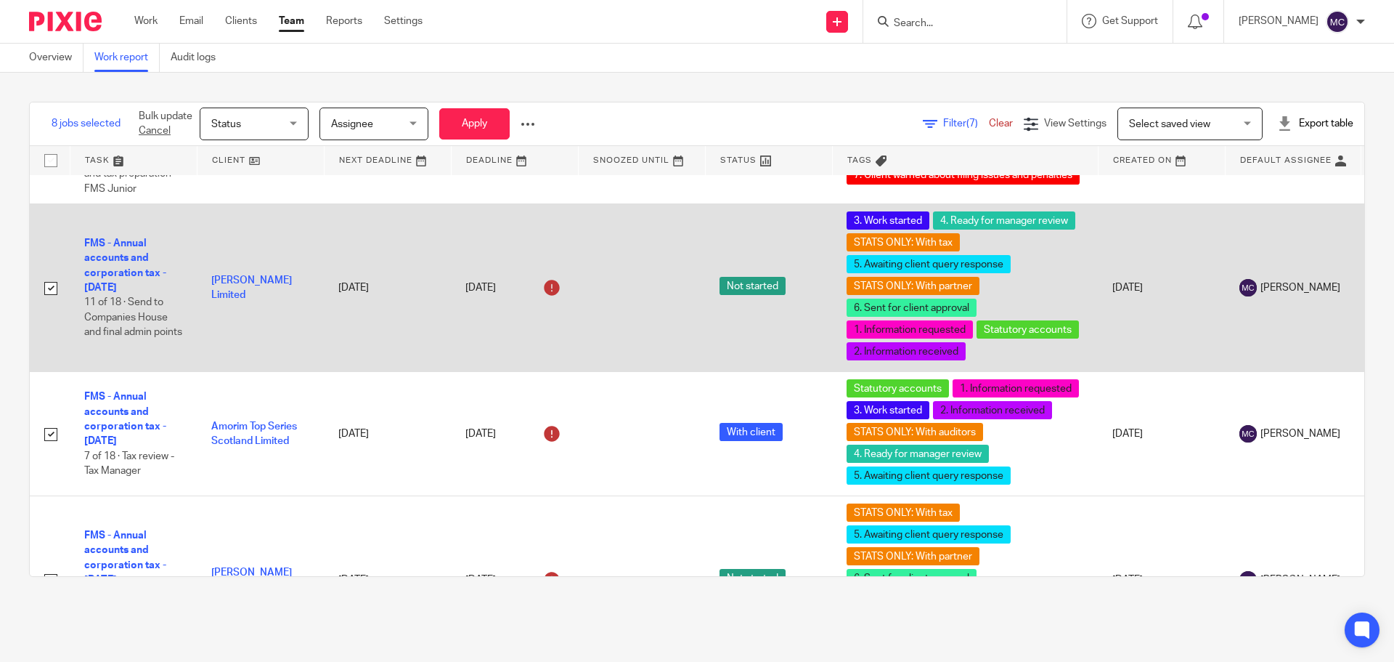
scroll to position [0, 0]
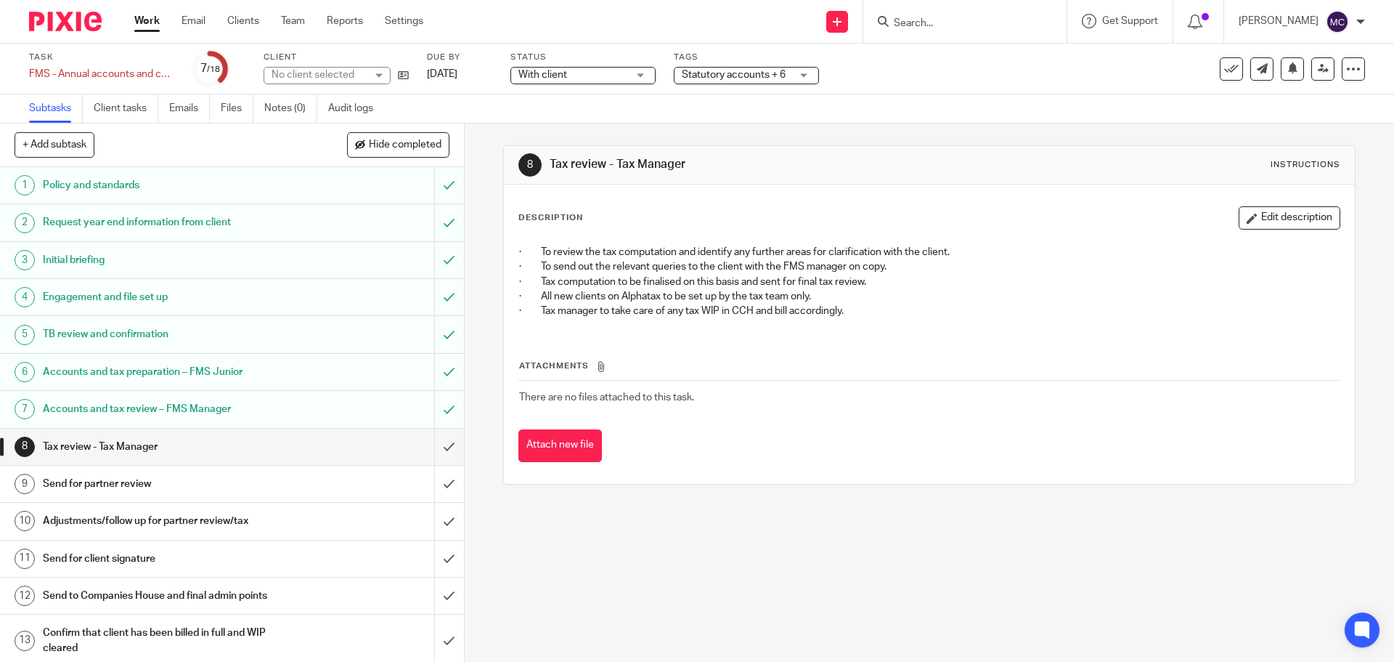
click at [711, 79] on span "Statutory accounts + 6" at bounding box center [734, 75] width 104 height 10
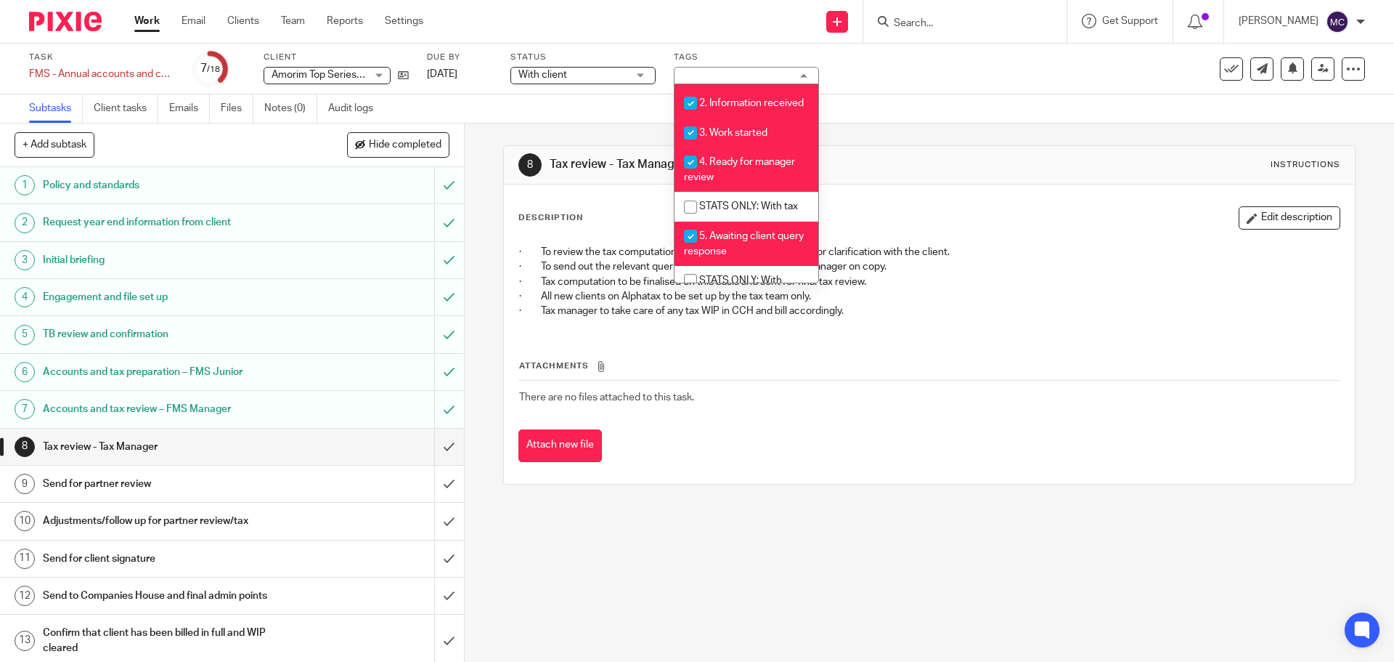
scroll to position [363, 0]
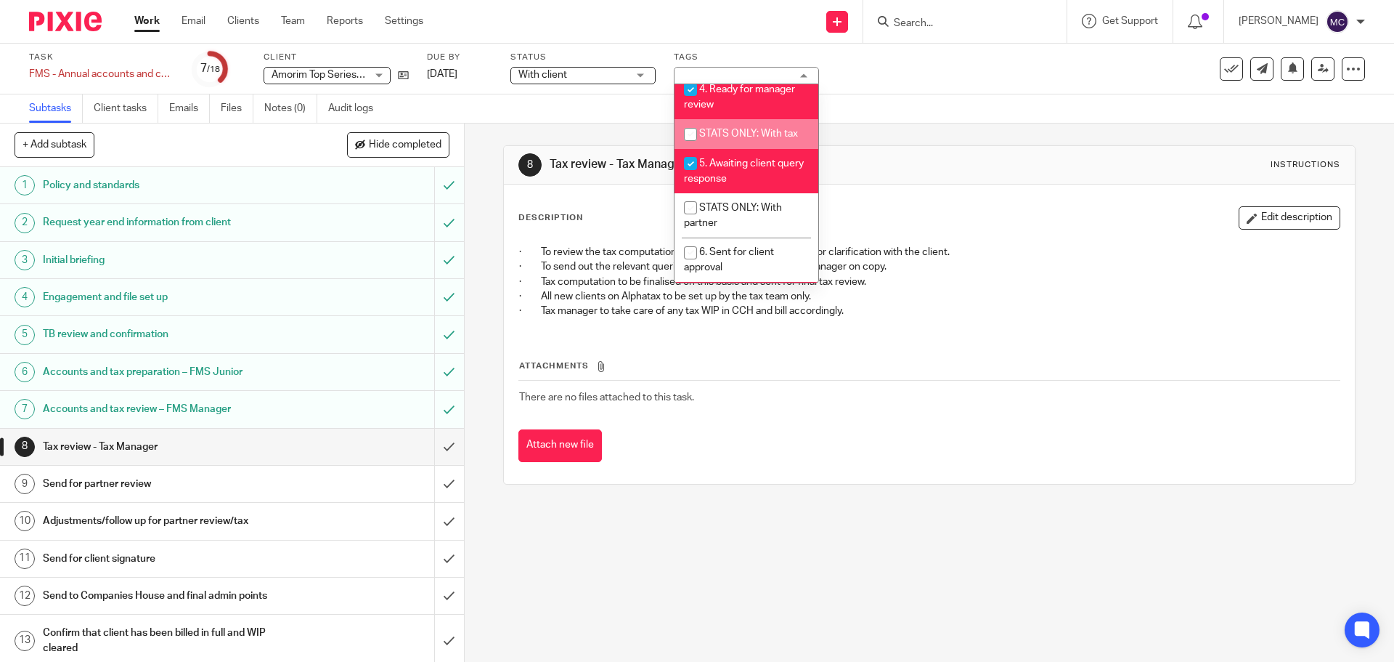
click at [741, 142] on li "STATS ONLY: With tax" at bounding box center [747, 134] width 144 height 30
checkbox input "true"
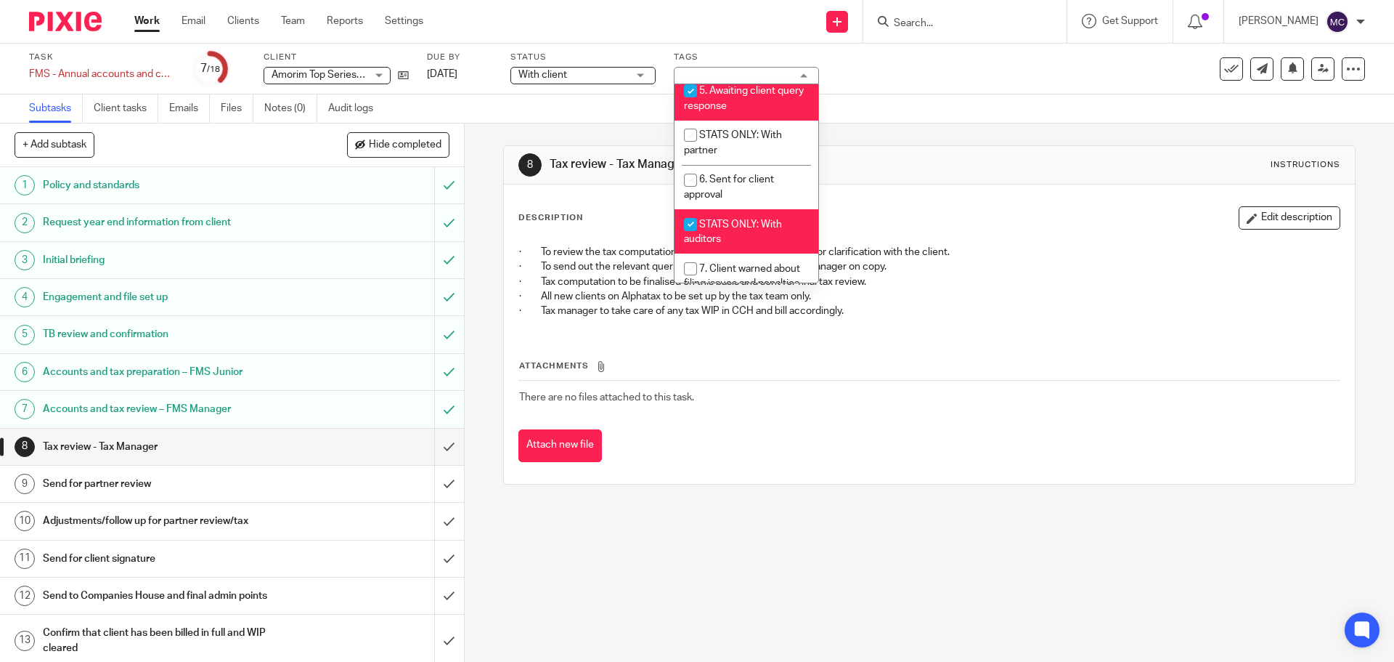
click at [857, 579] on div "8 Tax review - Tax Manager Instructions Description Edit description · To revie…" at bounding box center [930, 392] width 930 height 538
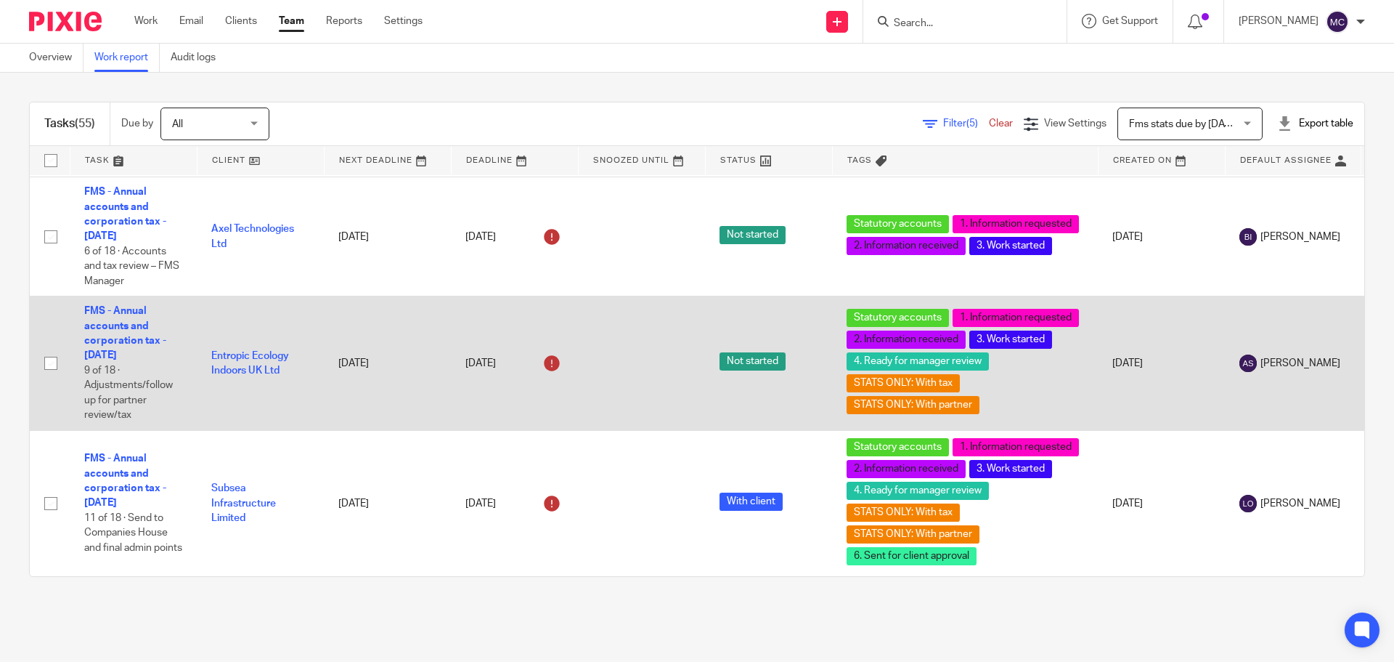
scroll to position [8068, 0]
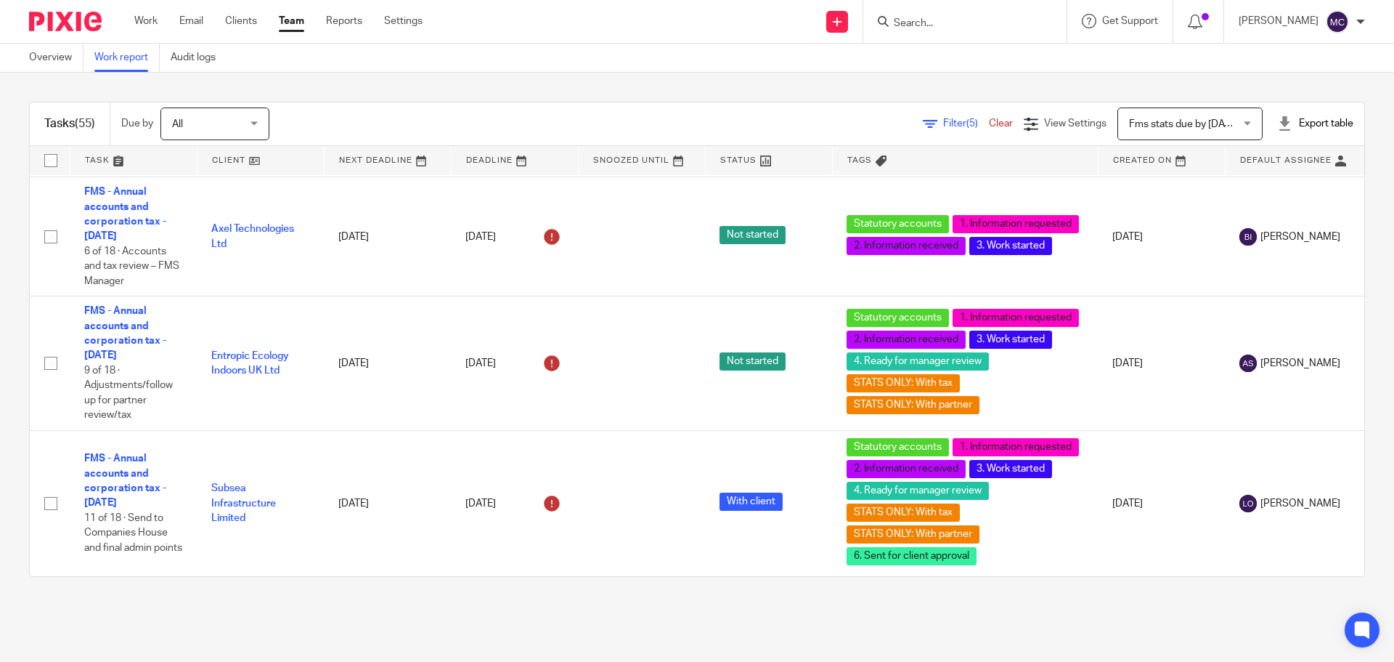
click at [932, 129] on div "Filter (5) Clear" at bounding box center [973, 123] width 101 height 15
click at [943, 124] on span "Filter (5)" at bounding box center [966, 123] width 46 height 10
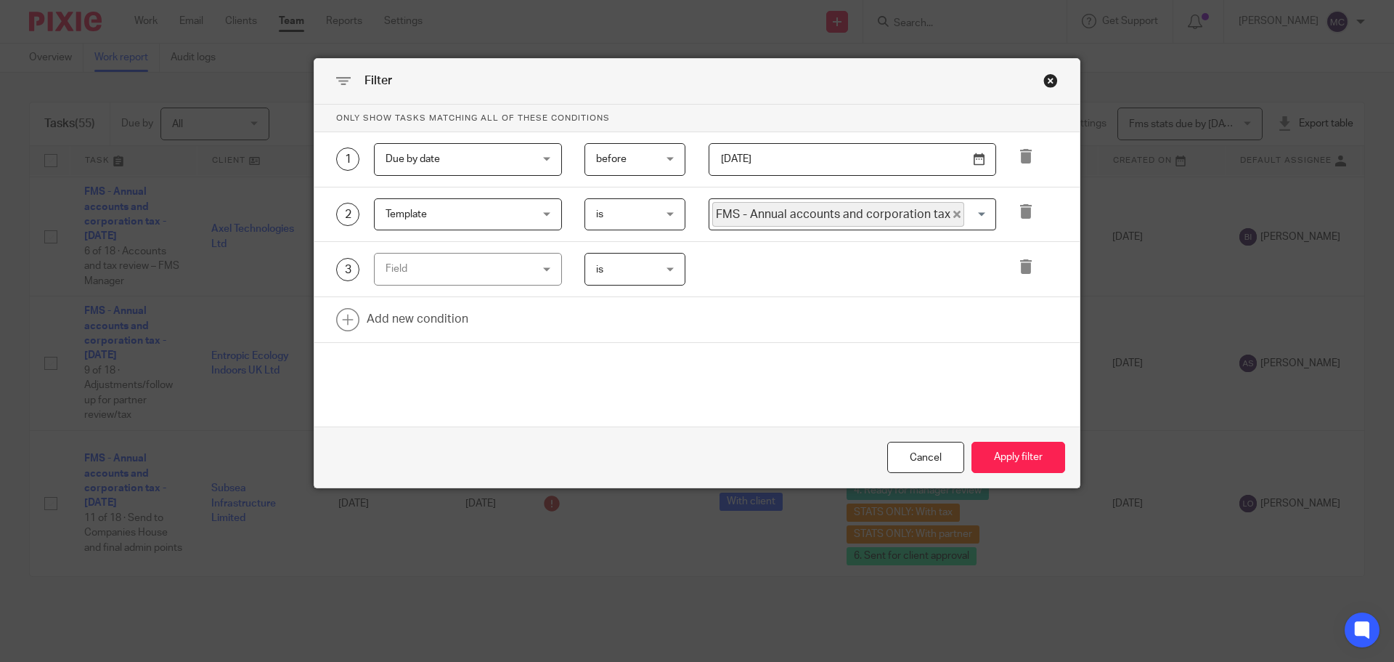
click at [471, 274] on div "Field" at bounding box center [456, 268] width 140 height 30
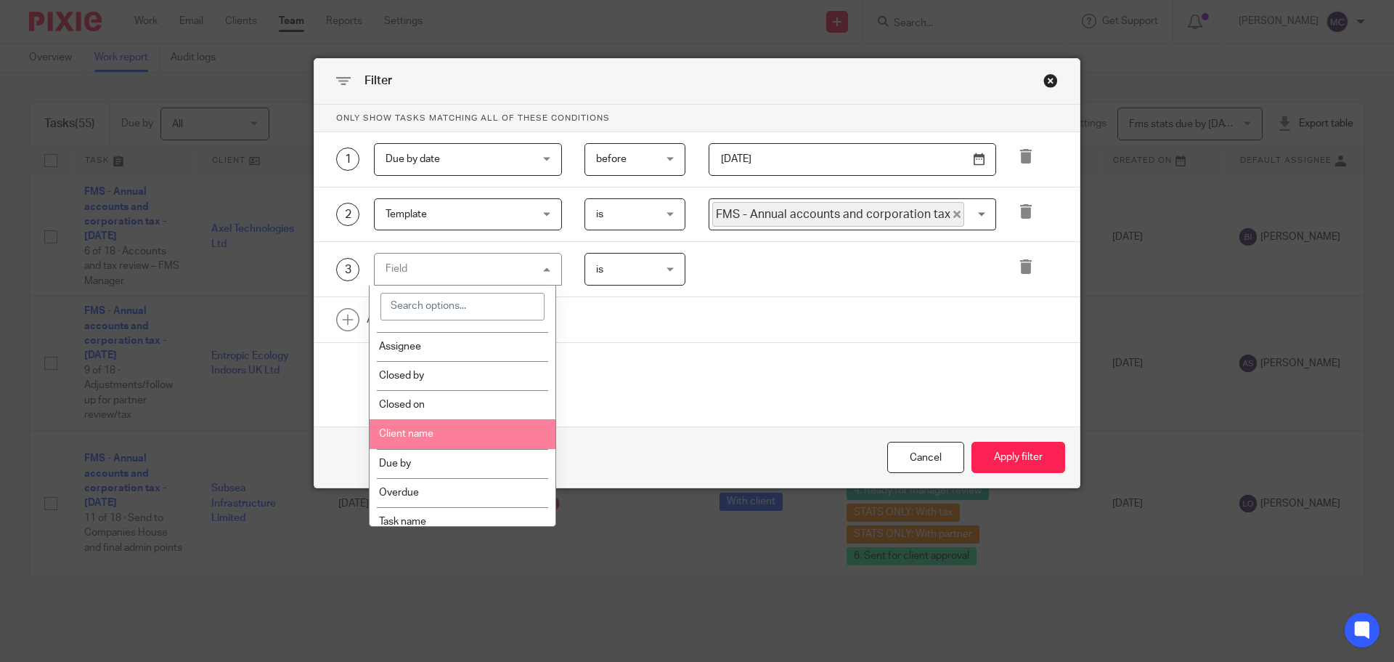
scroll to position [290, 0]
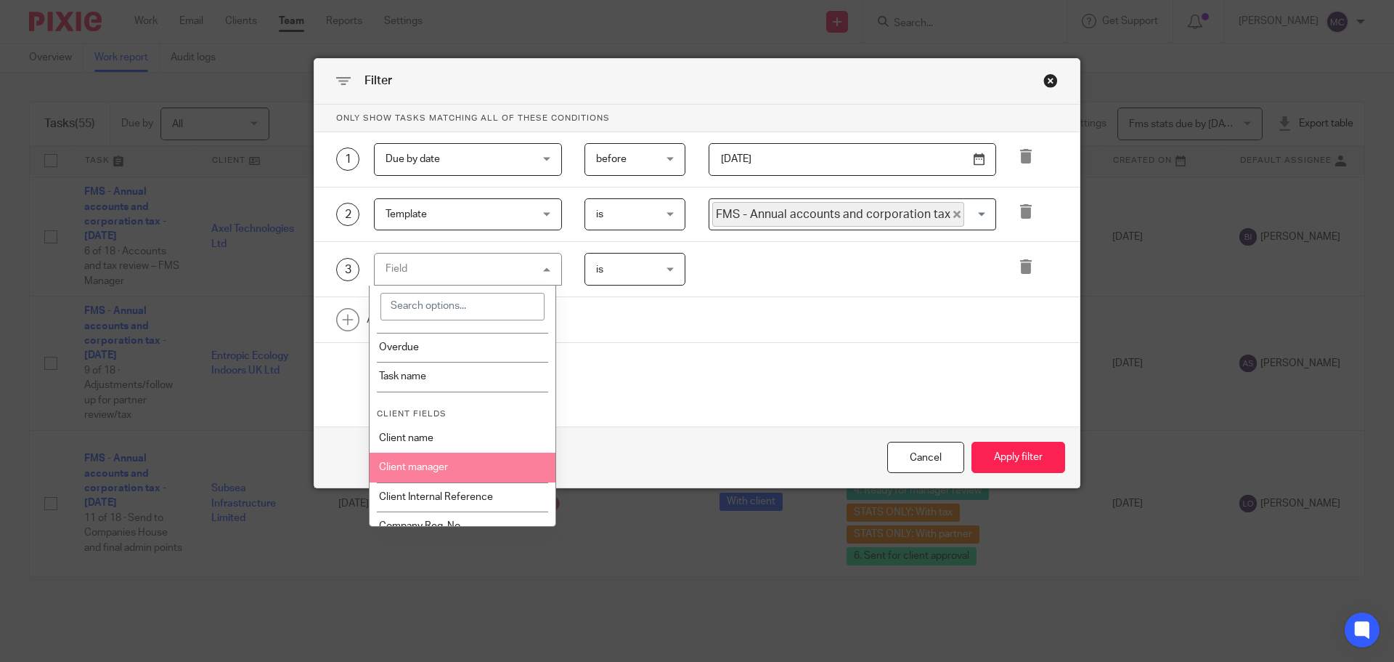
click at [471, 468] on li "Client manager" at bounding box center [463, 466] width 187 height 29
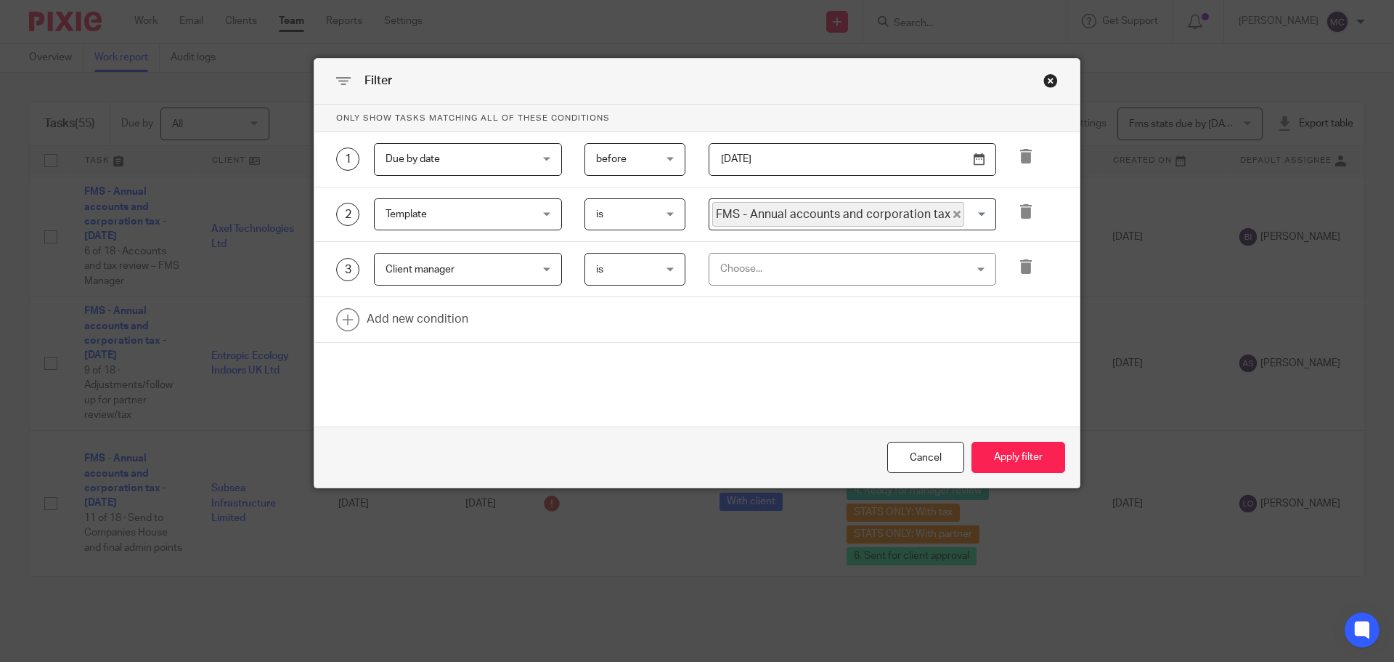
click at [816, 274] on div "Choose..." at bounding box center [830, 268] width 220 height 30
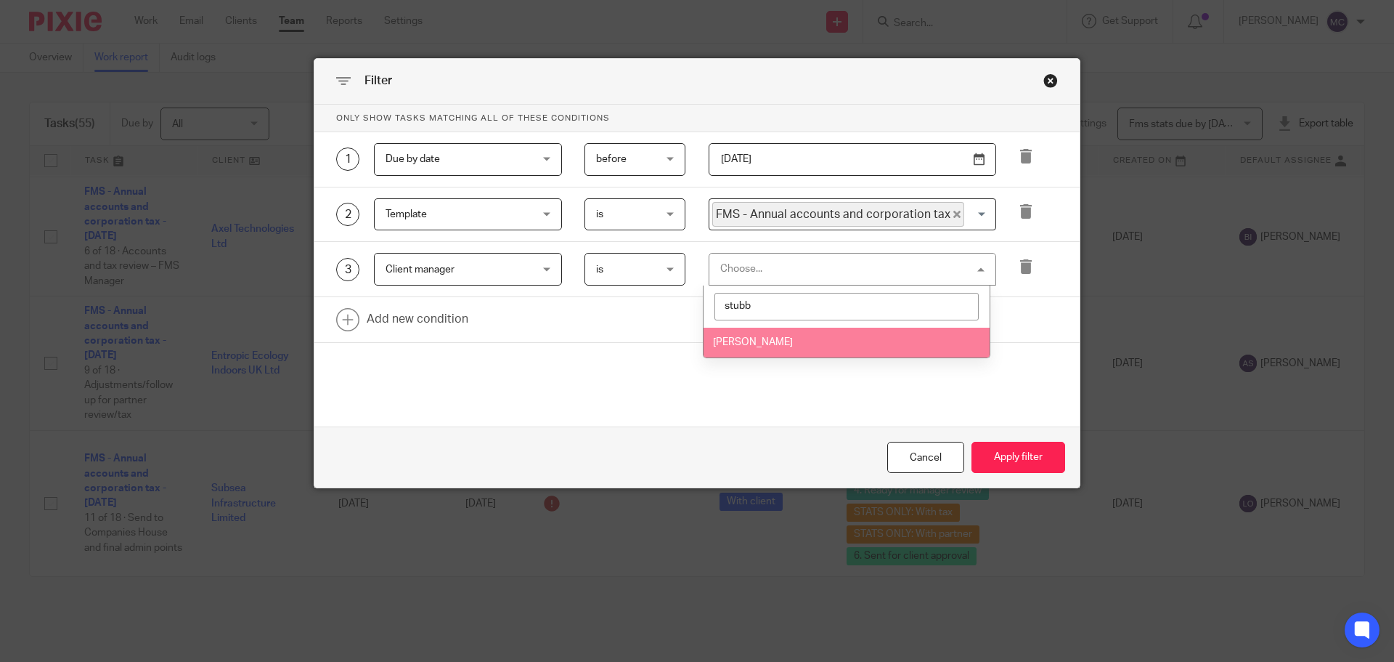
type input "stubb"
click at [781, 343] on span "[PERSON_NAME]" at bounding box center [753, 342] width 80 height 10
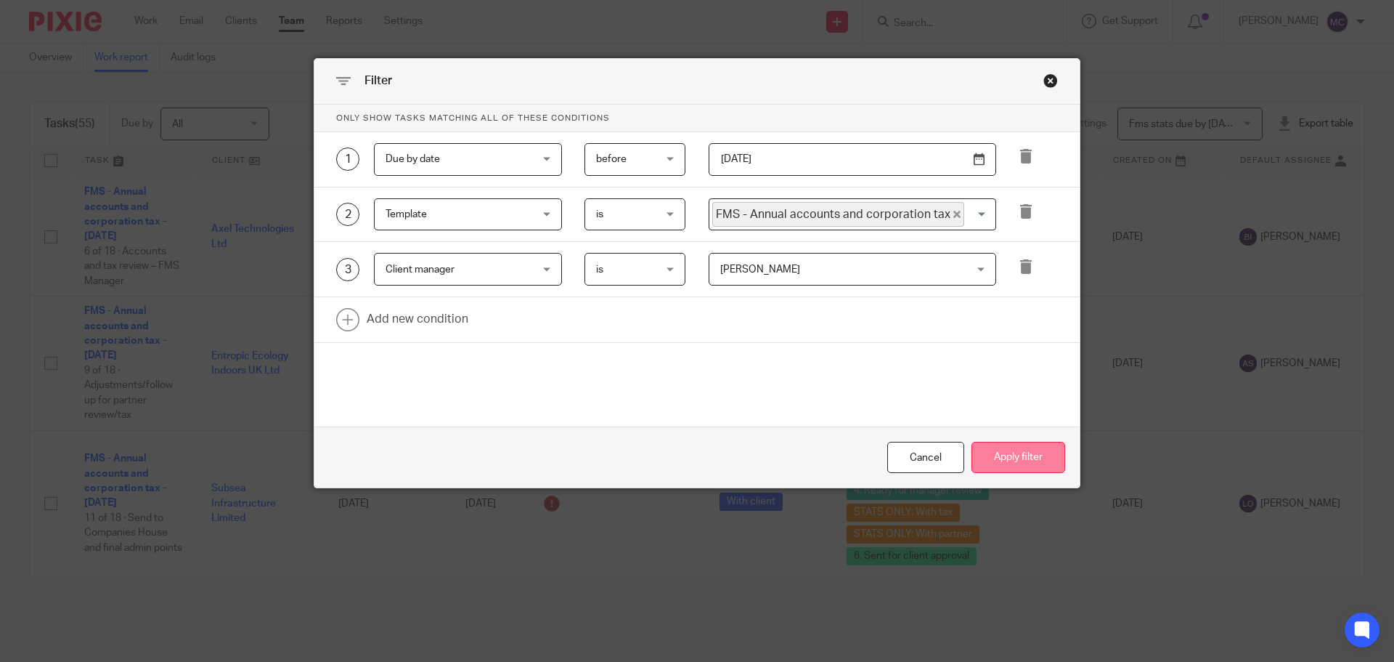
click at [1030, 461] on button "Apply filter" at bounding box center [1019, 457] width 94 height 31
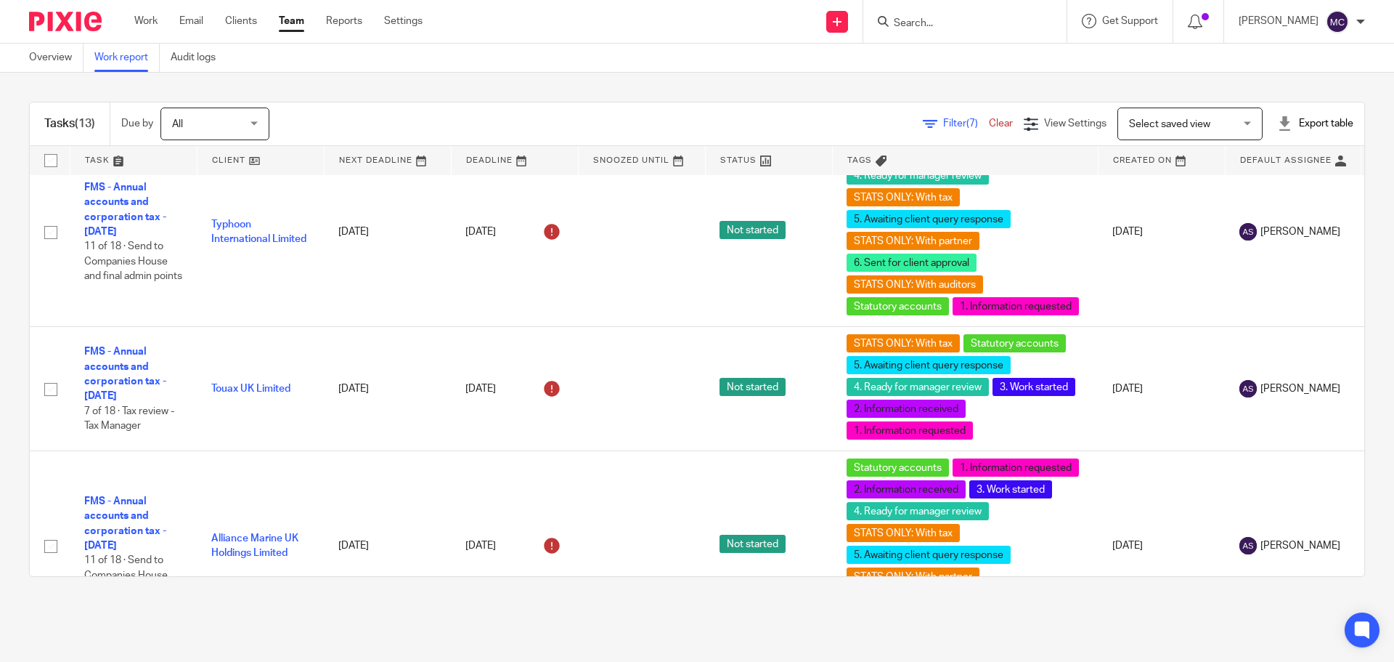
scroll to position [491, 0]
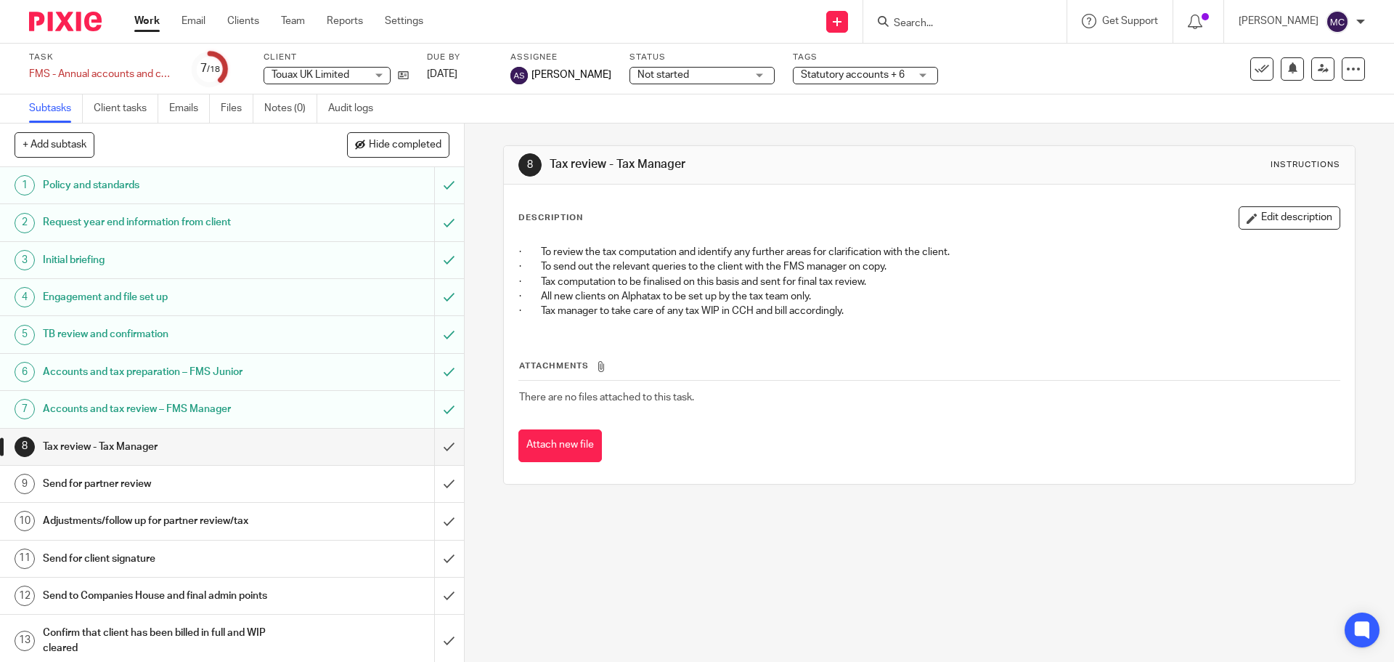
click at [846, 81] on span "Statutory accounts + 6" at bounding box center [855, 75] width 109 height 15
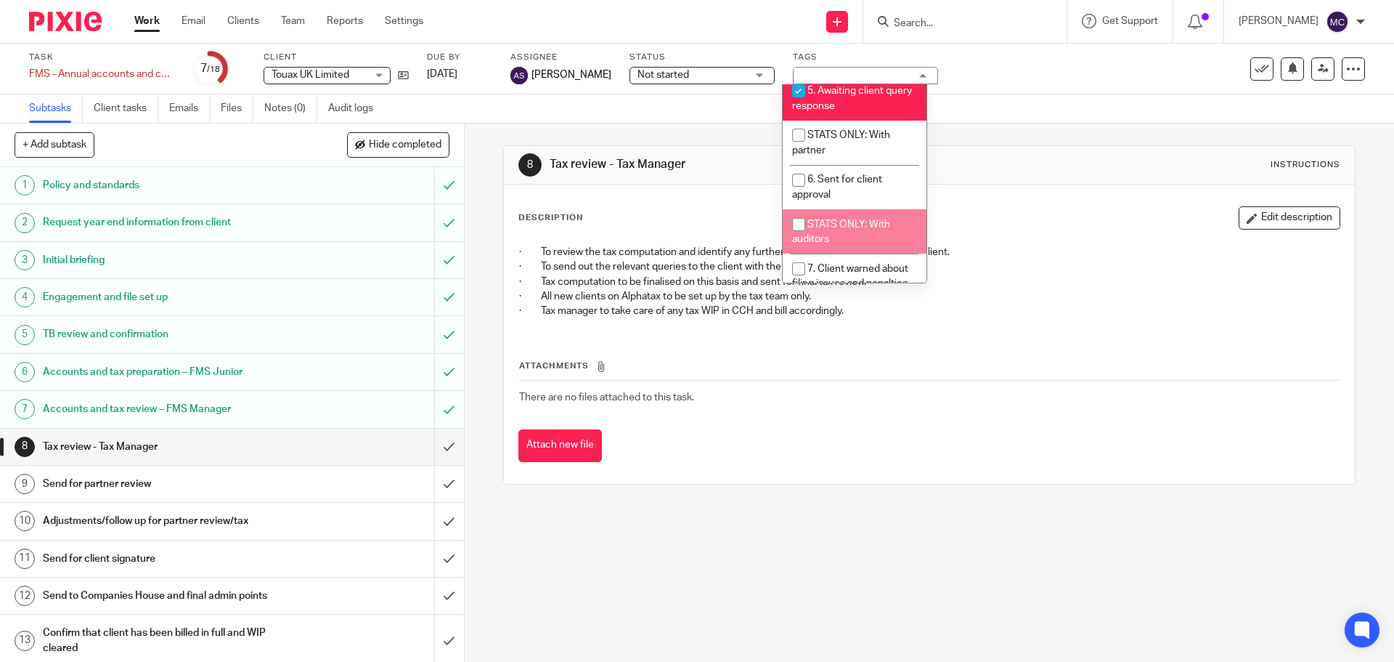
scroll to position [526, 0]
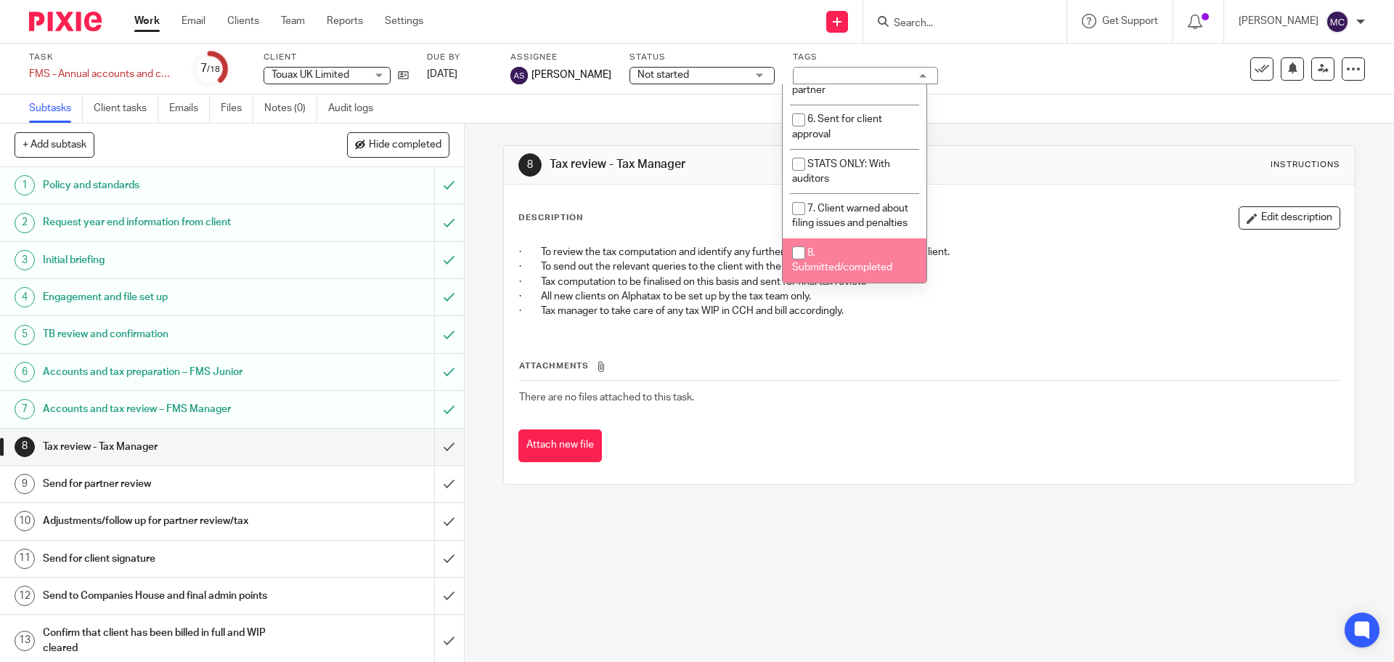
click at [852, 267] on span "8. Submitted/completed" at bounding box center [842, 260] width 100 height 25
checkbox input "true"
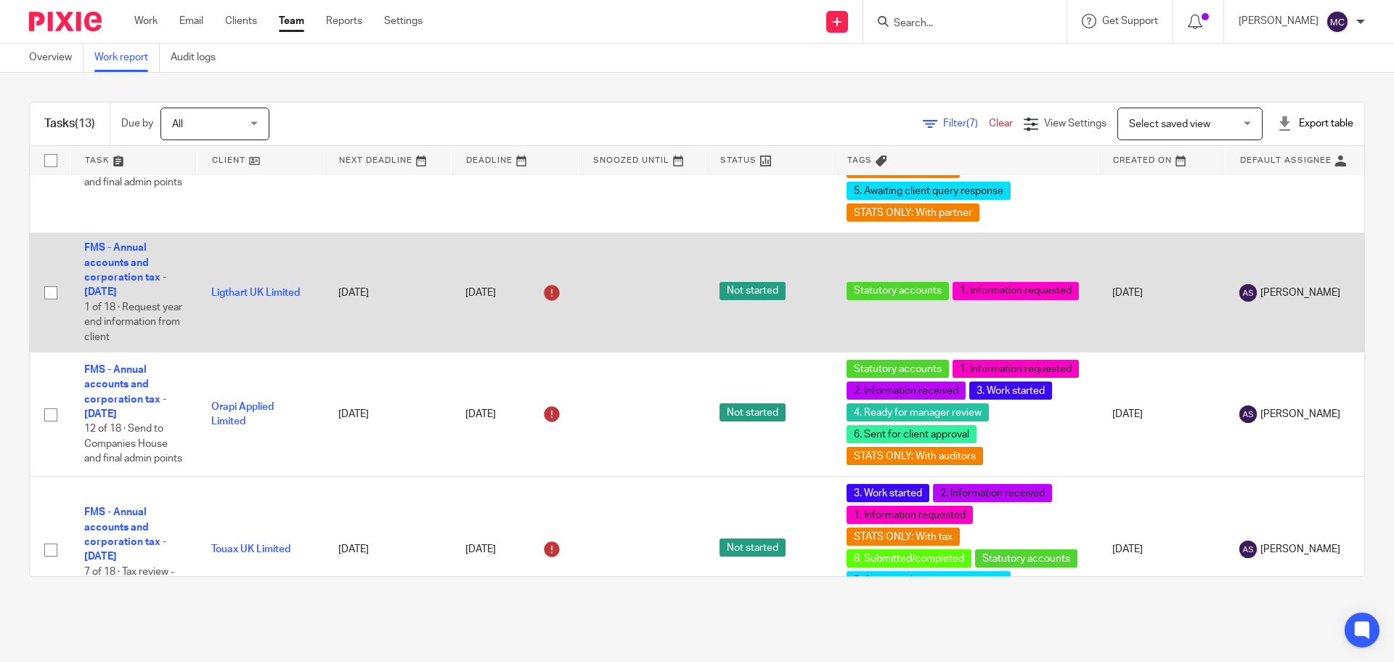
scroll to position [726, 0]
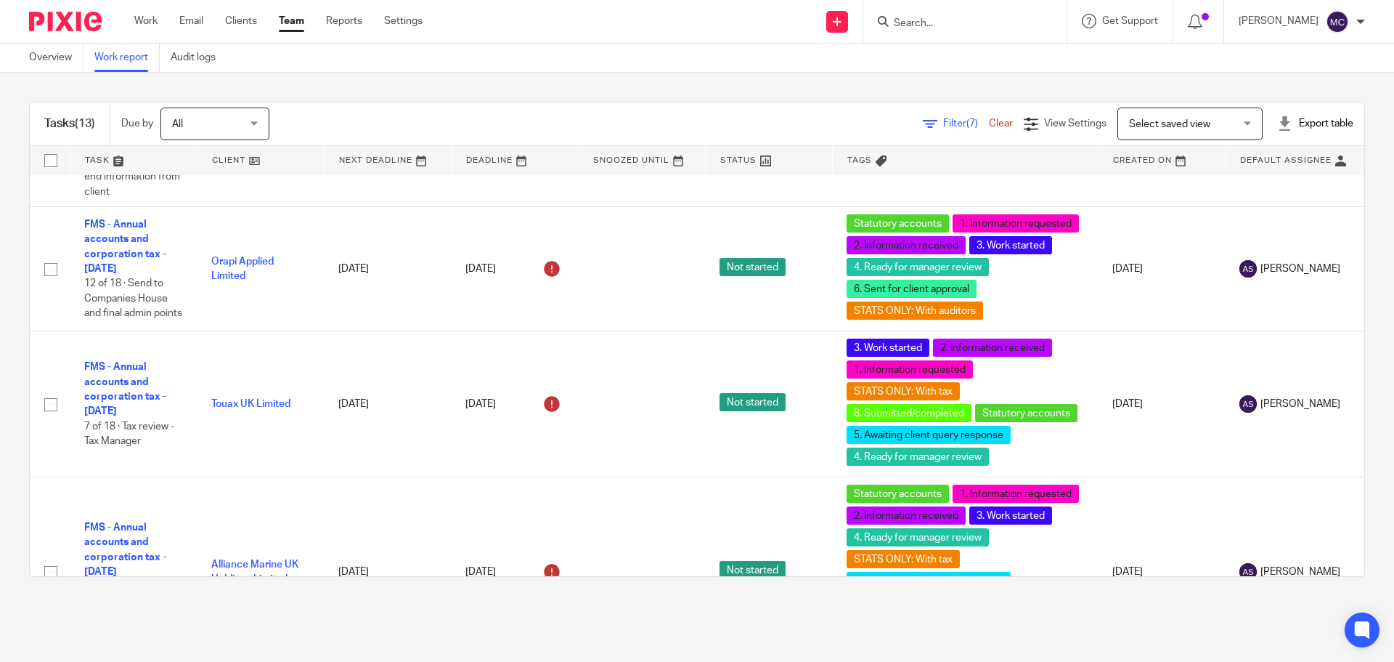
click at [943, 126] on span "Filter (7)" at bounding box center [966, 123] width 46 height 10
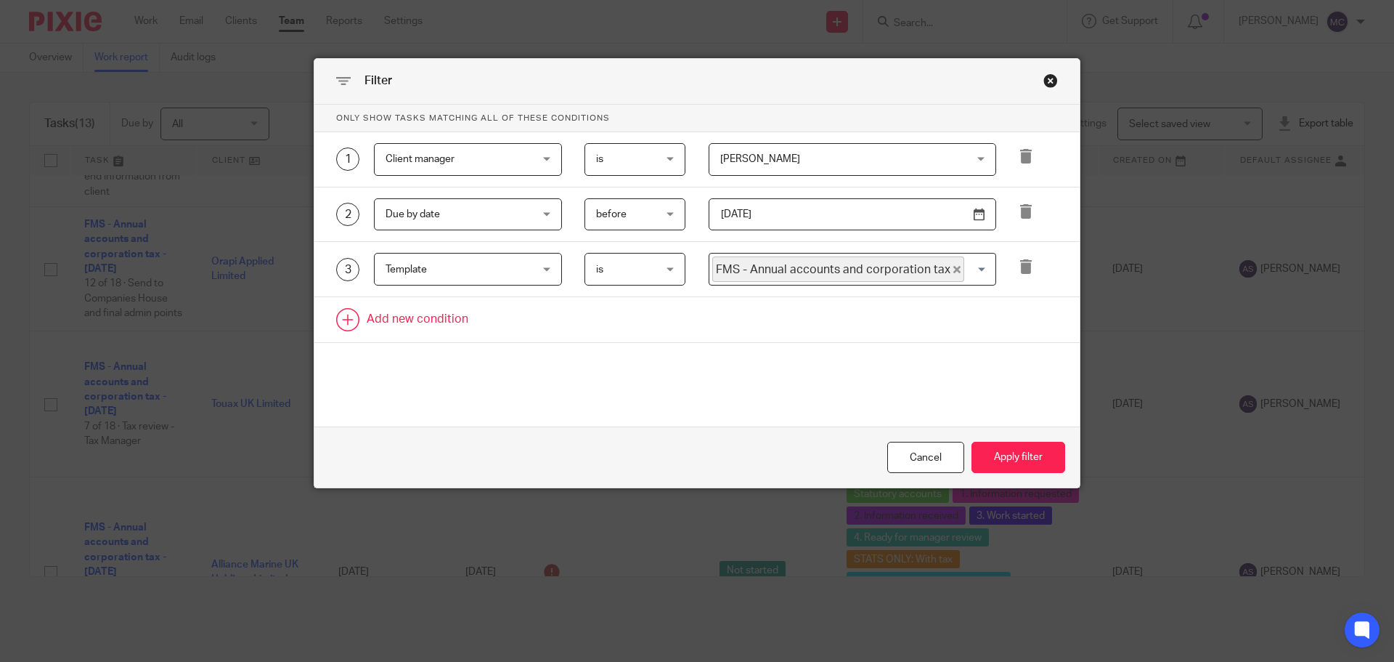
click at [434, 315] on link at bounding box center [696, 319] width 765 height 45
click at [496, 325] on div "Field" at bounding box center [456, 324] width 140 height 30
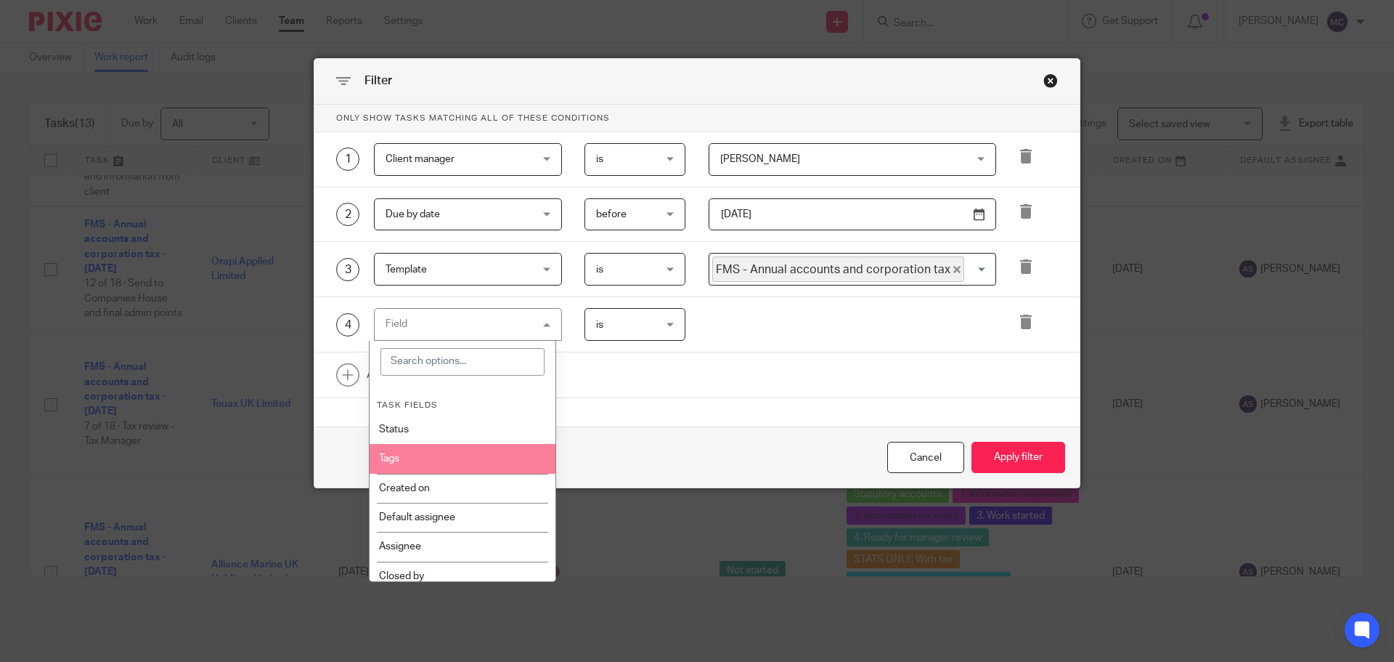
click at [465, 466] on li "Tags" at bounding box center [463, 458] width 187 height 29
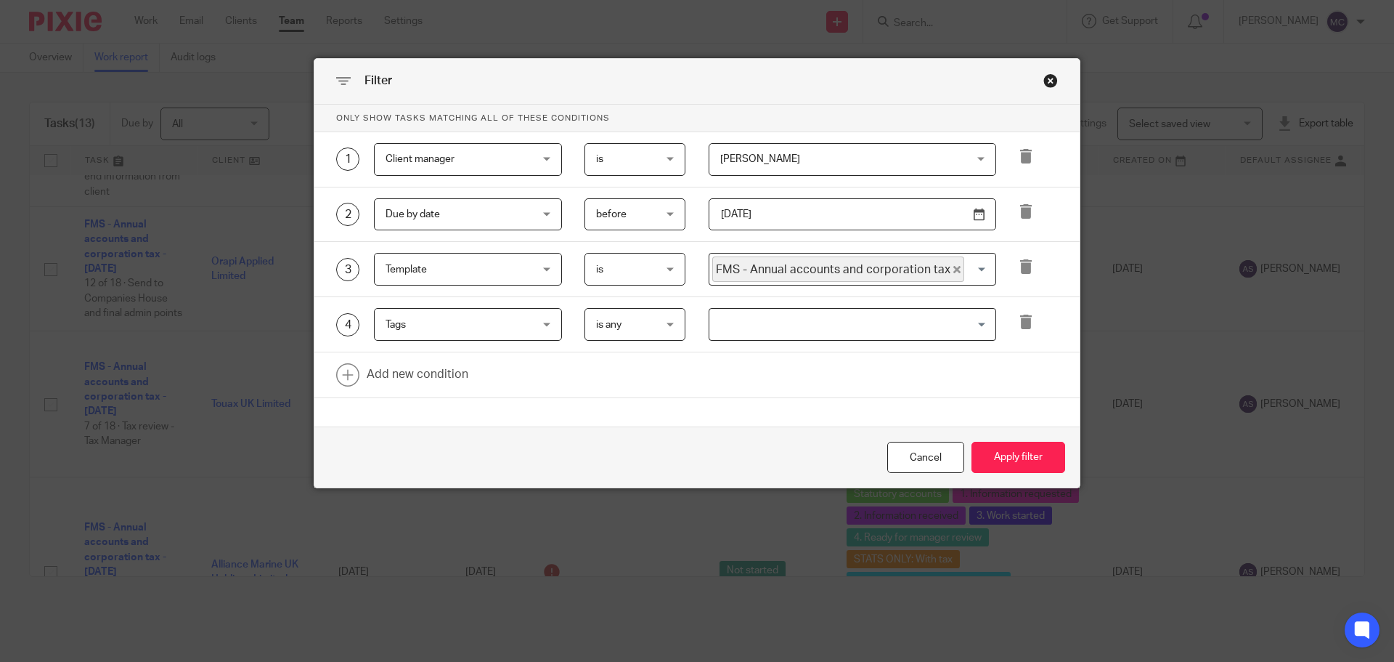
click at [749, 321] on input "Search for option" at bounding box center [849, 324] width 277 height 25
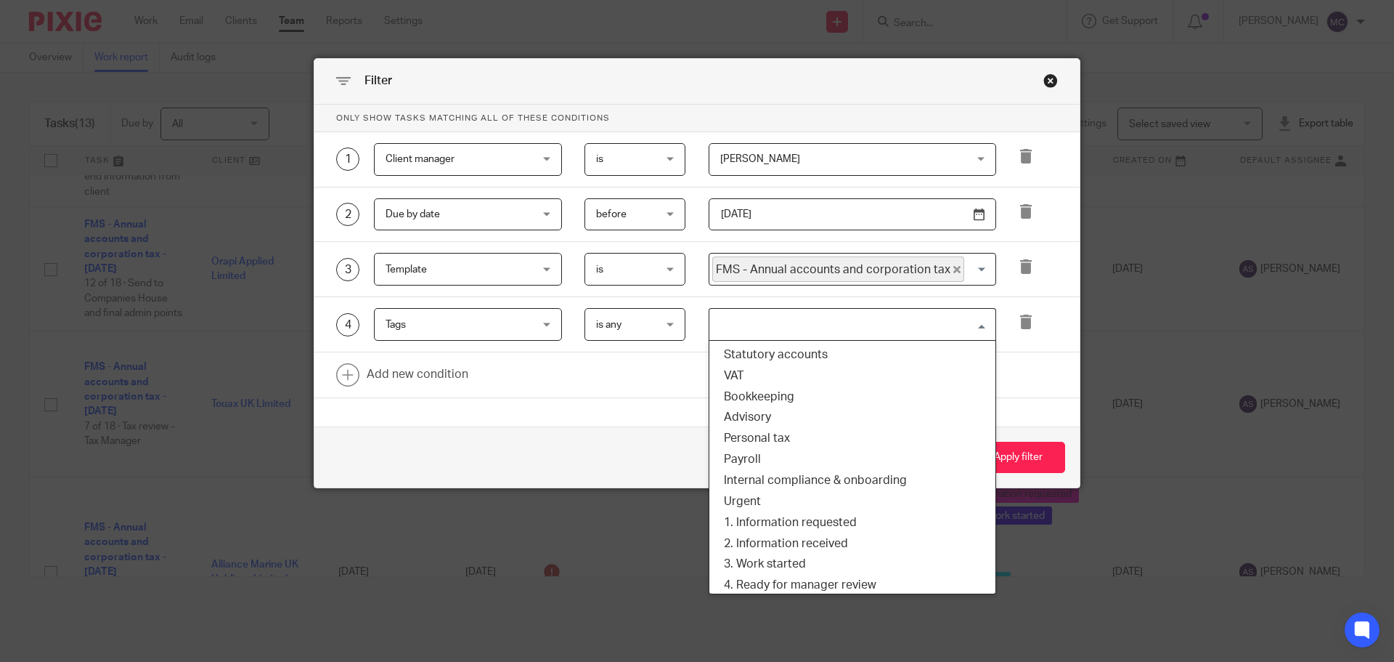
click at [611, 313] on span "is any" at bounding box center [631, 324] width 71 height 30
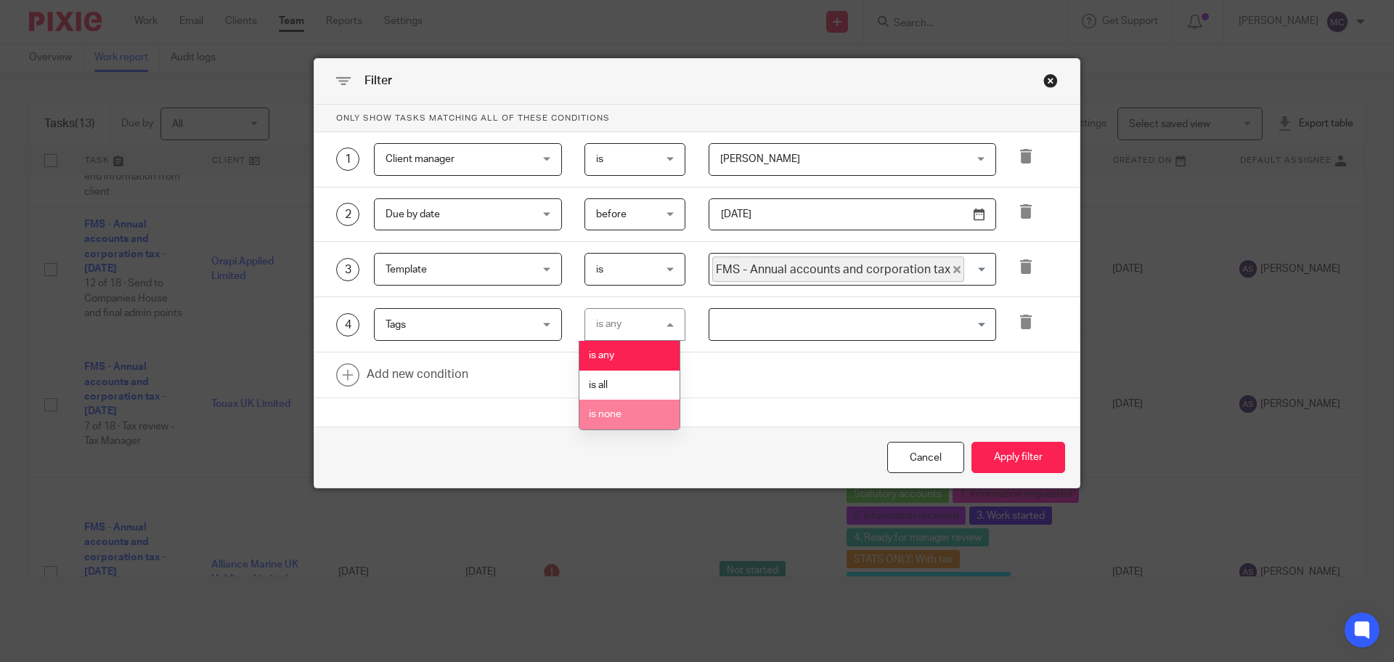
click at [631, 412] on li "is none" at bounding box center [629, 414] width 100 height 30
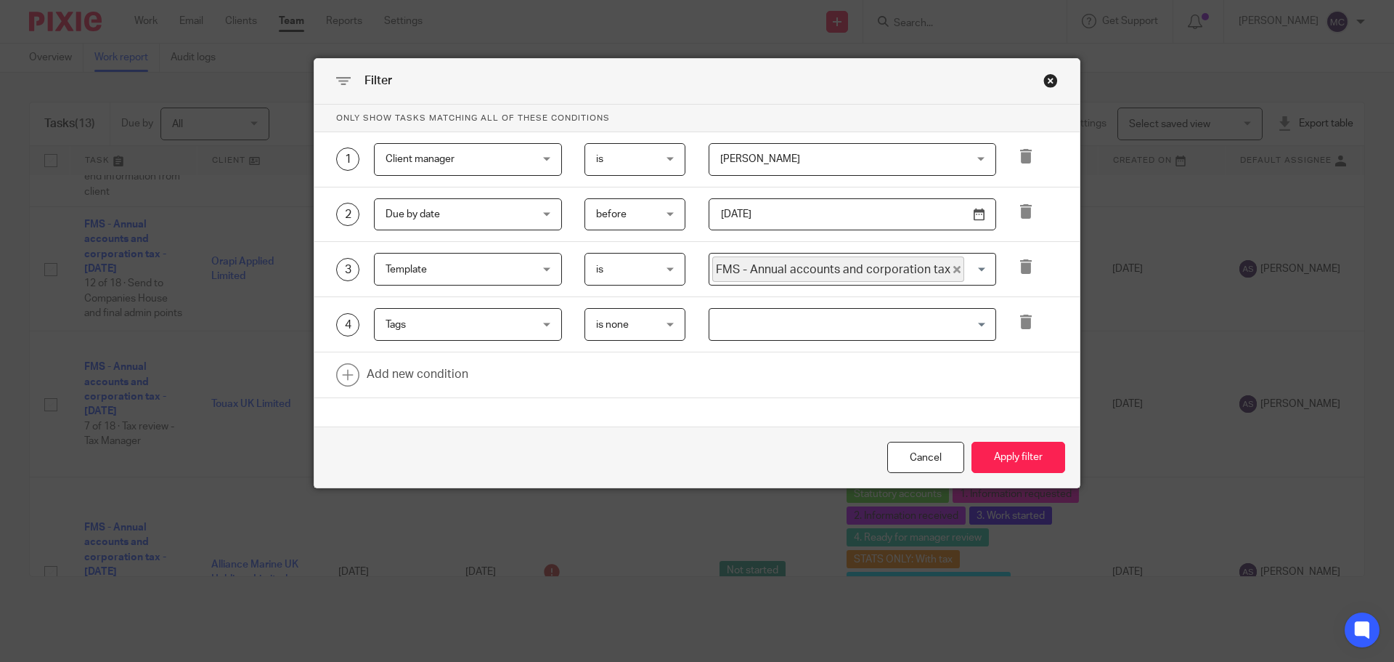
click at [773, 334] on input "Search for option" at bounding box center [849, 324] width 277 height 25
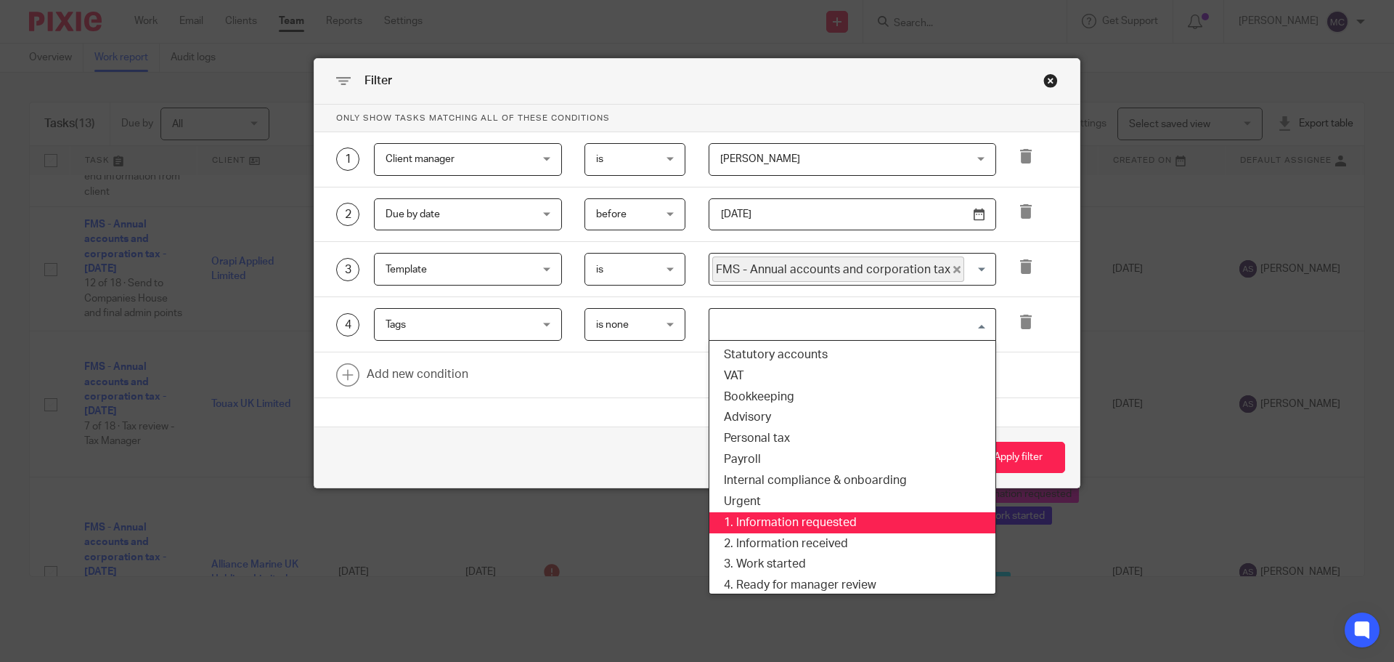
scroll to position [152, 0]
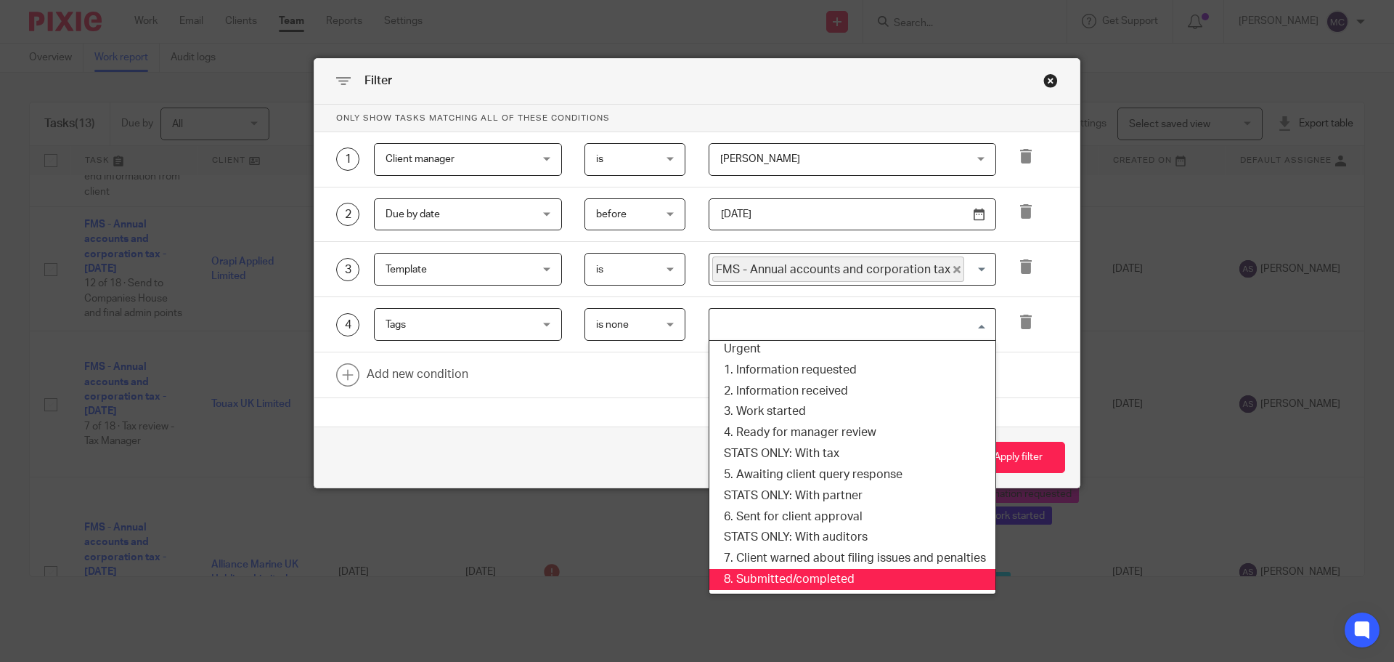
click at [816, 583] on li "8. Submitted/completed" at bounding box center [852, 579] width 286 height 21
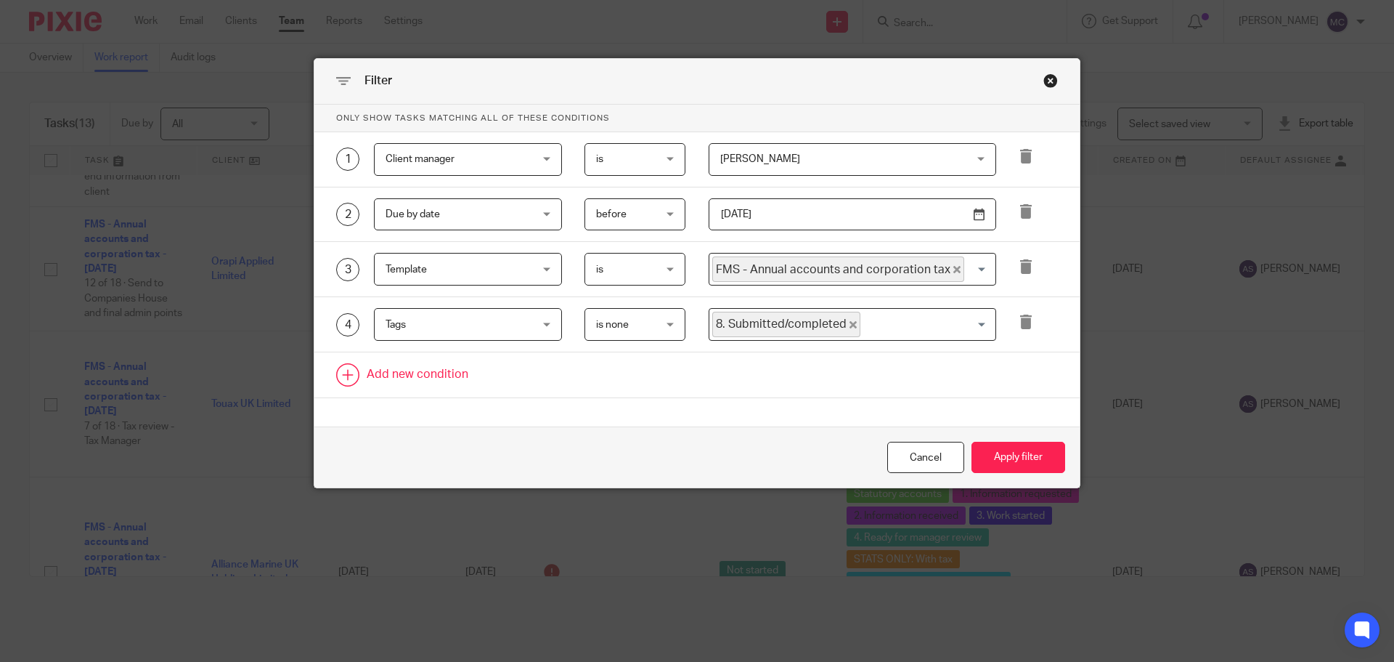
click at [1013, 378] on link at bounding box center [696, 374] width 765 height 45
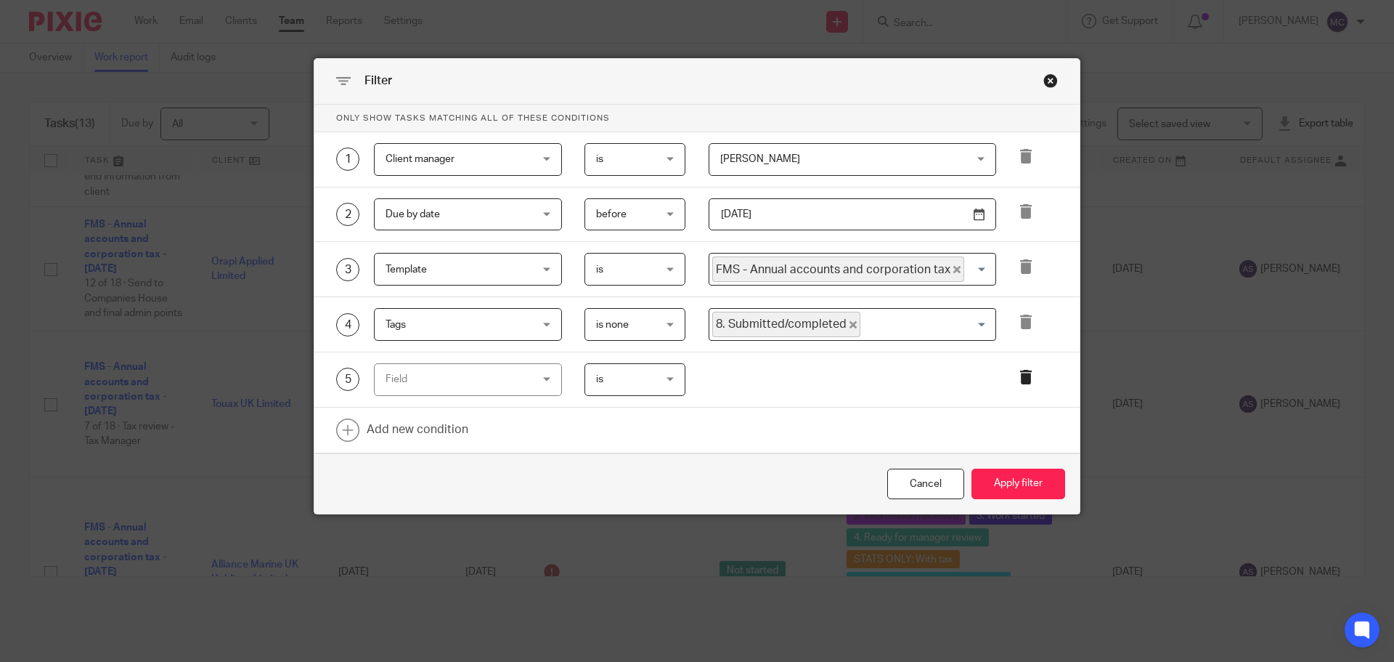
click at [1021, 381] on icon at bounding box center [1026, 377] width 15 height 15
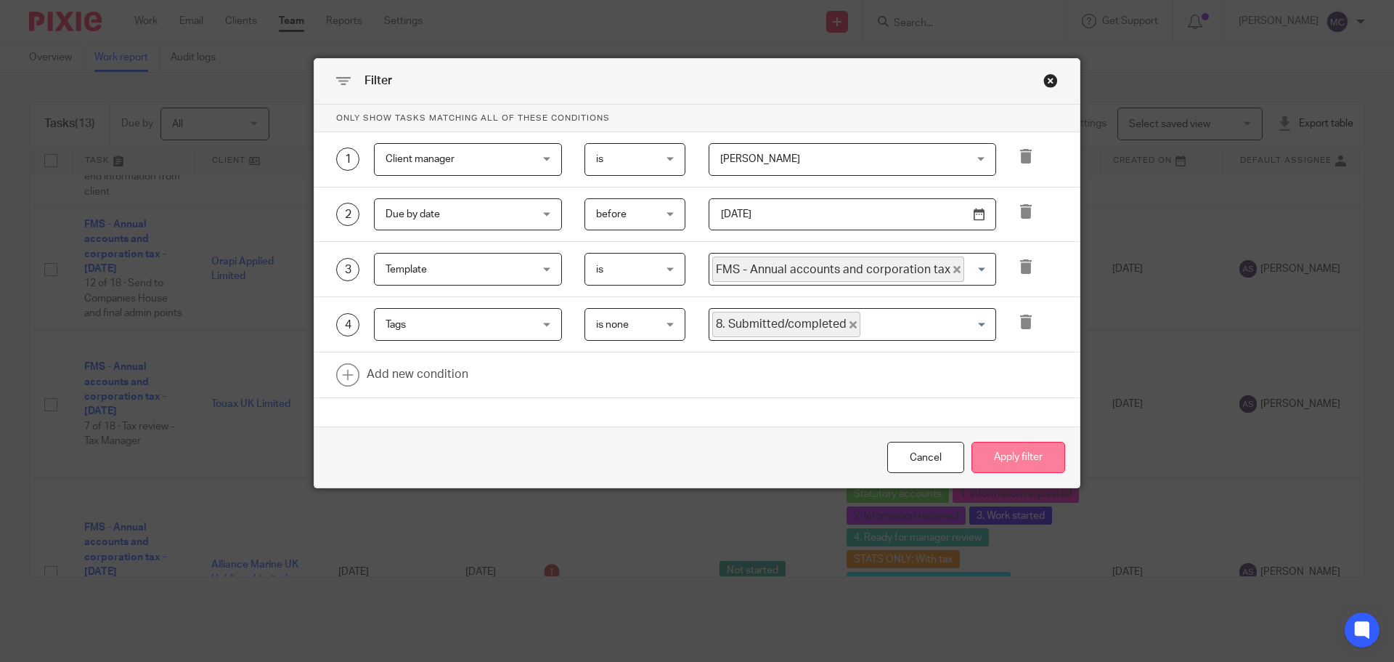
click at [1023, 464] on button "Apply filter" at bounding box center [1019, 457] width 94 height 31
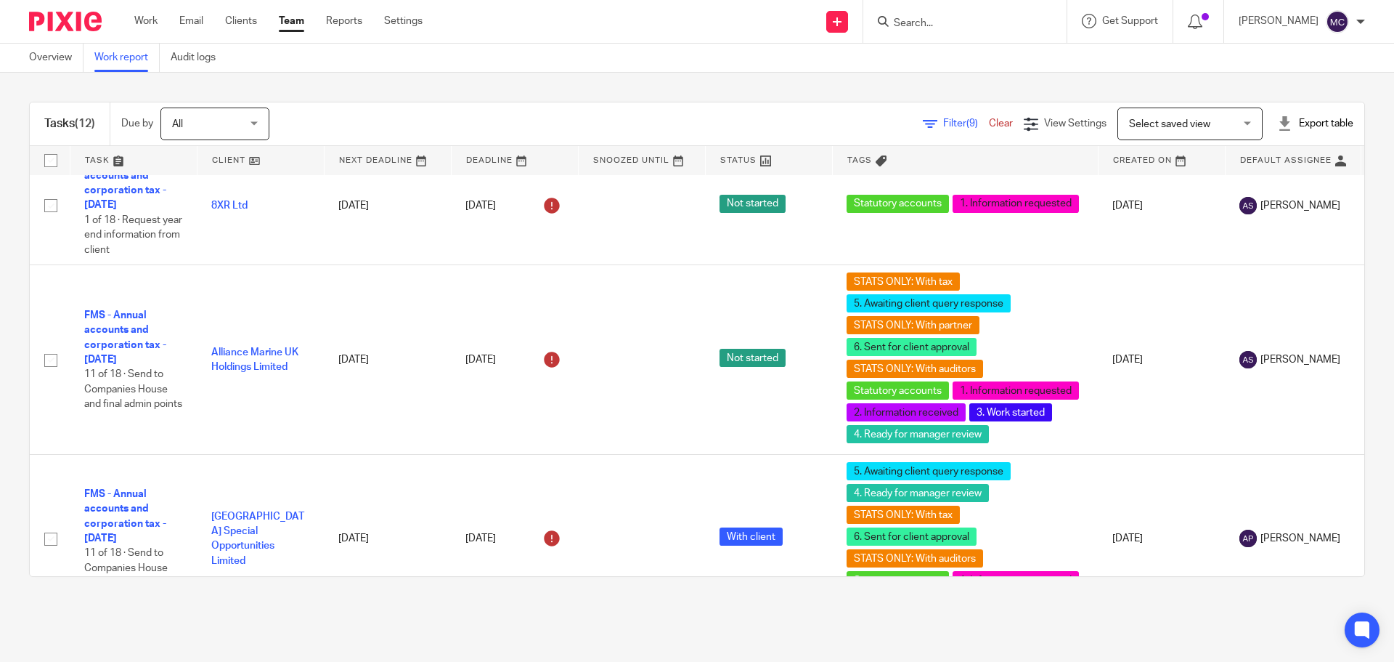
scroll to position [672, 0]
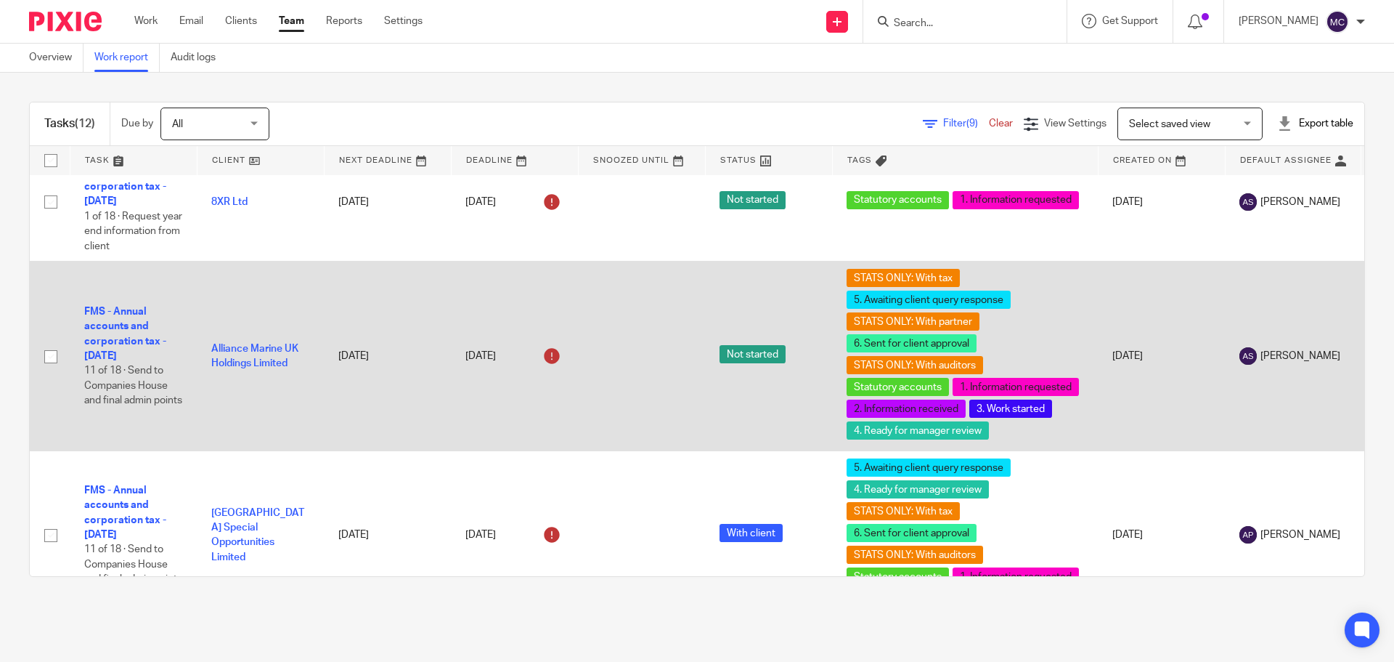
click at [49, 360] on input "checkbox" at bounding box center [51, 357] width 28 height 28
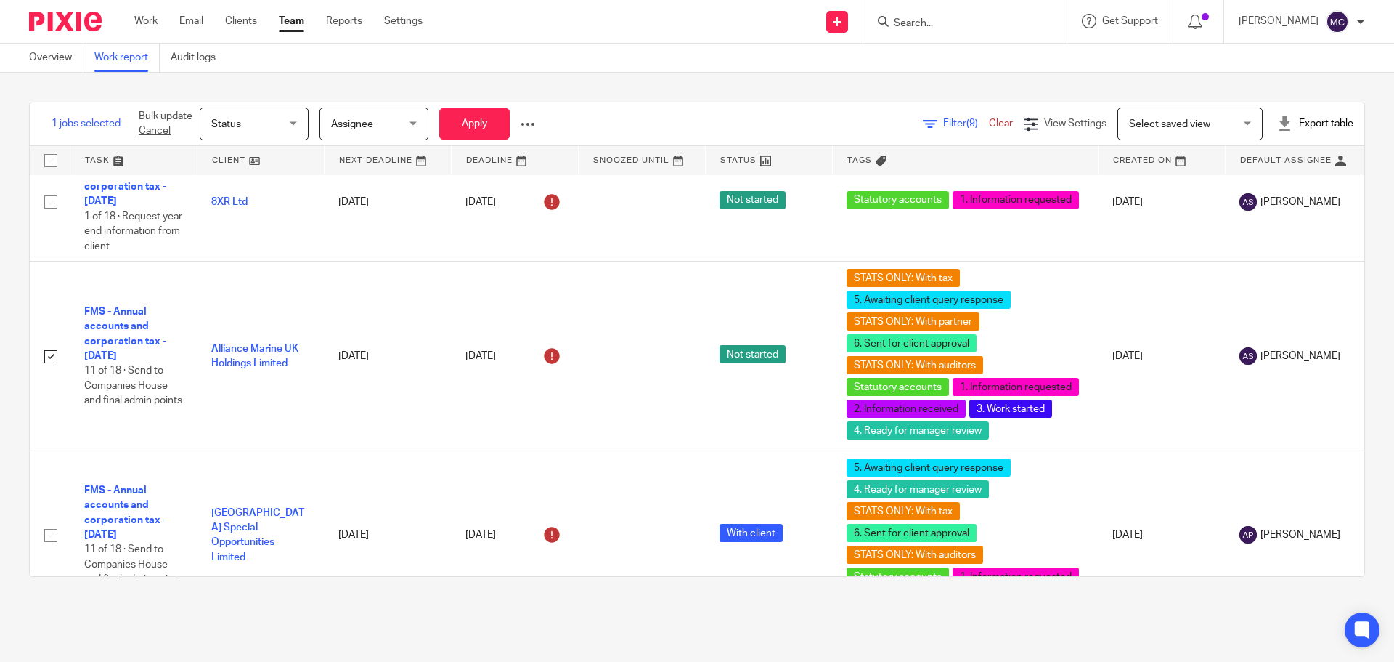
click at [276, 129] on span "Status" at bounding box center [249, 123] width 77 height 30
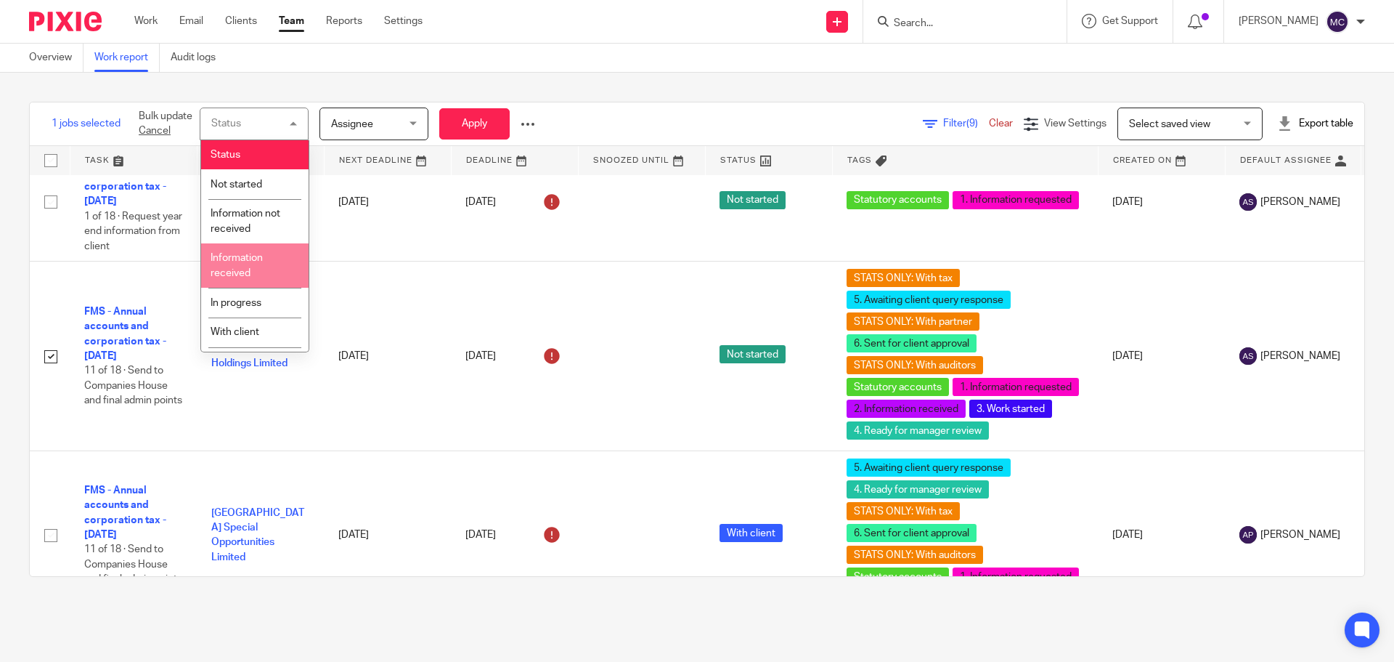
click at [396, 95] on div "1 jobs selected Bulk update Cancel Status Status Status Not started Information…" at bounding box center [697, 339] width 1394 height 533
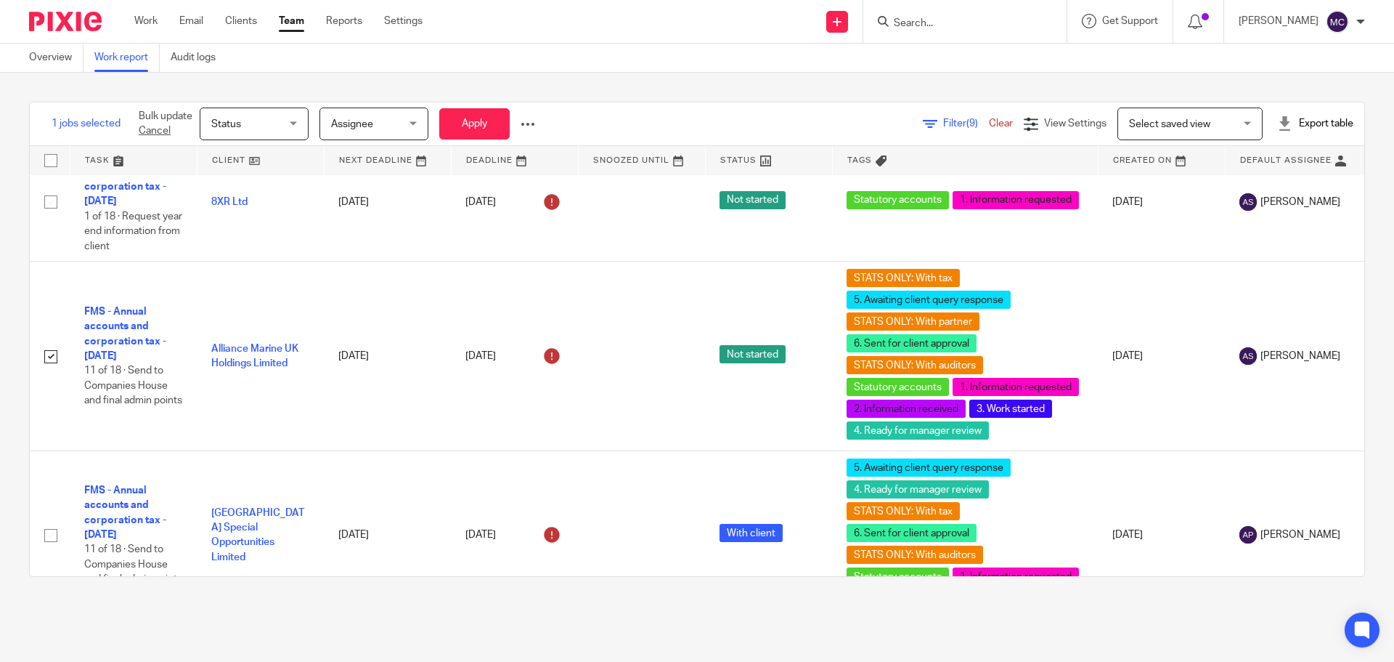
click at [530, 126] on div at bounding box center [528, 124] width 15 height 15
click at [512, 155] on span "Update Tags" at bounding box center [505, 156] width 55 height 10
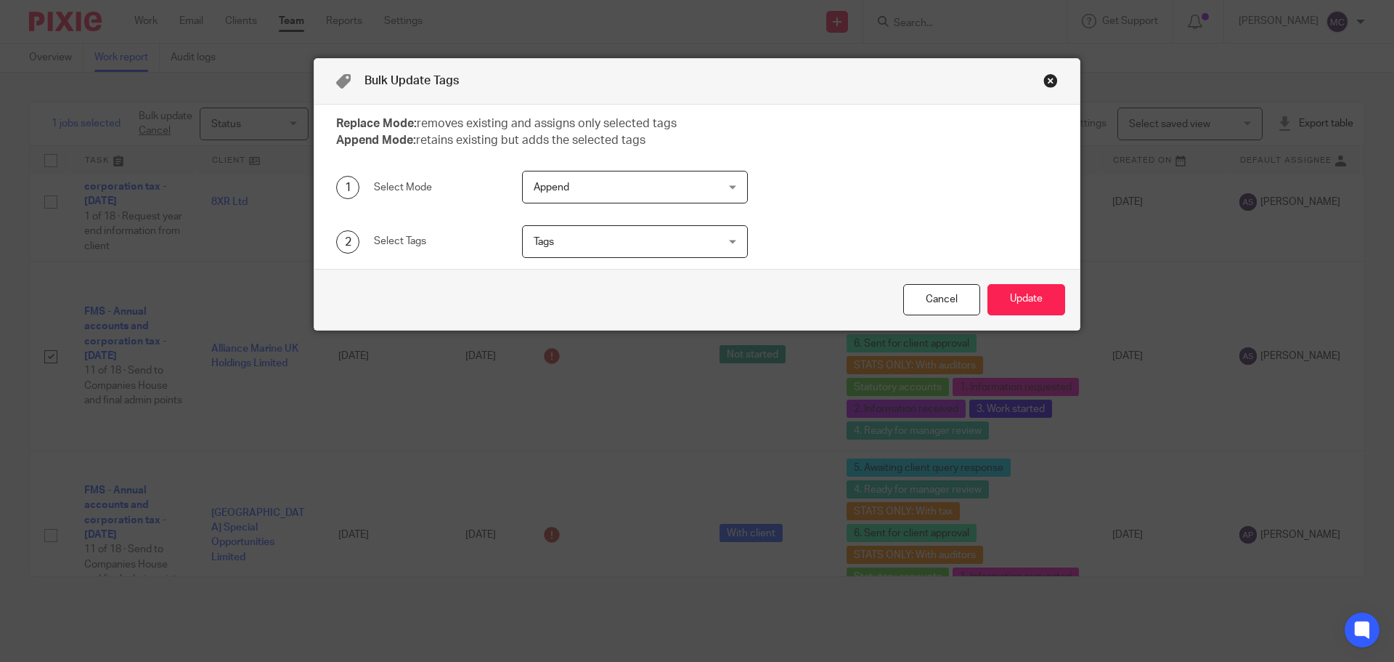
click at [582, 196] on span "Append" at bounding box center [619, 186] width 171 height 30
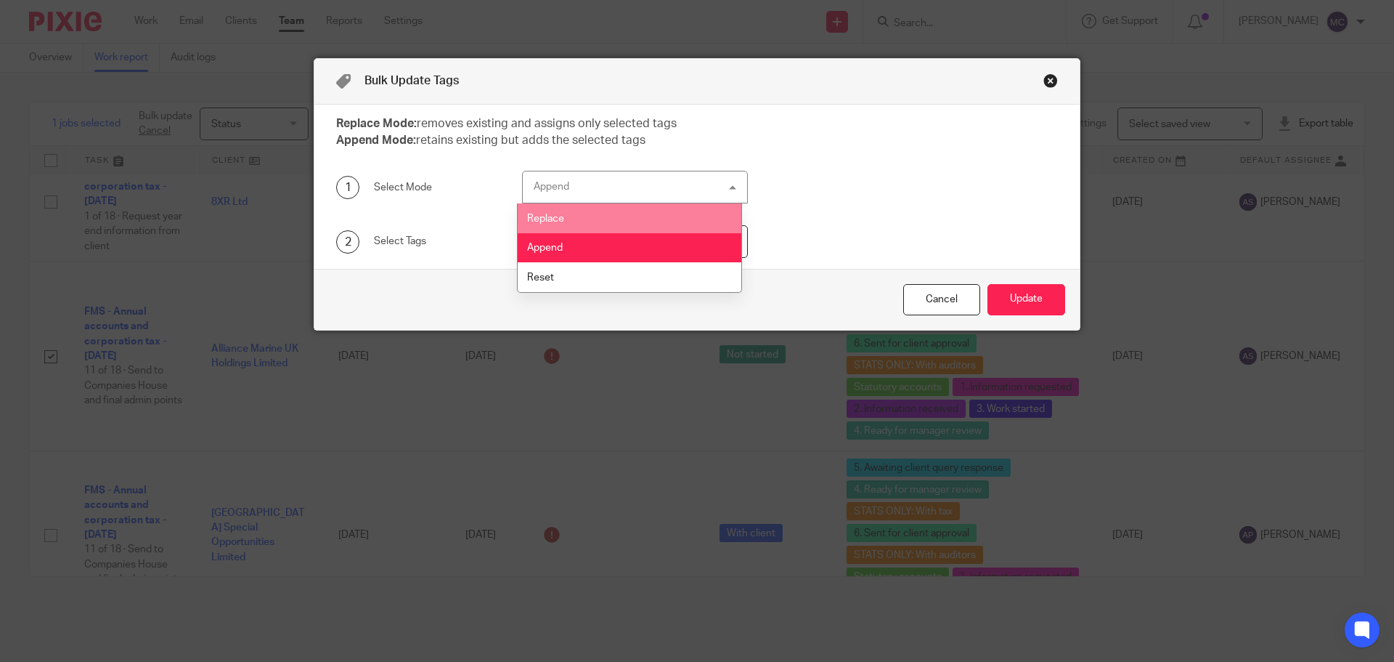
click at [839, 200] on div "1 Select Mode Append Append Replace Append Reset append" at bounding box center [686, 187] width 744 height 33
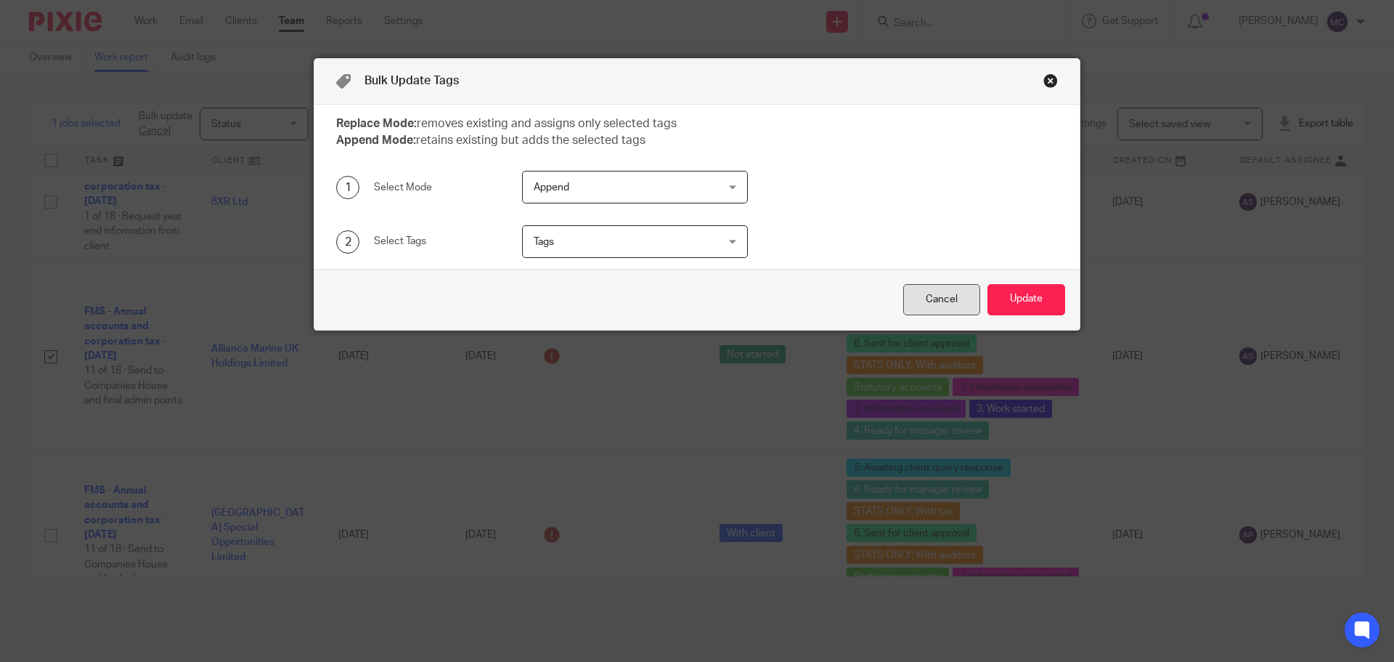
click at [943, 295] on div "Cancel" at bounding box center [941, 299] width 77 height 31
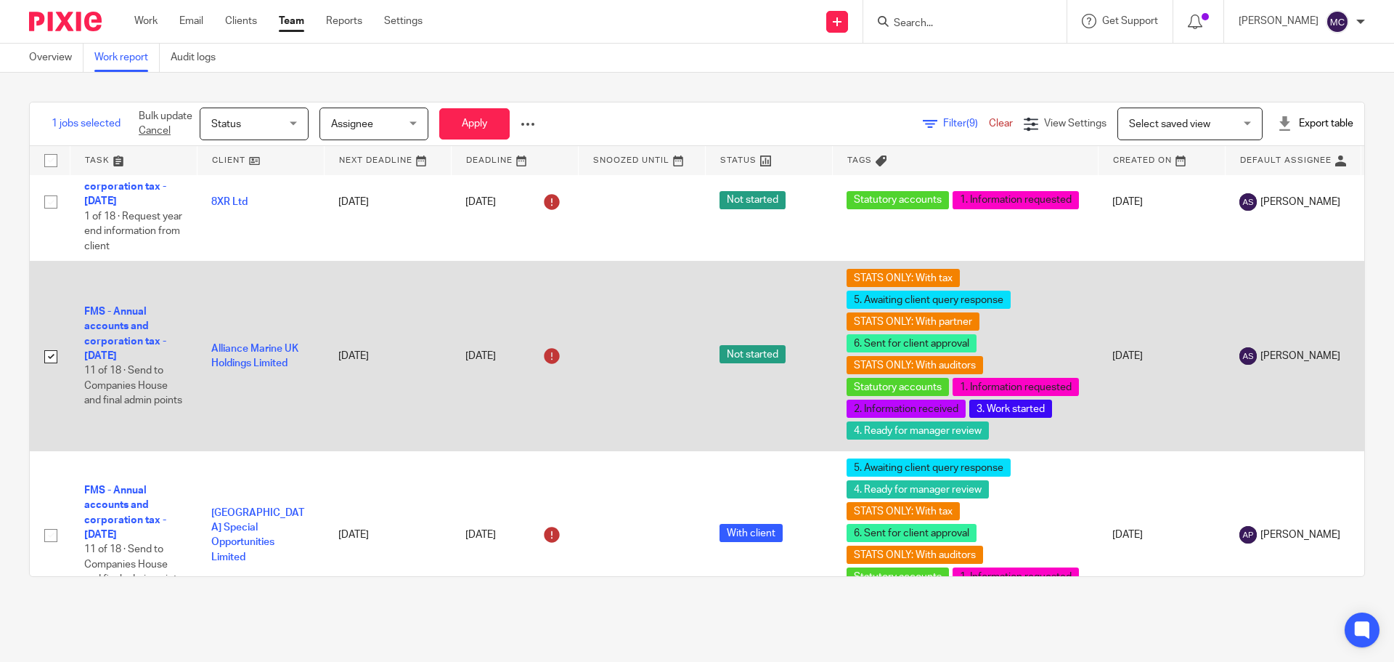
click at [52, 354] on input "checkbox" at bounding box center [51, 357] width 28 height 28
checkbox input "false"
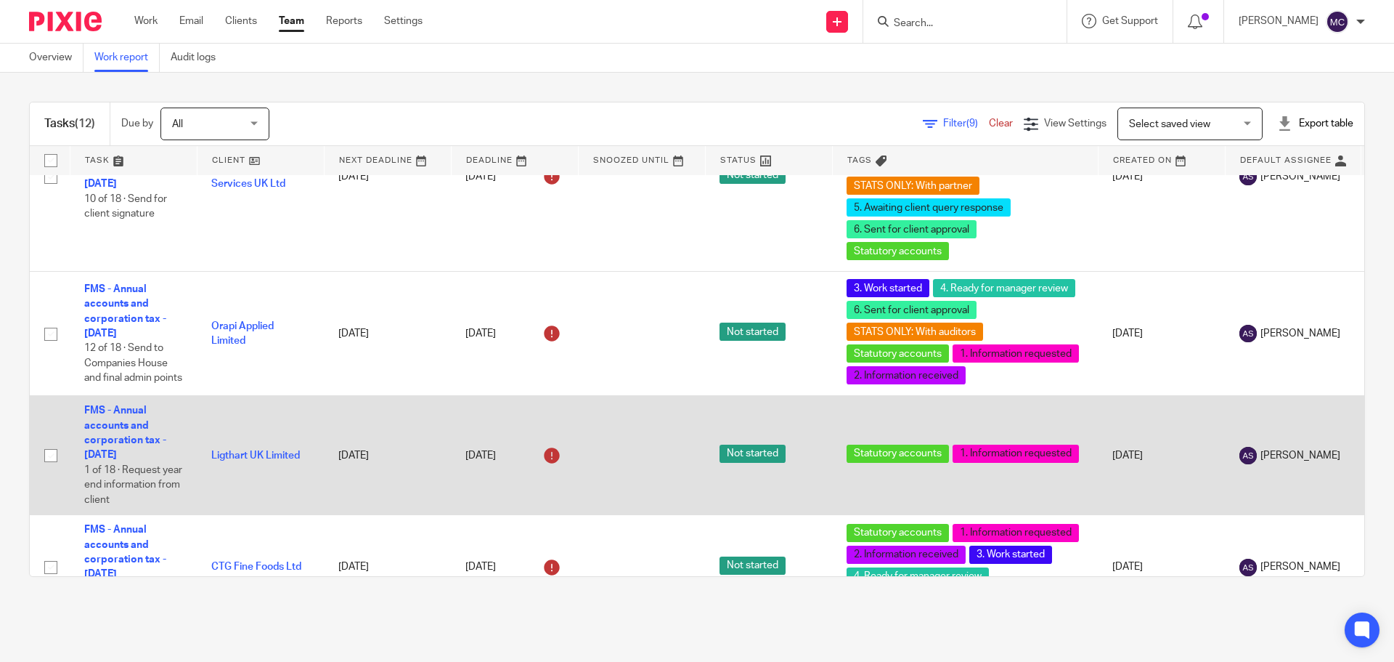
scroll to position [1461, 0]
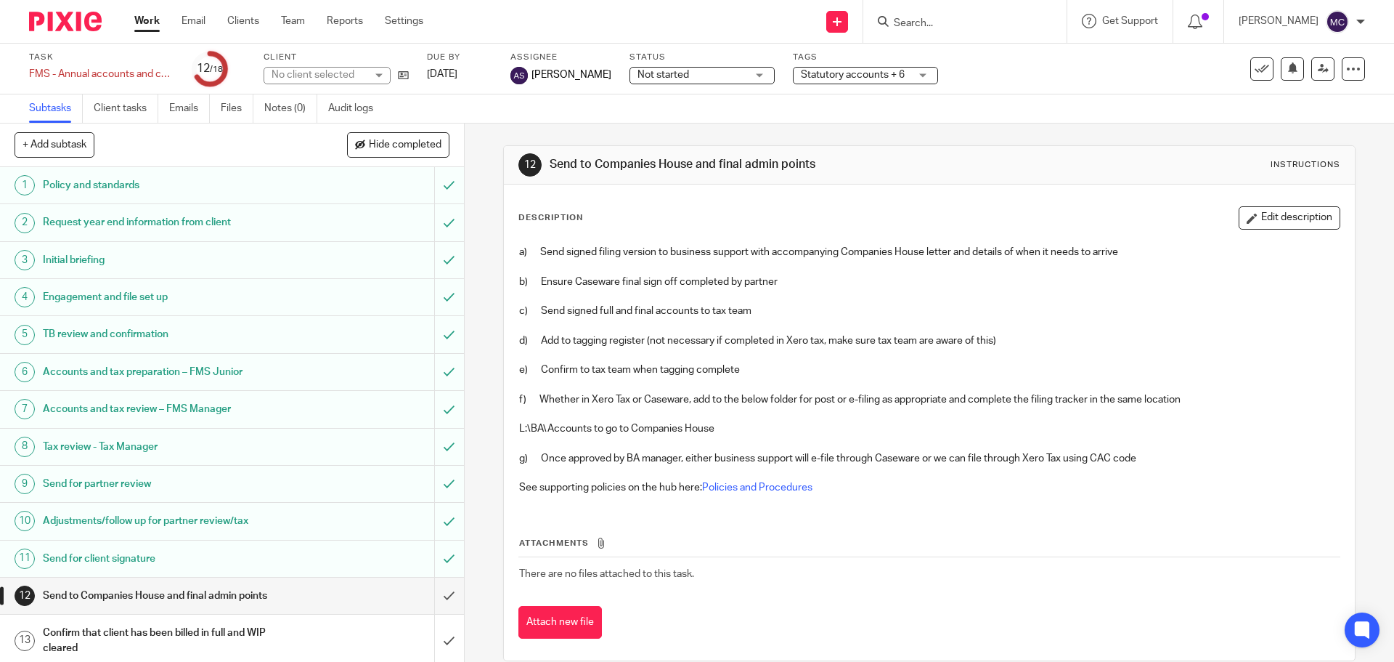
click at [858, 77] on span "Statutory accounts + 6" at bounding box center [853, 75] width 104 height 10
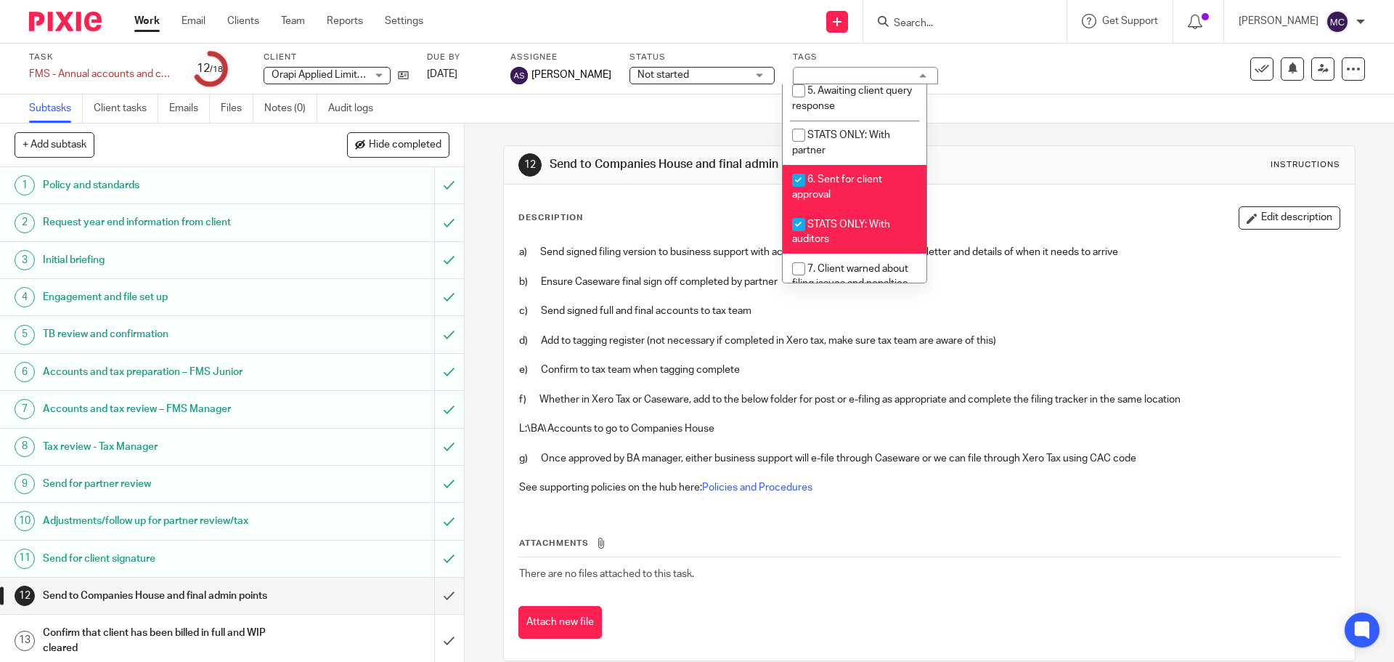
scroll to position [526, 0]
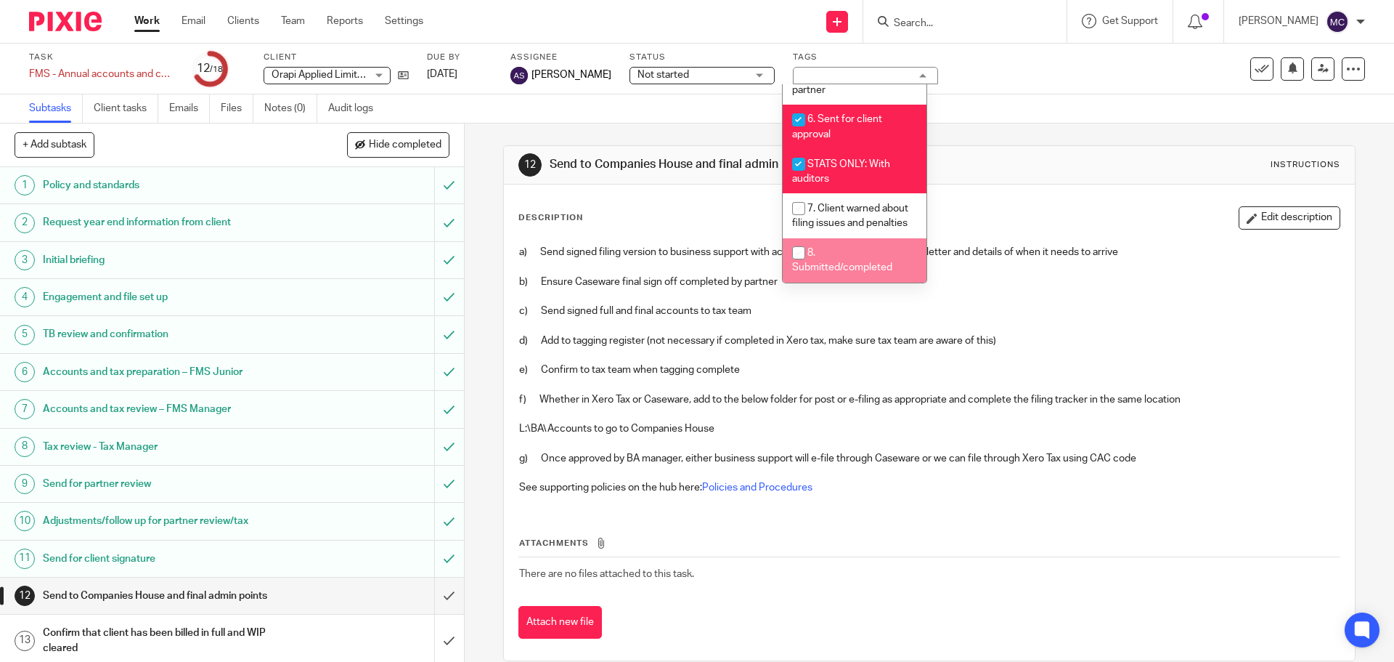
click at [847, 267] on span "8. Submitted/completed" at bounding box center [842, 260] width 100 height 25
checkbox input "true"
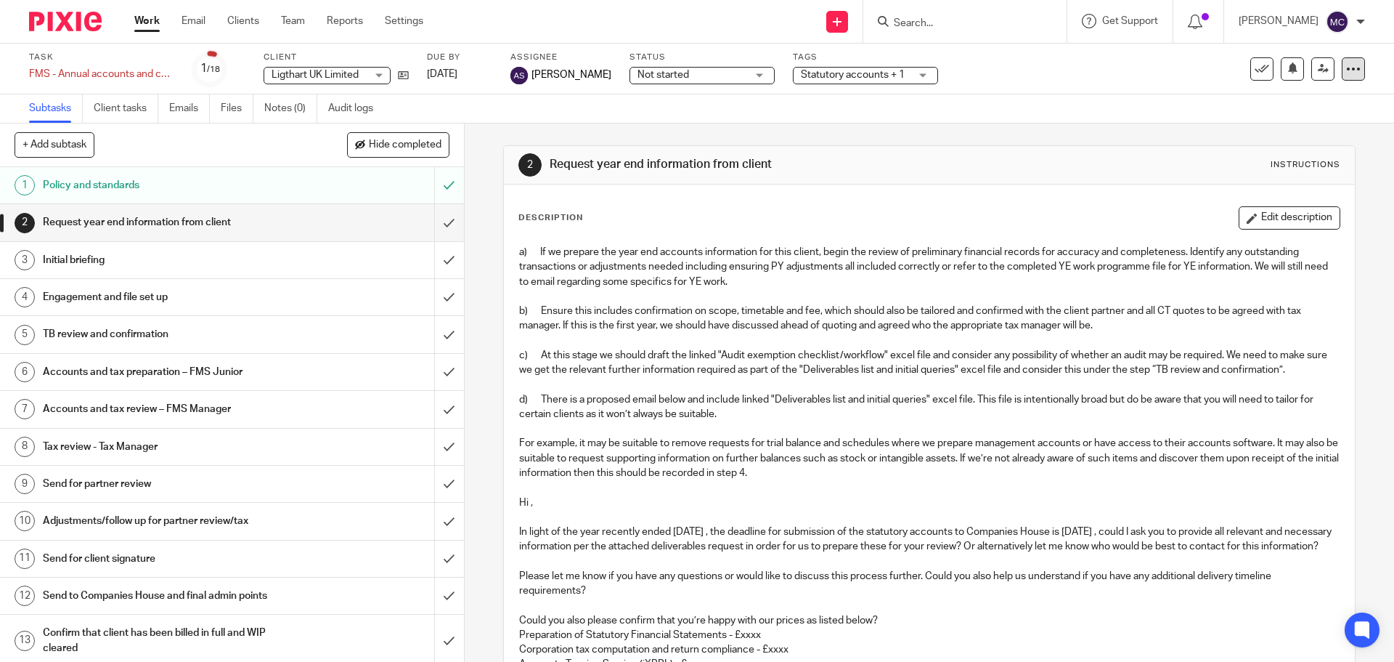
click at [1348, 71] on icon at bounding box center [1353, 69] width 15 height 15
click at [1262, 188] on span "Delete" at bounding box center [1265, 189] width 30 height 10
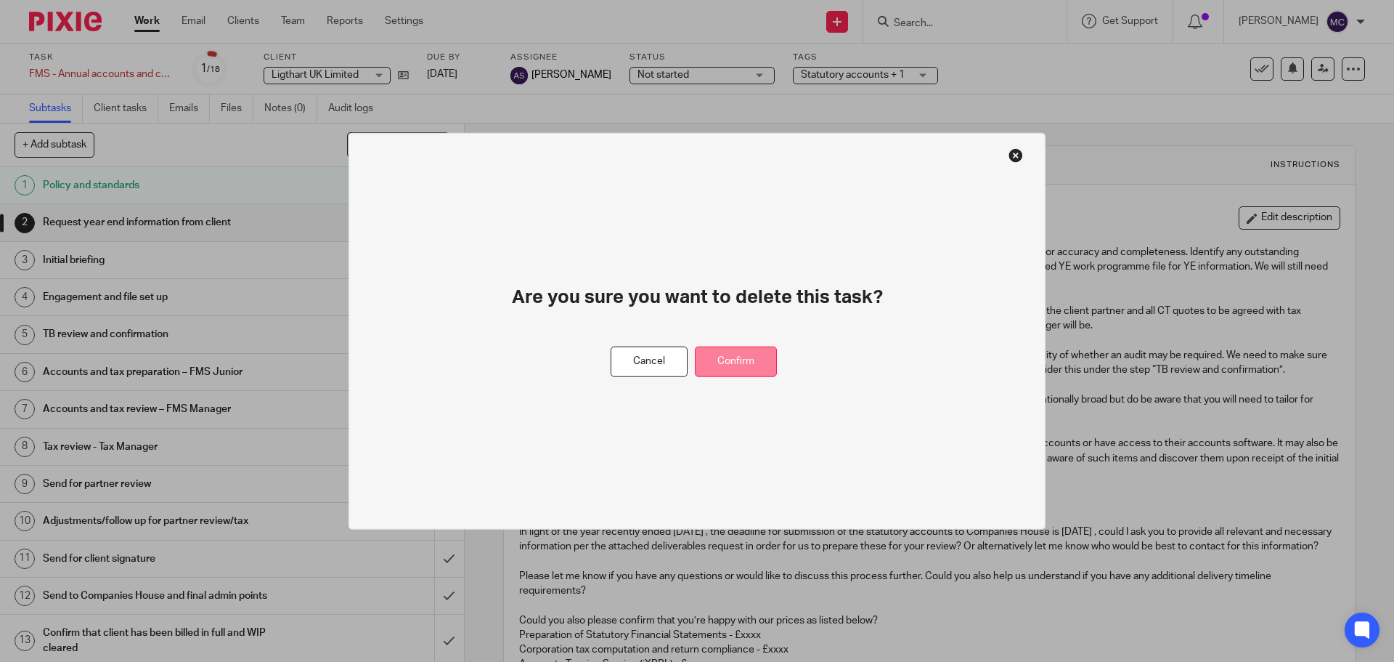
click at [733, 361] on button "Confirm" at bounding box center [736, 361] width 82 height 31
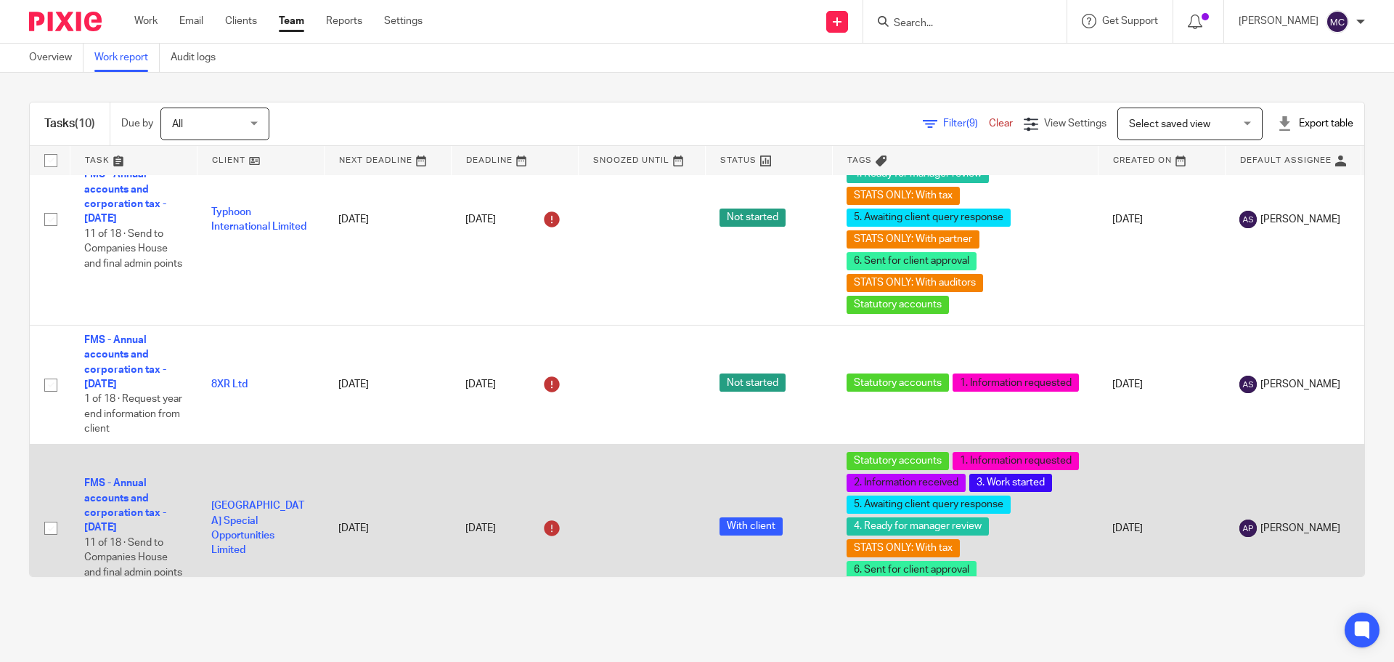
scroll to position [1208, 0]
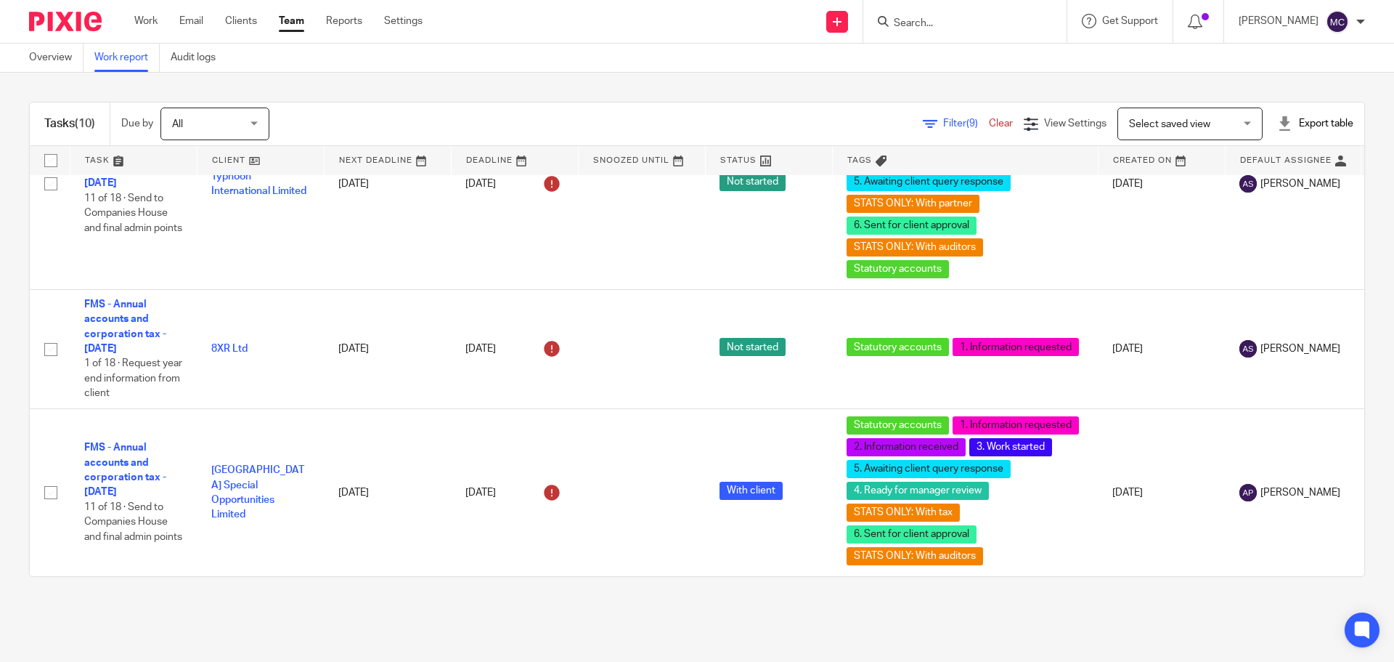
click at [1129, 123] on span "Select saved view" at bounding box center [1169, 124] width 81 height 10
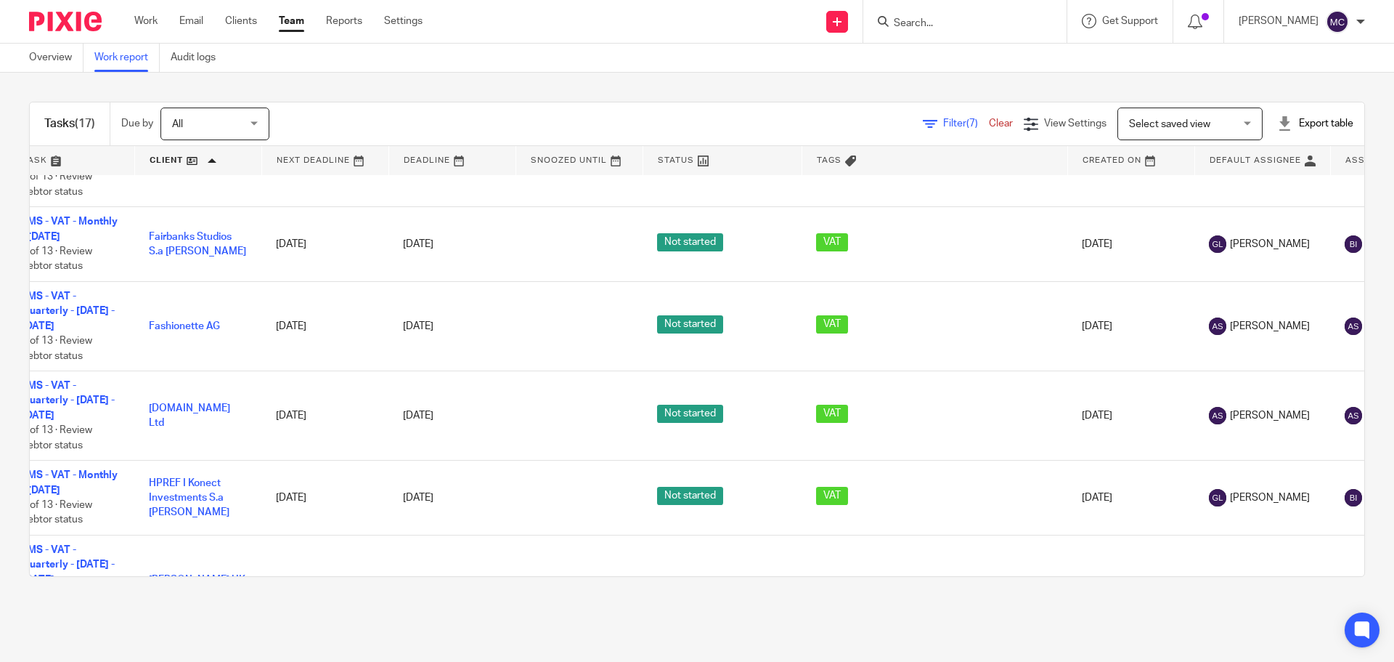
scroll to position [907, 182]
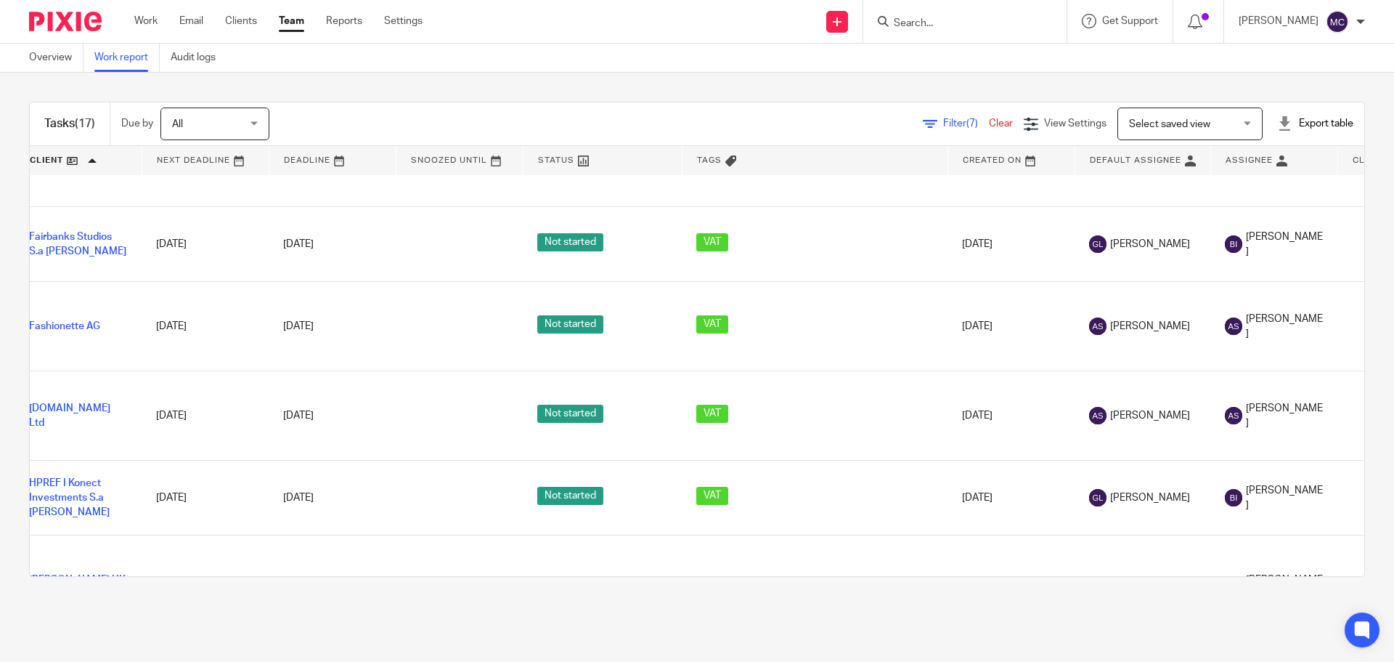
click at [1129, 163] on link at bounding box center [1142, 160] width 135 height 29
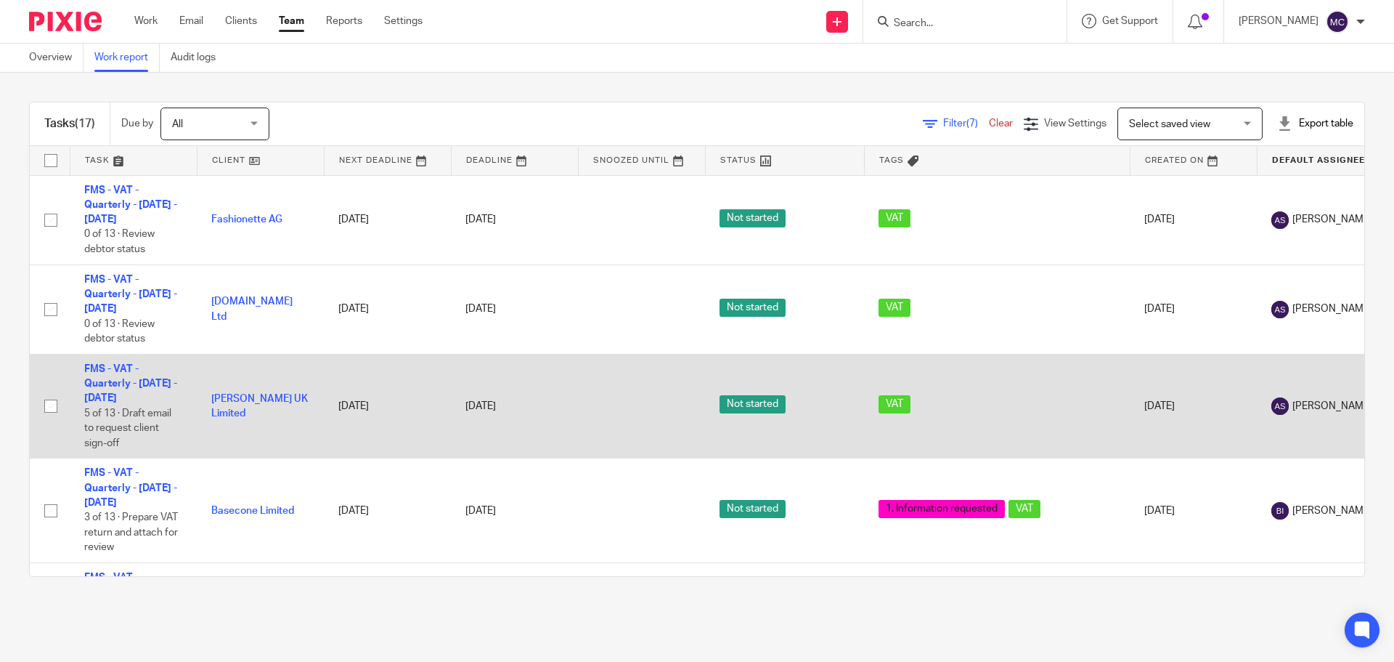
click at [49, 410] on input "checkbox" at bounding box center [51, 406] width 28 height 28
checkbox input "true"
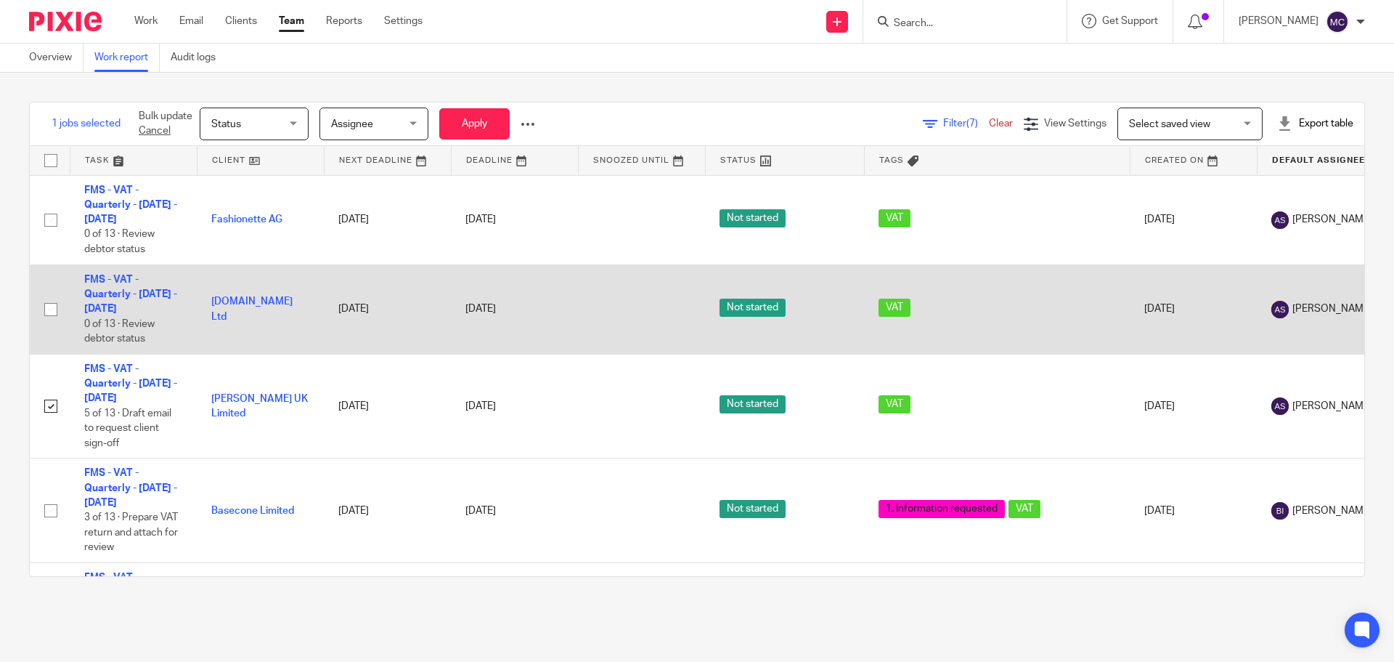
click at [52, 307] on input "checkbox" at bounding box center [51, 310] width 28 height 28
checkbox input "true"
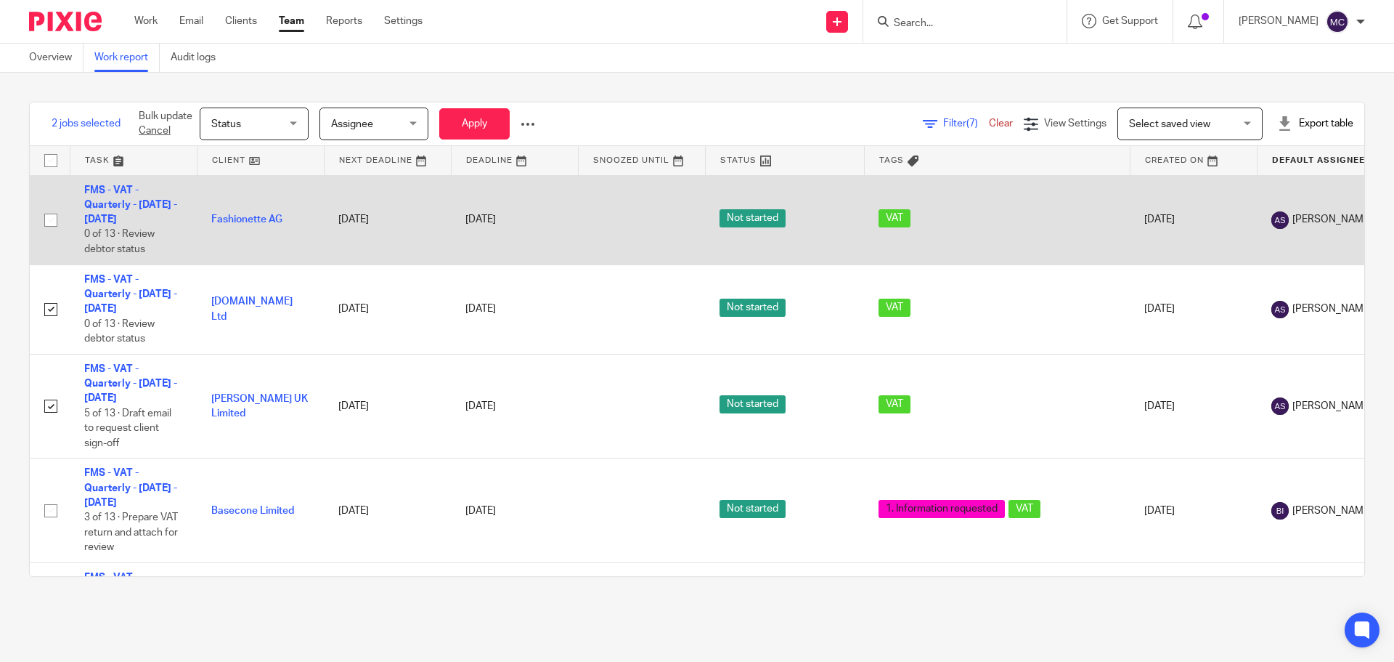
click at [49, 224] on input "checkbox" at bounding box center [51, 220] width 28 height 28
checkbox input "true"
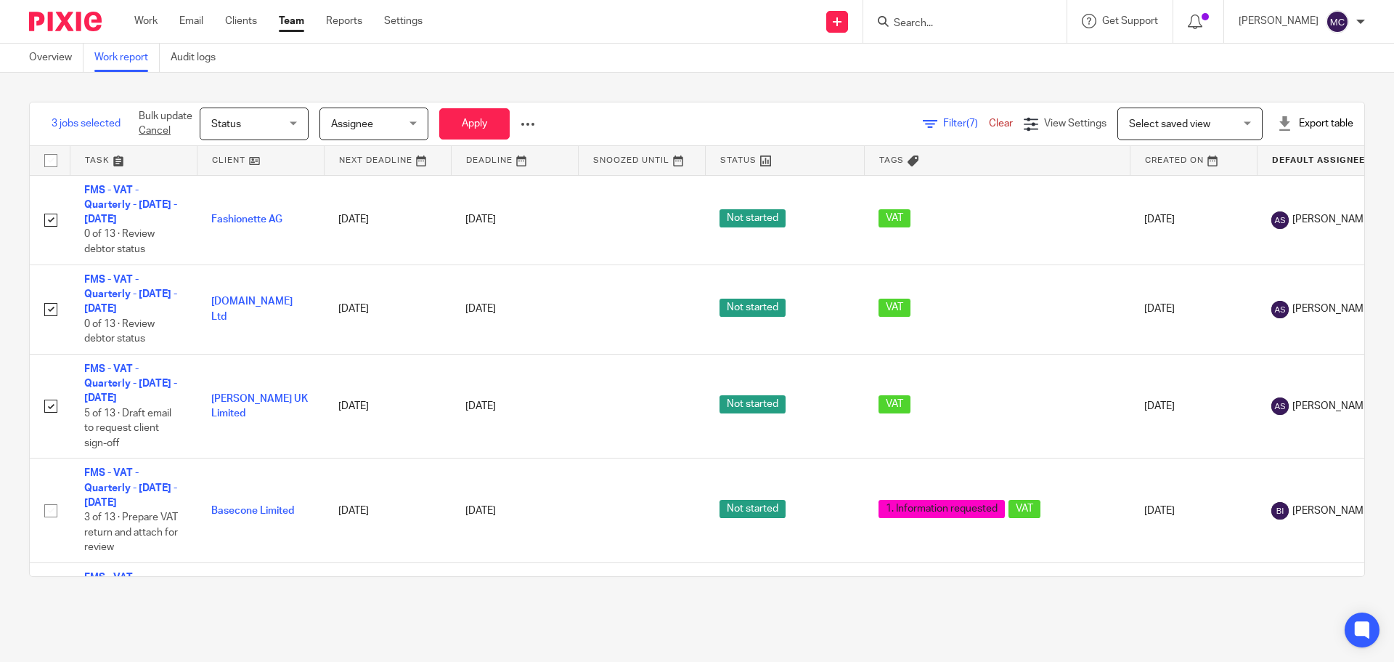
click at [524, 126] on div at bounding box center [528, 124] width 15 height 15
click at [524, 159] on span "Update Tags" at bounding box center [505, 156] width 55 height 10
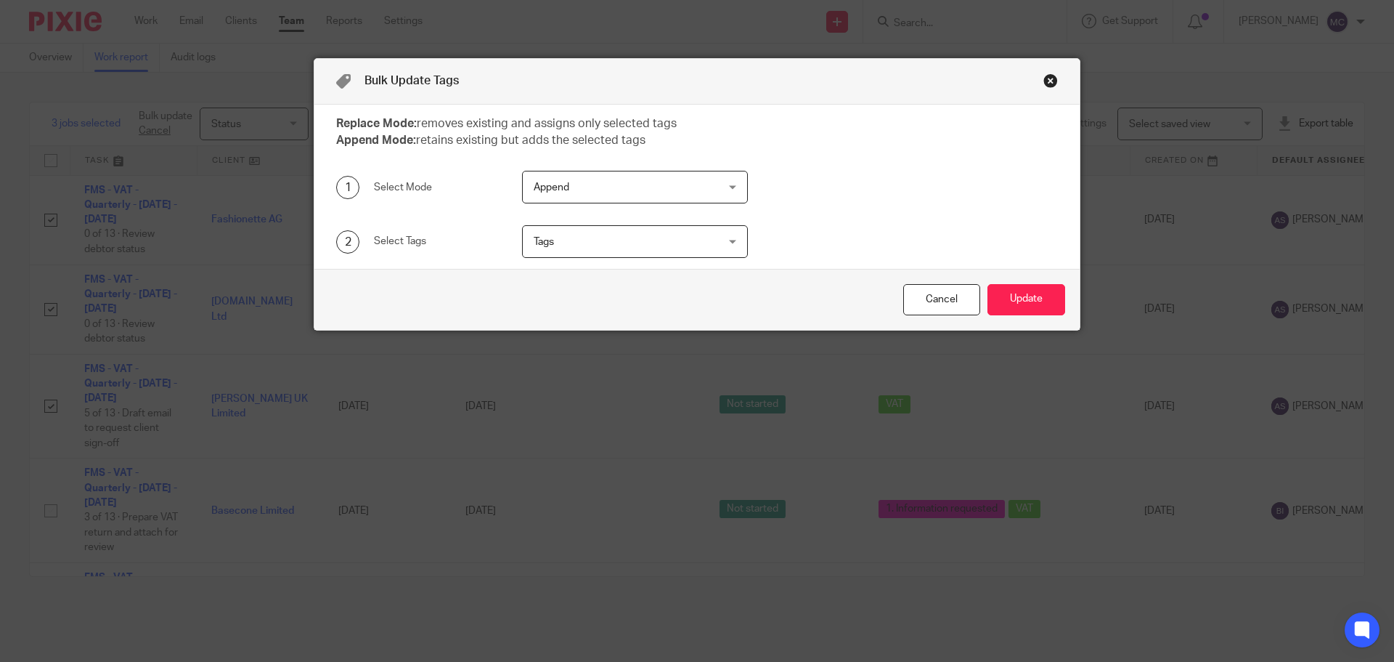
click at [625, 245] on span "Tags" at bounding box center [619, 241] width 171 height 30
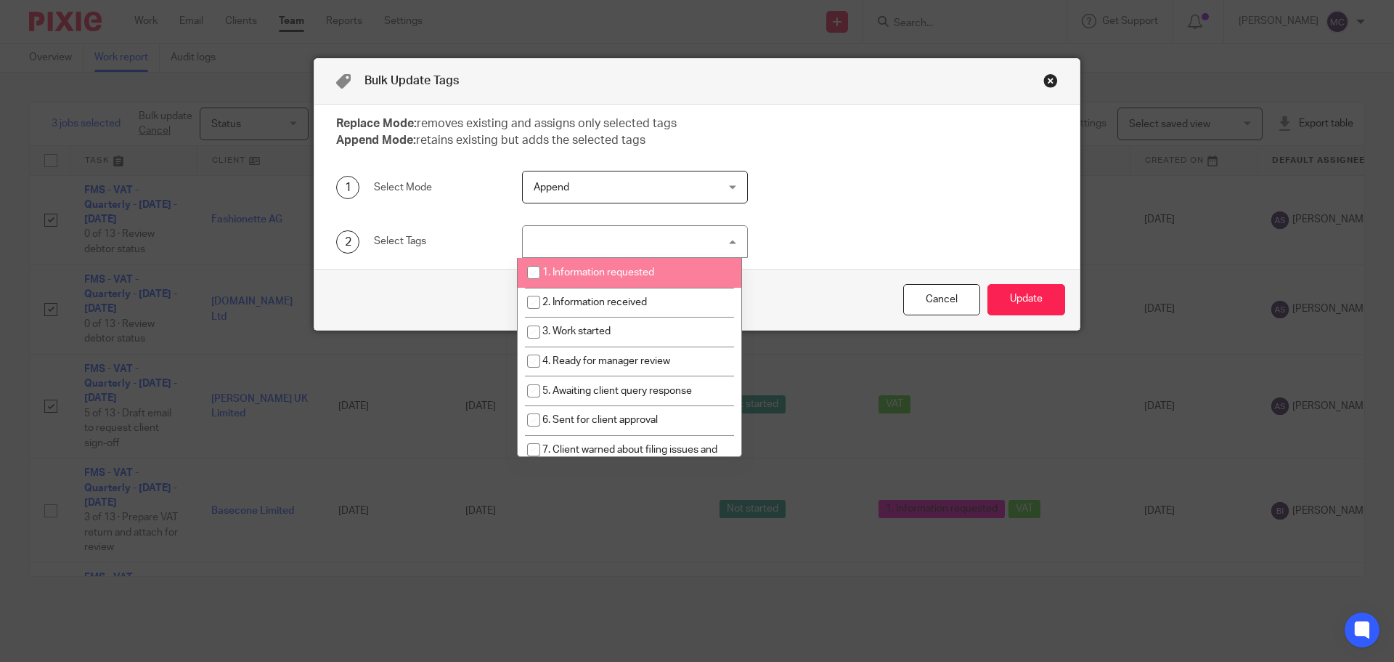
click at [617, 270] on span "1. Information requested" at bounding box center [598, 272] width 112 height 10
checkbox input "true"
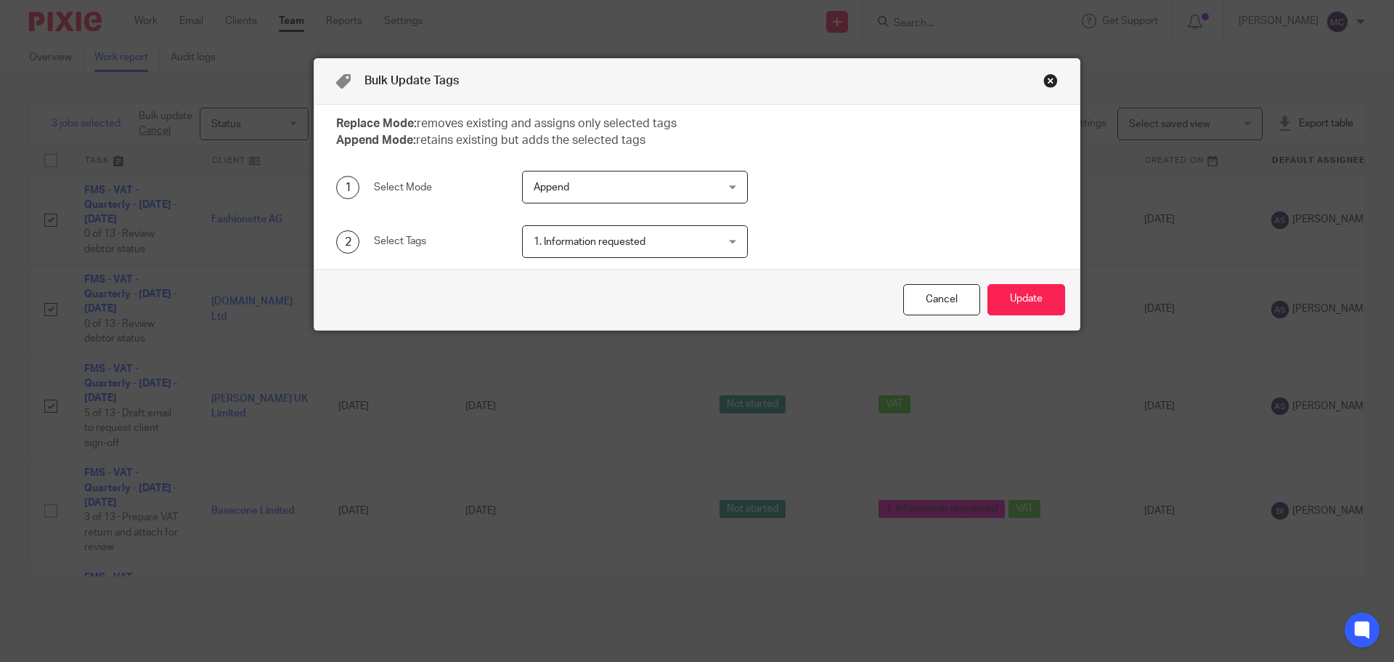
click at [890, 198] on div "1 Select Mode Append Append Replace Append Reset append" at bounding box center [686, 187] width 744 height 33
click at [1033, 304] on button "Update" at bounding box center [1027, 299] width 78 height 31
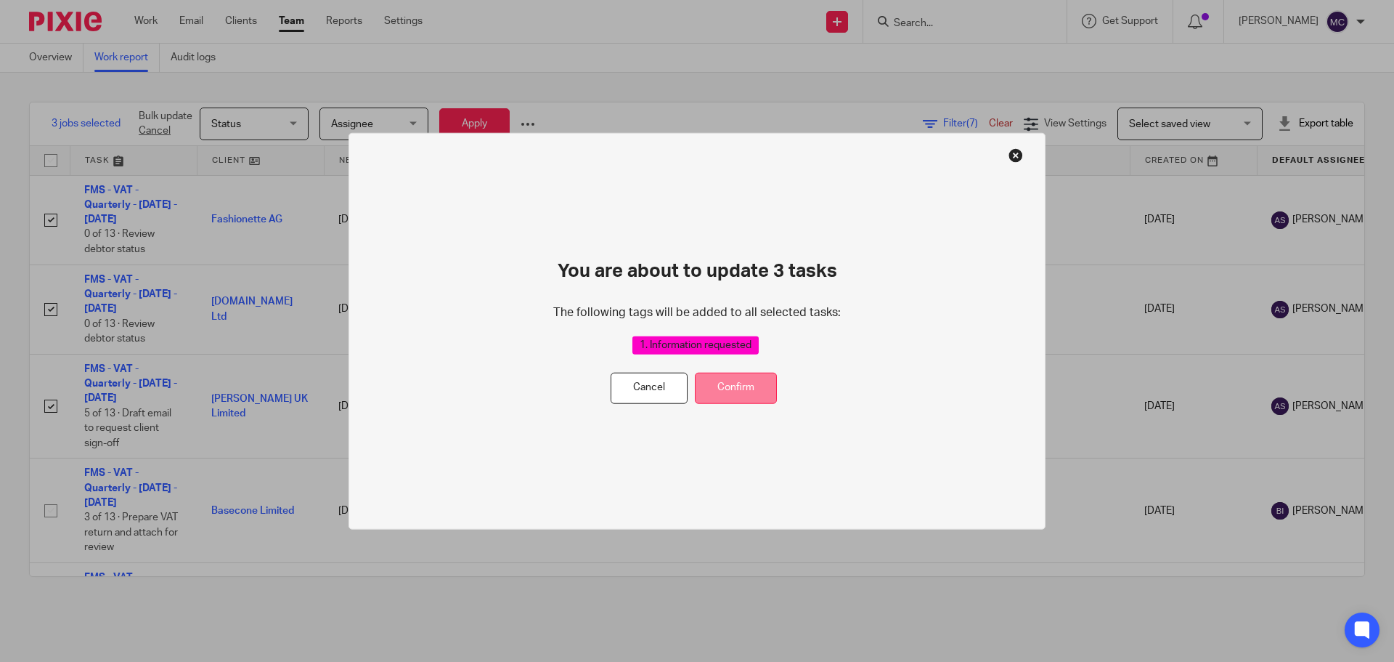
click at [741, 390] on button "Confirm" at bounding box center [736, 388] width 82 height 31
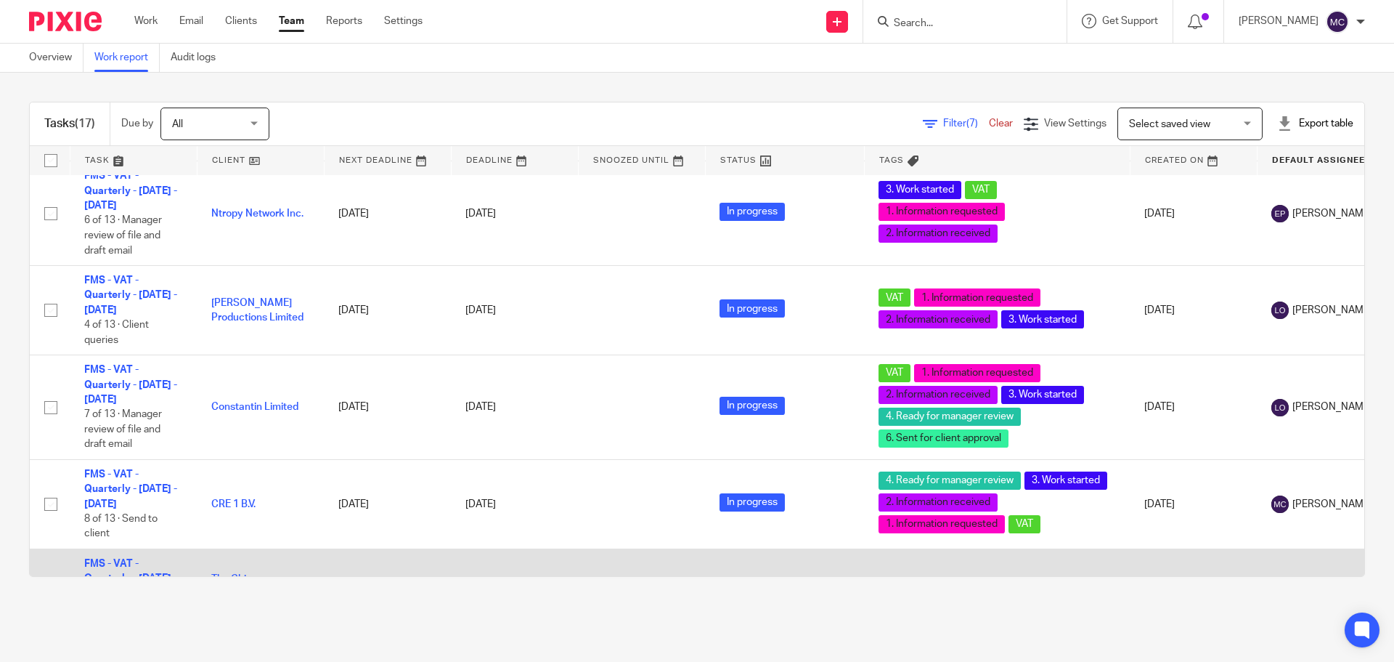
scroll to position [1250, 0]
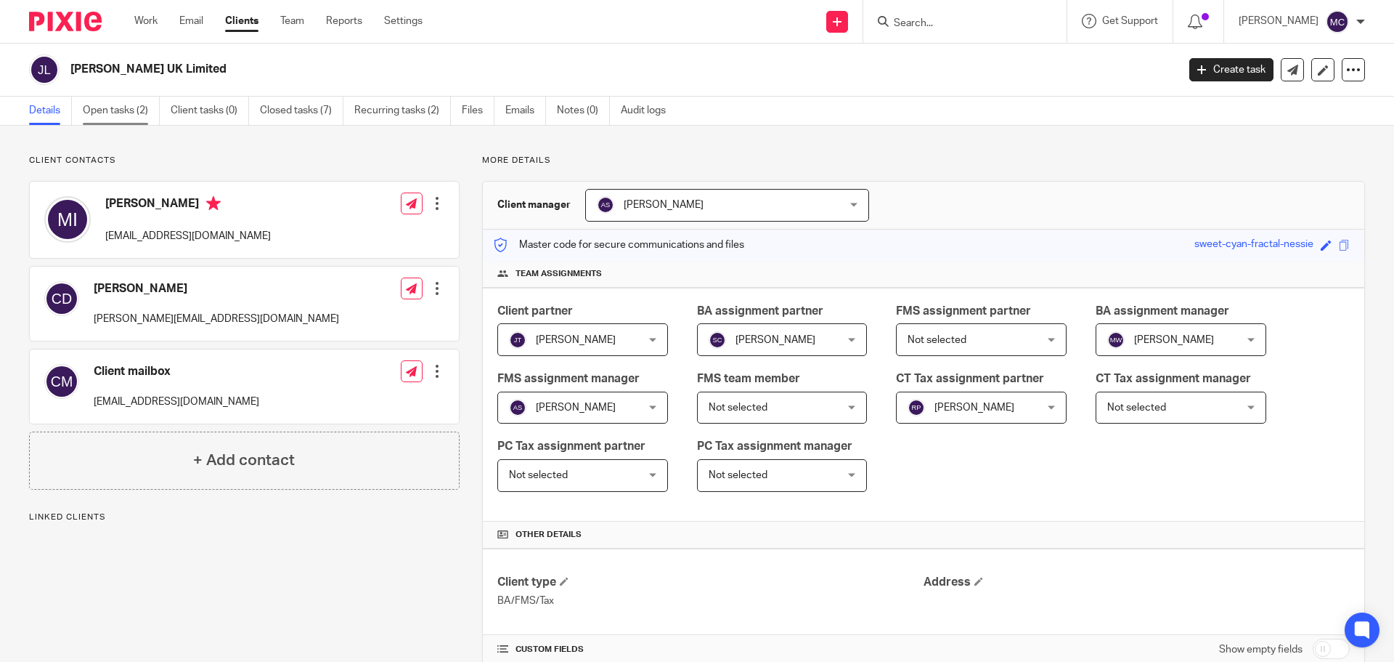
click at [141, 110] on link "Open tasks (2)" at bounding box center [121, 111] width 77 height 28
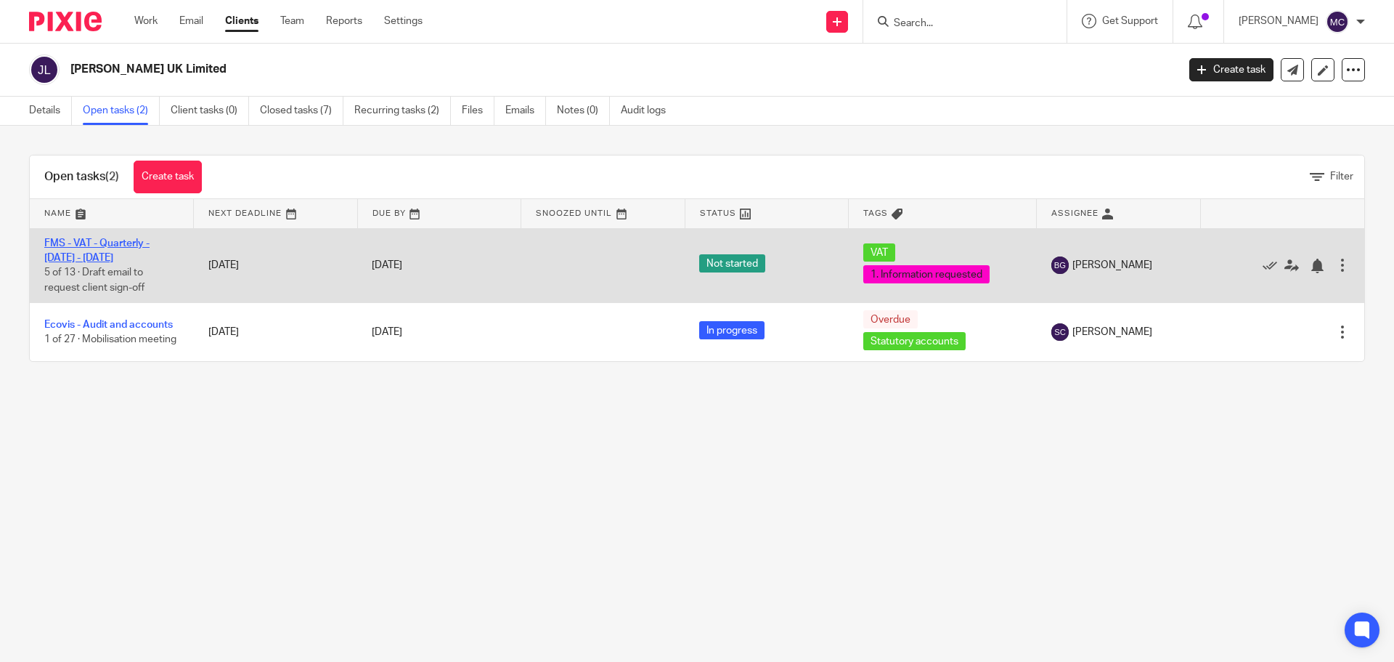
click at [115, 258] on link "FMS - VAT - Quarterly - [DATE] - [DATE]" at bounding box center [96, 250] width 105 height 25
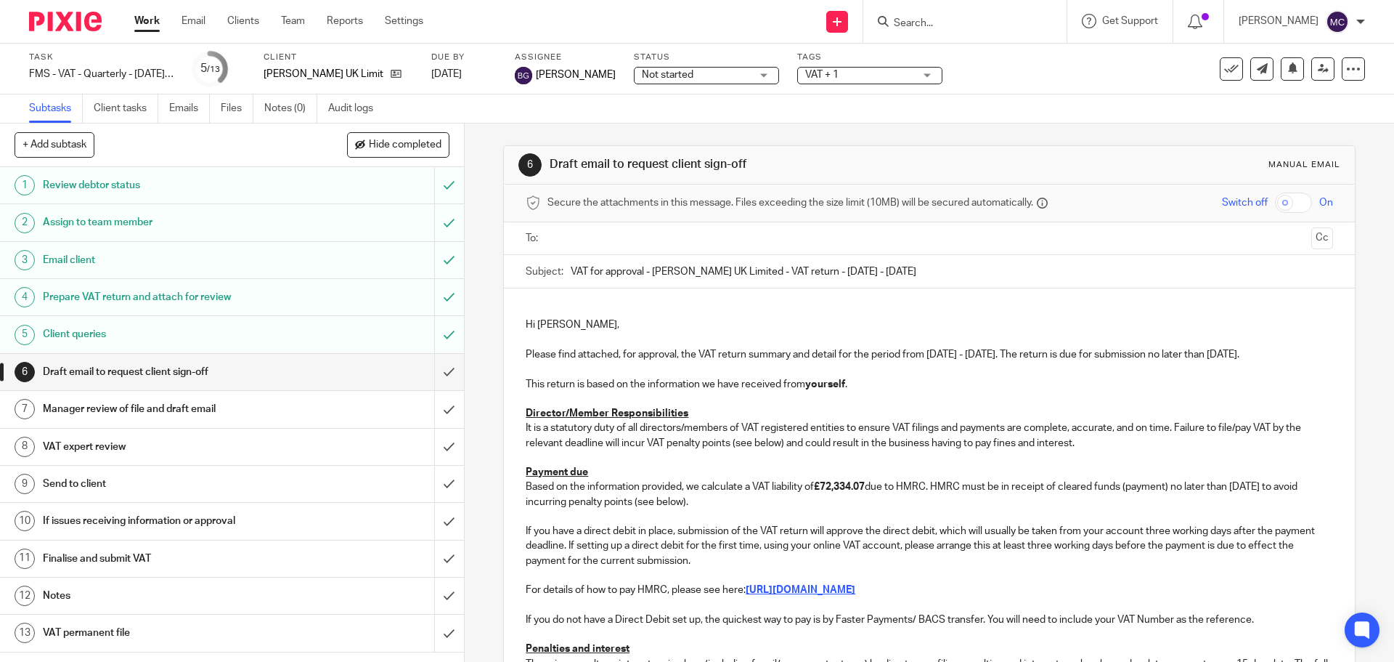
click at [864, 73] on span "VAT + 1" at bounding box center [859, 75] width 109 height 15
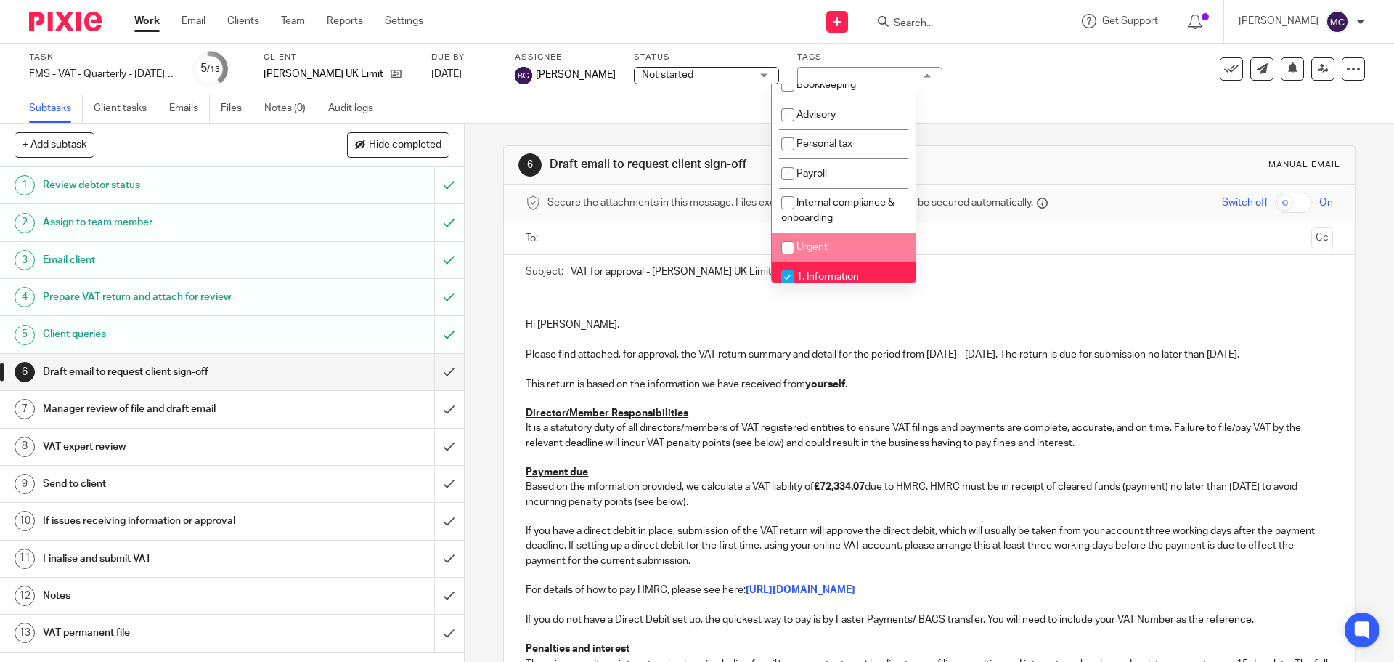
scroll to position [218, 0]
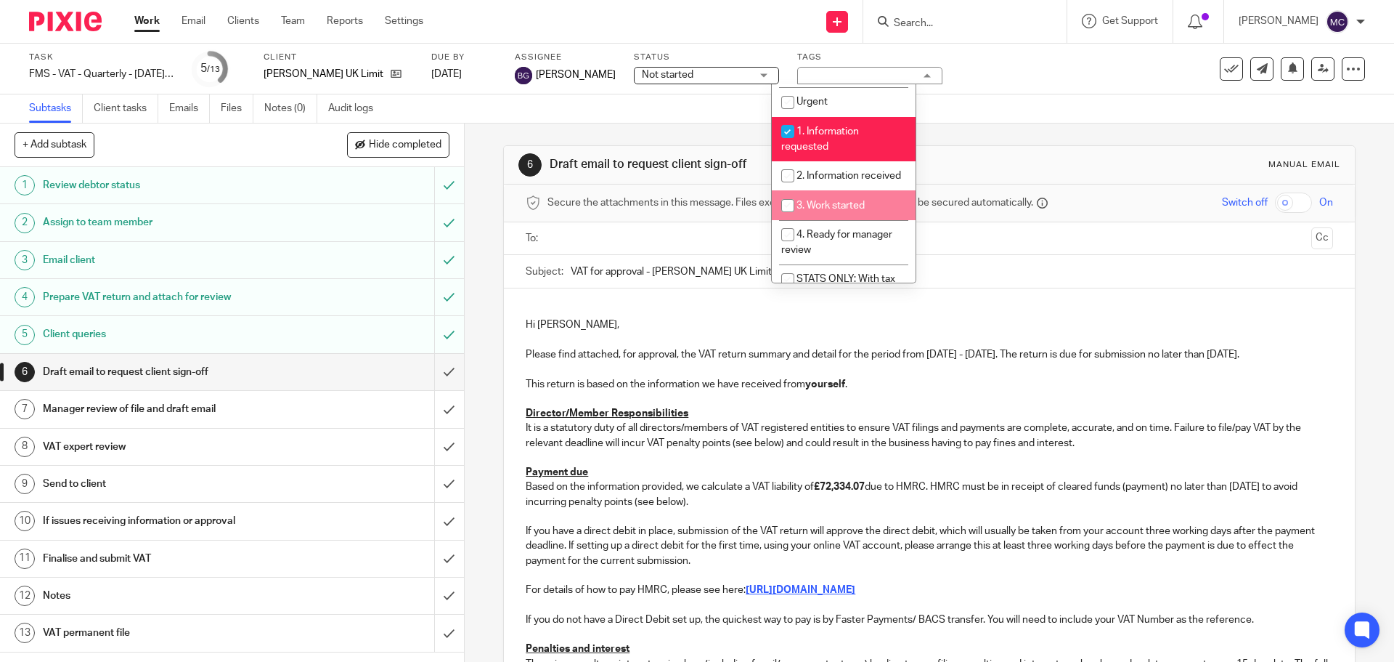
click at [489, 136] on div "6 Draft email to request client sign-off Manual email Secure the attachments in…" at bounding box center [930, 392] width 930 height 538
